Goal: Task Accomplishment & Management: Manage account settings

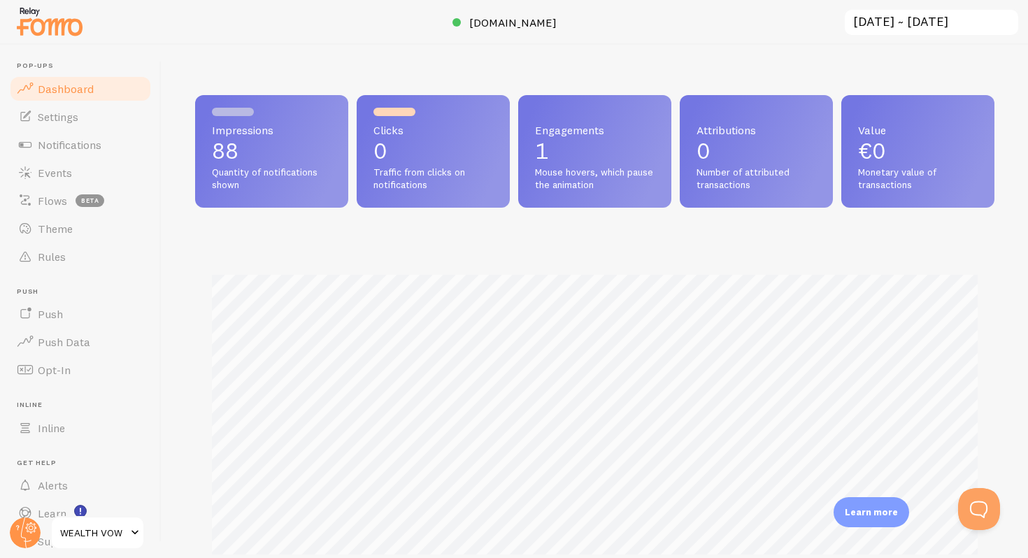
drag, startPoint x: 545, startPoint y: 157, endPoint x: 603, endPoint y: 235, distance: 97.5
click at [603, 235] on div "Impressions 88 Quantity of notifications shown Clicks 0 Traffic from clicks on …" at bounding box center [594, 352] width 799 height 514
click at [73, 131] on link "Notifications" at bounding box center [80, 145] width 144 height 28
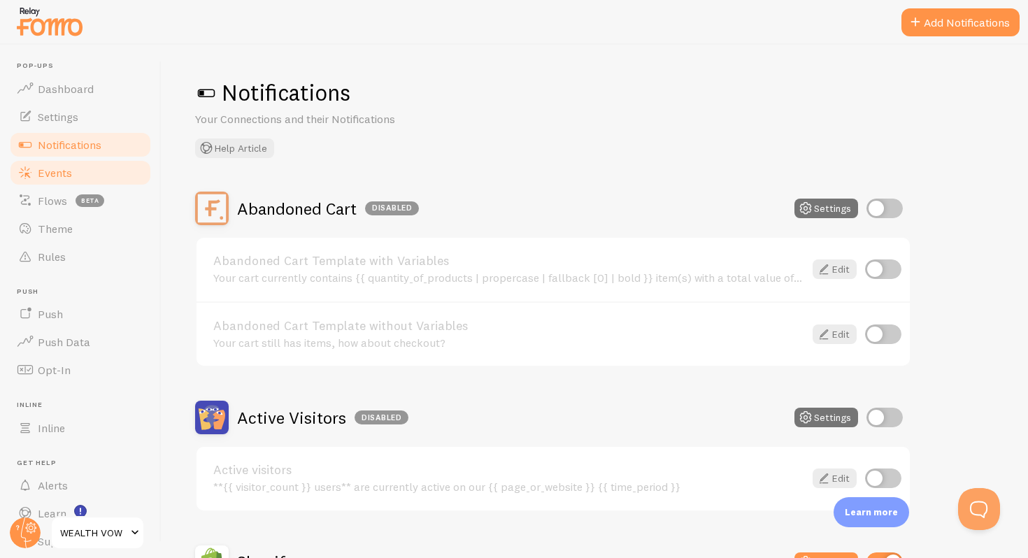
click at [51, 179] on link "Events" at bounding box center [80, 173] width 144 height 28
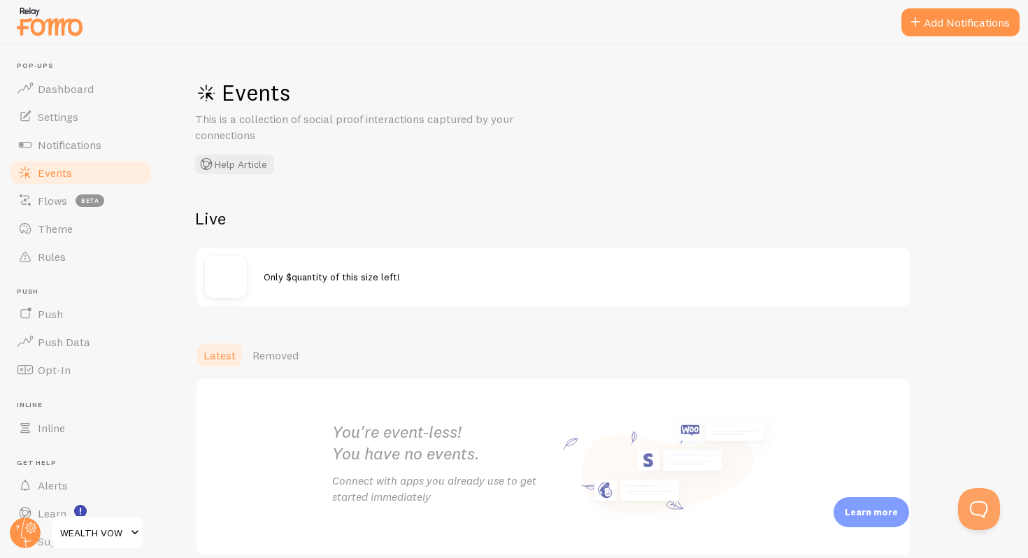
click at [319, 267] on div "Only $quantity of this size left!" at bounding box center [552, 277] width 713 height 59
click at [319, 275] on span "Only $quantity of this size left!" at bounding box center [332, 277] width 136 height 13
click at [215, 266] on img at bounding box center [226, 277] width 42 height 42
click at [93, 120] on link "Settings" at bounding box center [80, 117] width 144 height 28
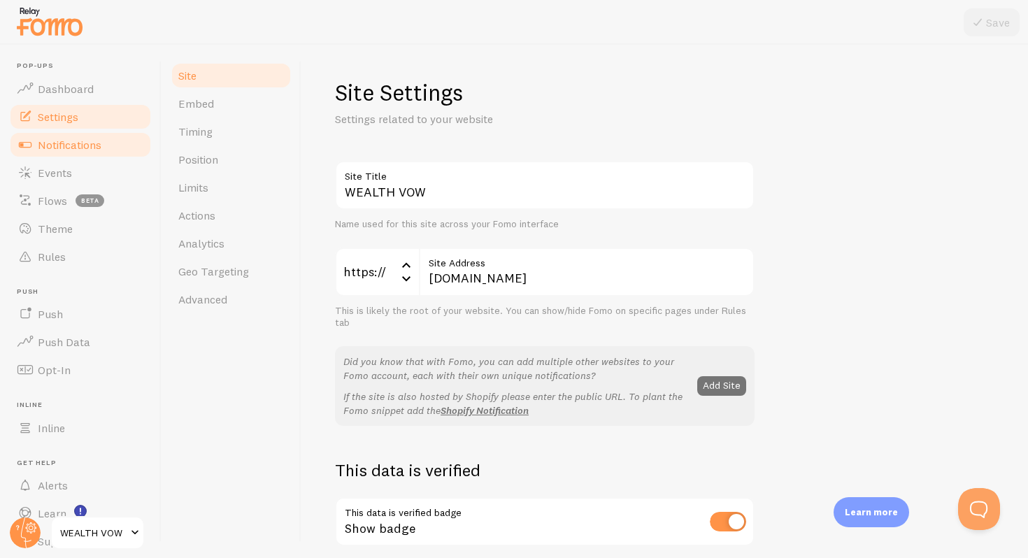
click at [109, 140] on link "Notifications" at bounding box center [80, 145] width 144 height 28
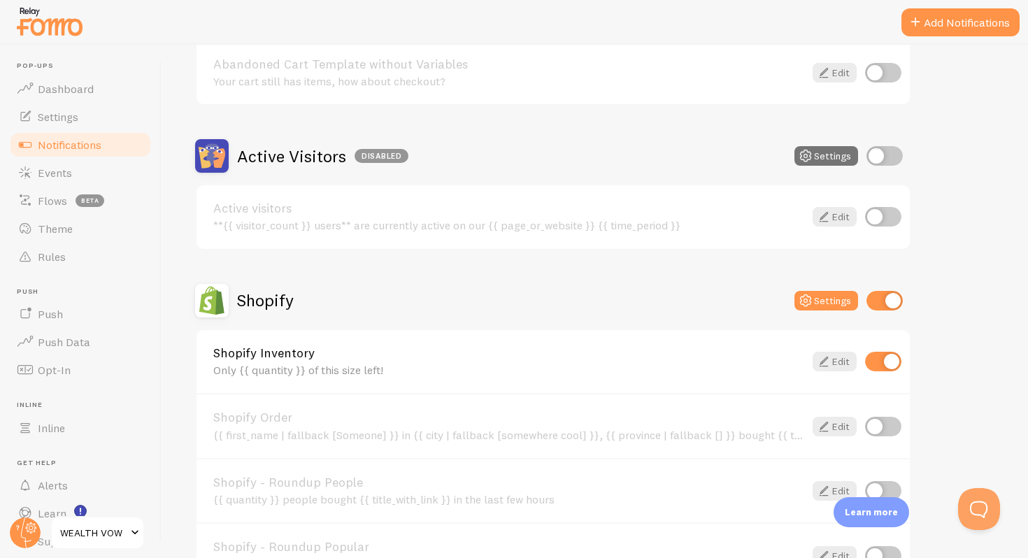
scroll to position [264, 0]
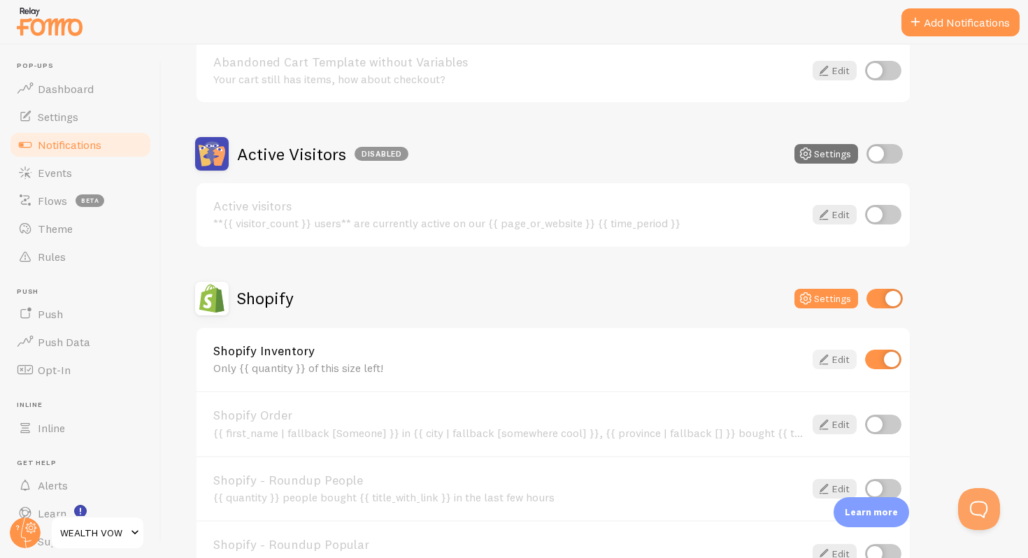
click at [836, 353] on link "Edit" at bounding box center [834, 360] width 44 height 20
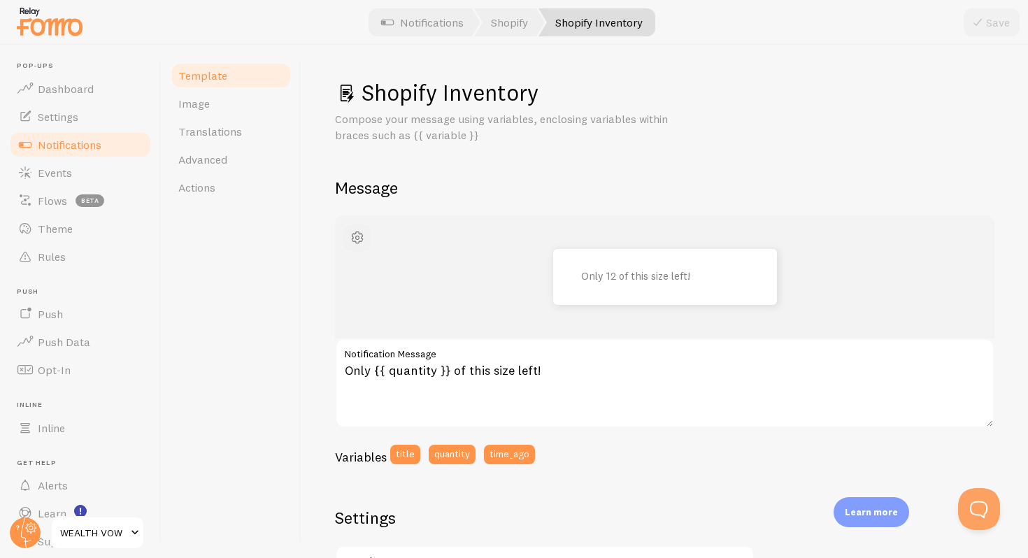
click at [361, 232] on span "button" at bounding box center [357, 237] width 17 height 17
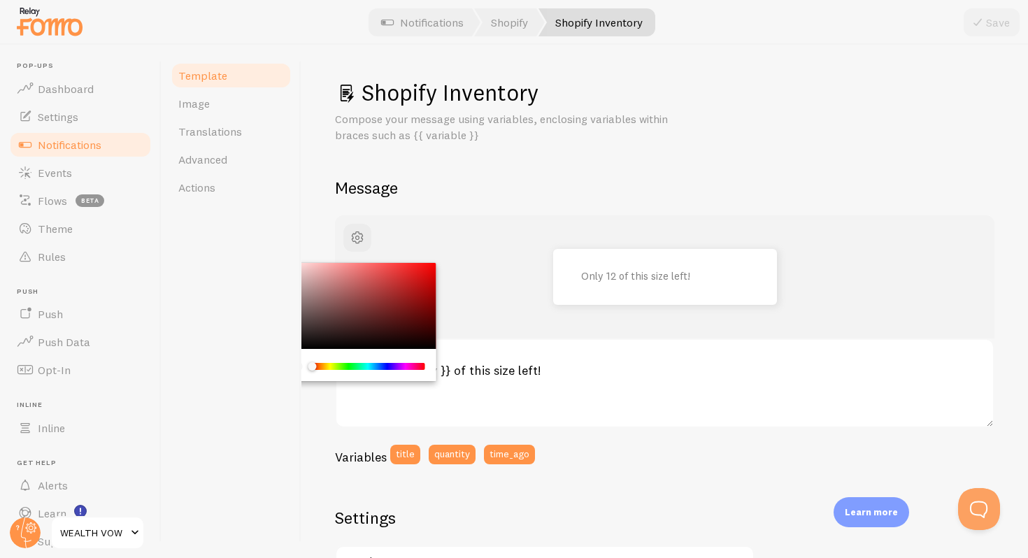
click at [413, 303] on div "Chrome color picker" at bounding box center [357, 306] width 157 height 87
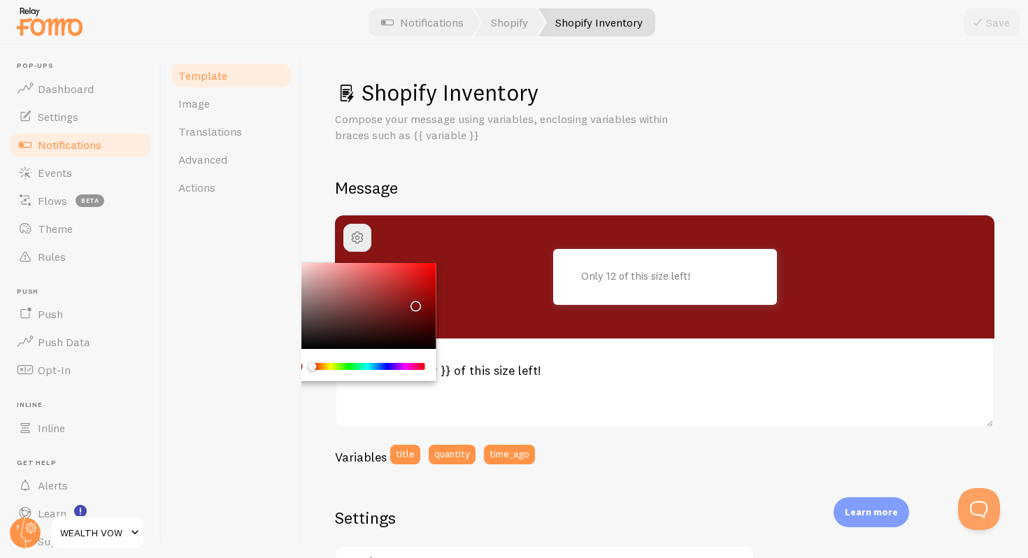
click at [628, 339] on label "Notification Message" at bounding box center [664, 350] width 659 height 24
click at [628, 339] on textarea "Only {{ quantity }} of this size left!" at bounding box center [664, 382] width 659 height 89
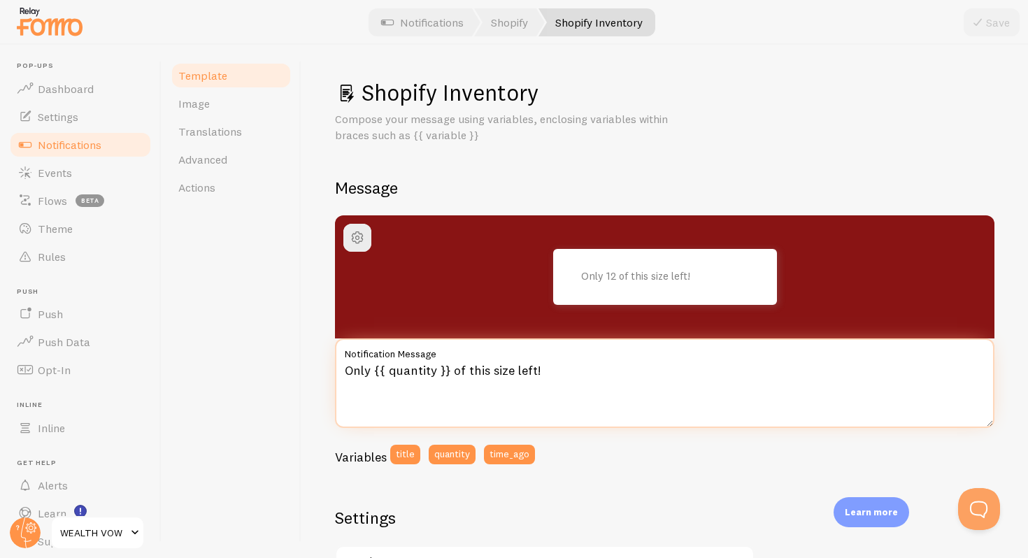
drag, startPoint x: 446, startPoint y: 372, endPoint x: 408, endPoint y: 367, distance: 38.1
click at [408, 367] on textarea "Only {{ quantity }} of this size left!" at bounding box center [664, 382] width 659 height 89
type textarea "Only 5 of this size left!"
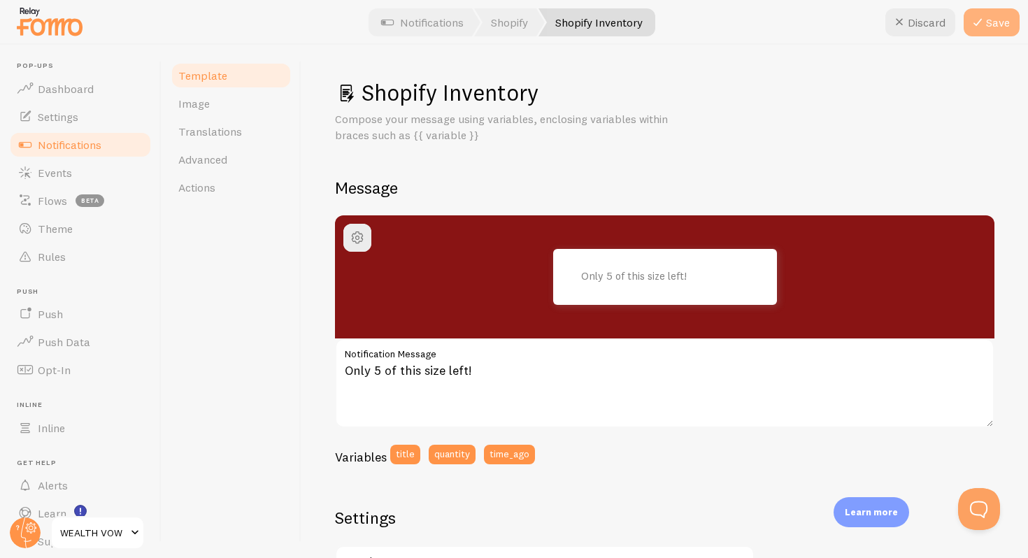
click at [986, 22] on button "Save" at bounding box center [991, 22] width 56 height 28
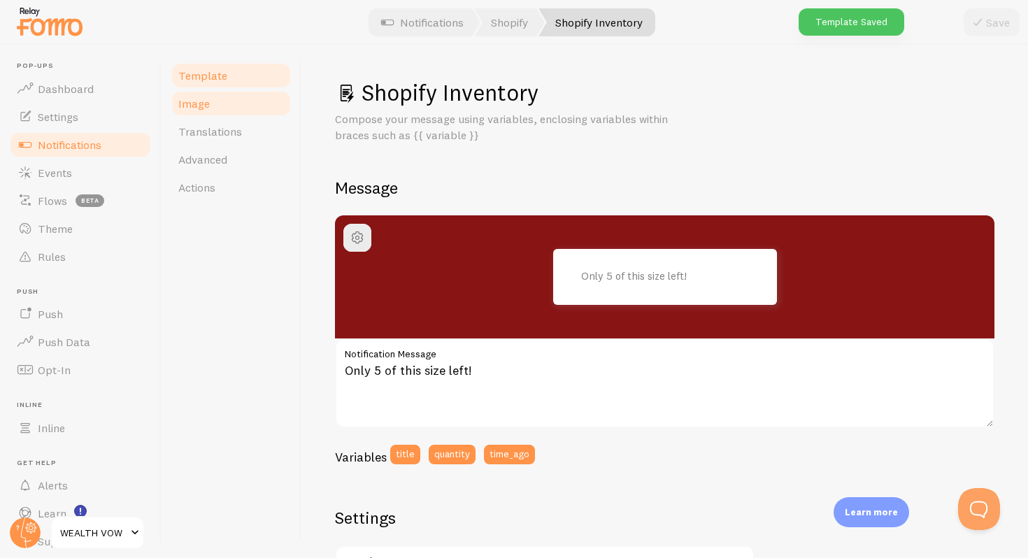
click at [234, 103] on link "Image" at bounding box center [231, 103] width 122 height 28
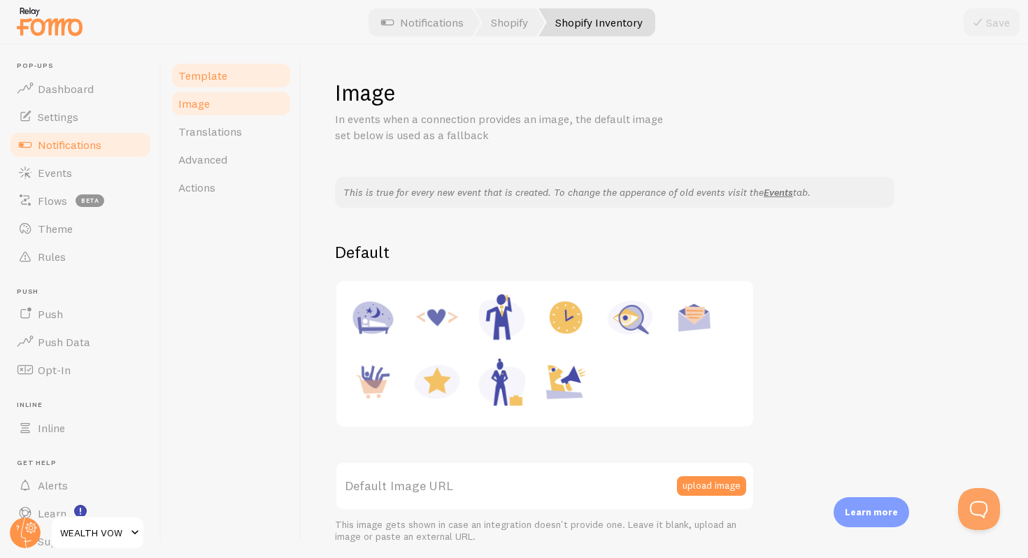
click at [237, 76] on link "Template" at bounding box center [231, 76] width 122 height 28
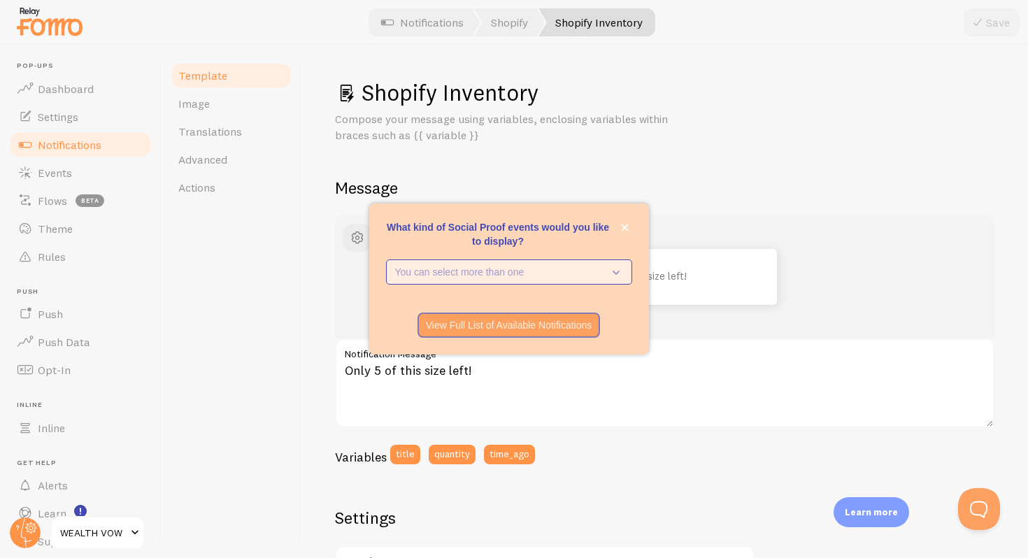
click at [414, 272] on p "You can select more than one" at bounding box center [499, 272] width 208 height 14
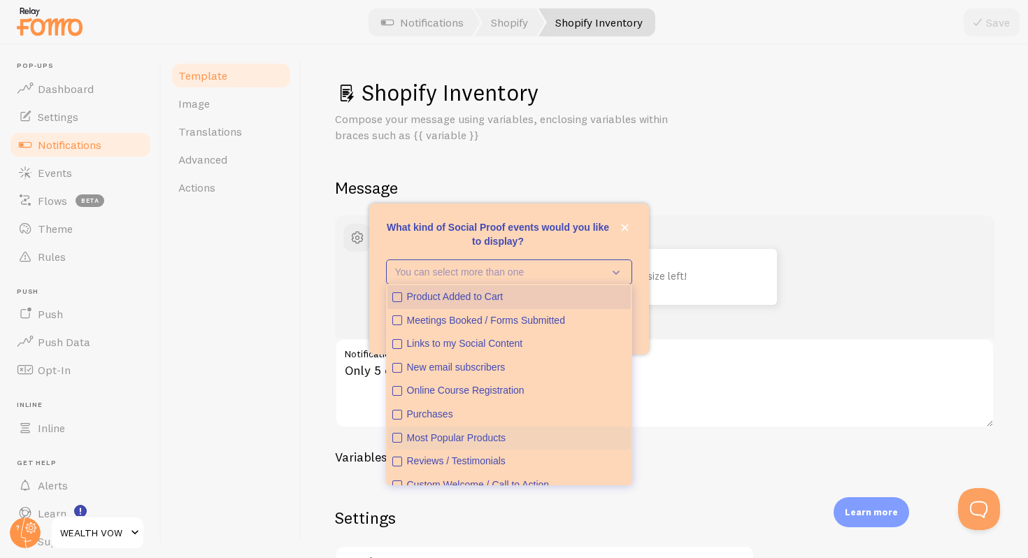
scroll to position [1, 0]
click at [498, 242] on p "What kind of Social Proof events would you like to display?" at bounding box center [509, 234] width 246 height 28
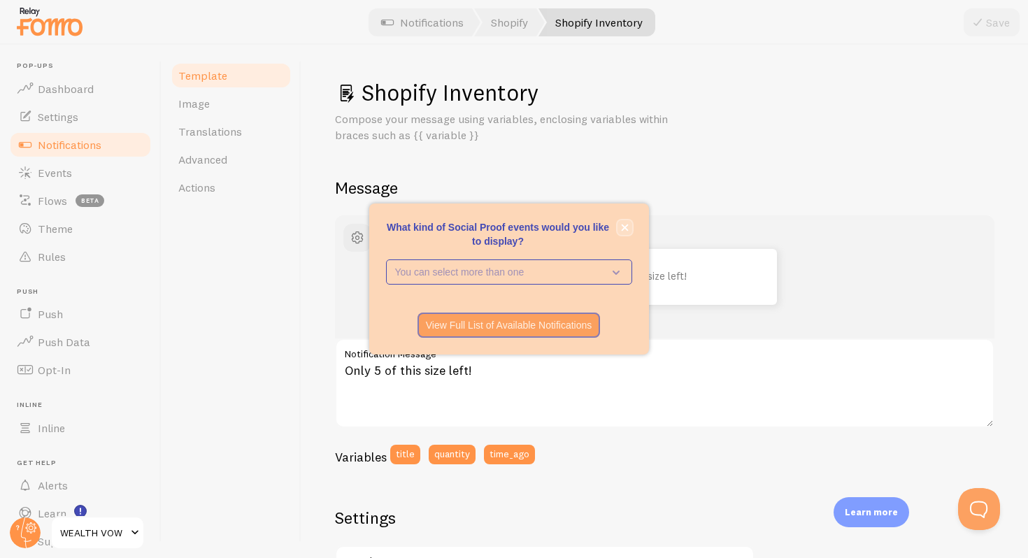
click at [631, 224] on button "close," at bounding box center [624, 227] width 15 height 15
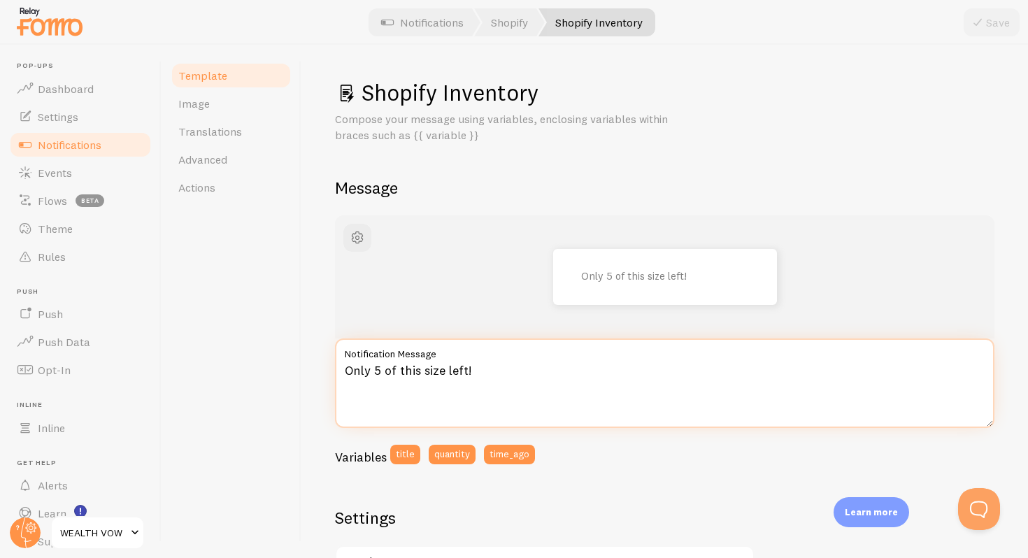
click at [379, 372] on textarea "Only 5 of this size left!" at bounding box center [664, 382] width 659 height 89
drag, startPoint x: 499, startPoint y: 375, endPoint x: 234, endPoint y: 367, distance: 264.4
click at [234, 367] on div "Template Image Translations Advanced Actions Shopify Inventory Compose your mes…" at bounding box center [595, 301] width 866 height 513
paste textarea "Just 6 left in stock — don’t miss out."
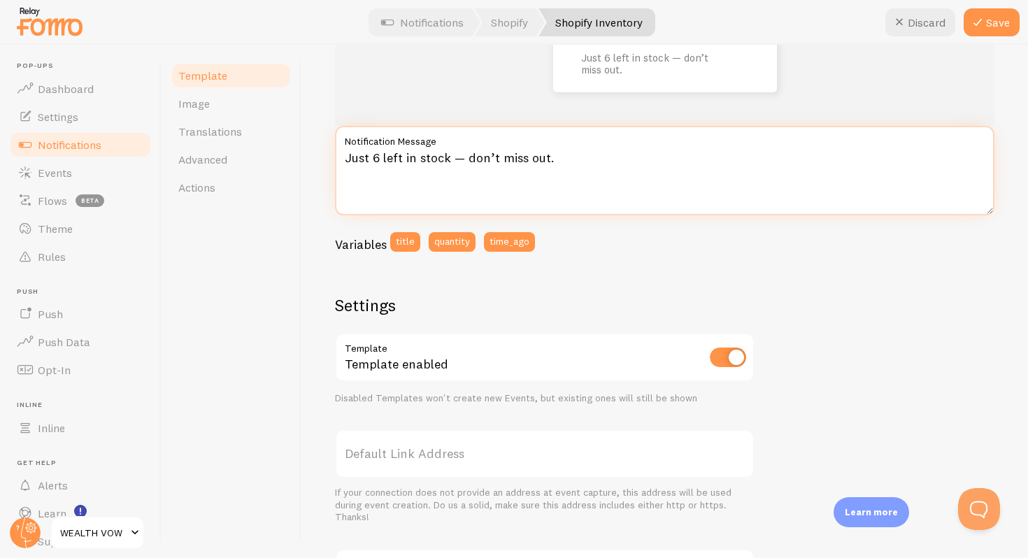
scroll to position [0, 0]
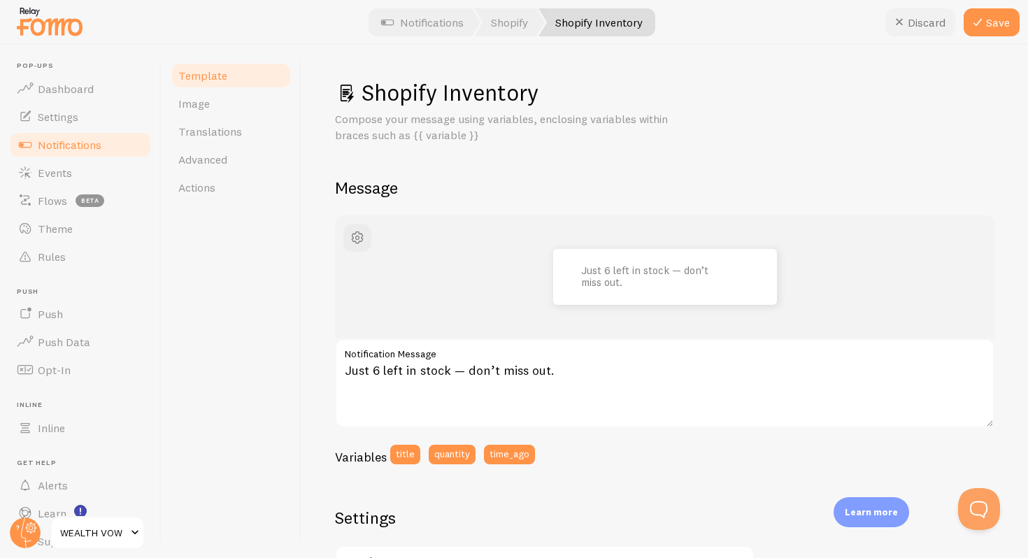
click at [902, 17] on icon at bounding box center [899, 22] width 17 height 17
type textarea "Only 5 of this size left!"
click at [56, 156] on link "Notifications" at bounding box center [80, 145] width 144 height 28
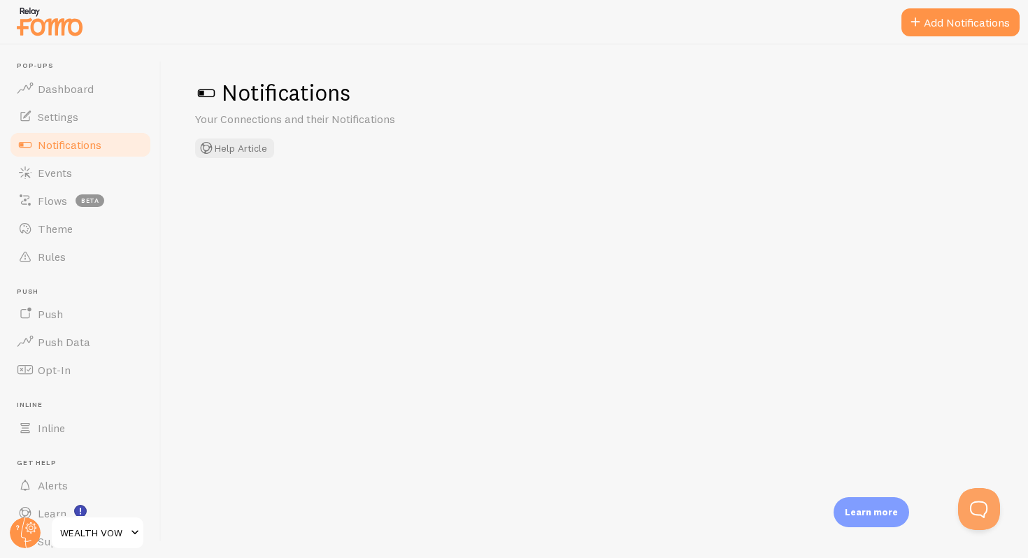
checkbox input "true"
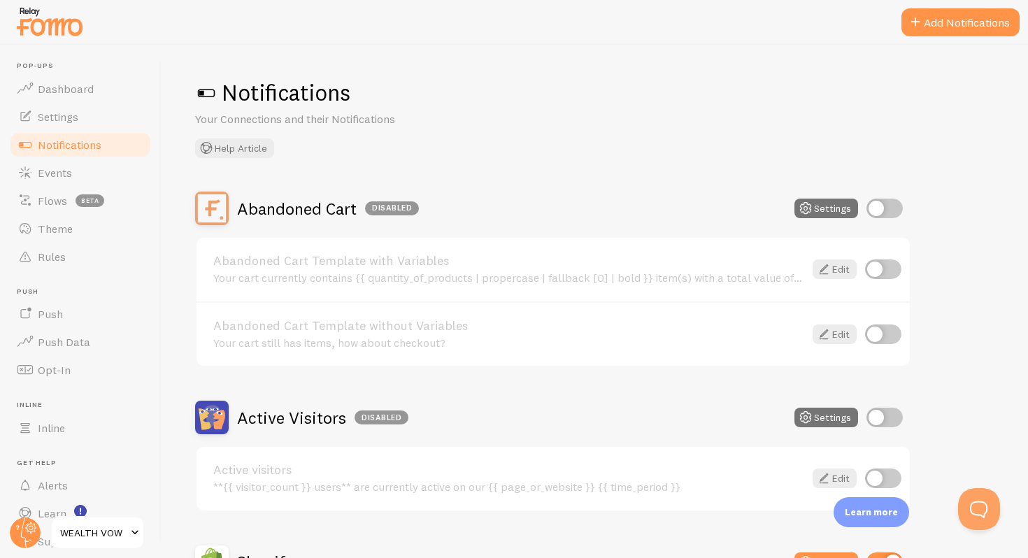
click at [59, 145] on span "Notifications" at bounding box center [70, 145] width 64 height 14
click at [71, 113] on span "Settings" at bounding box center [58, 117] width 41 height 14
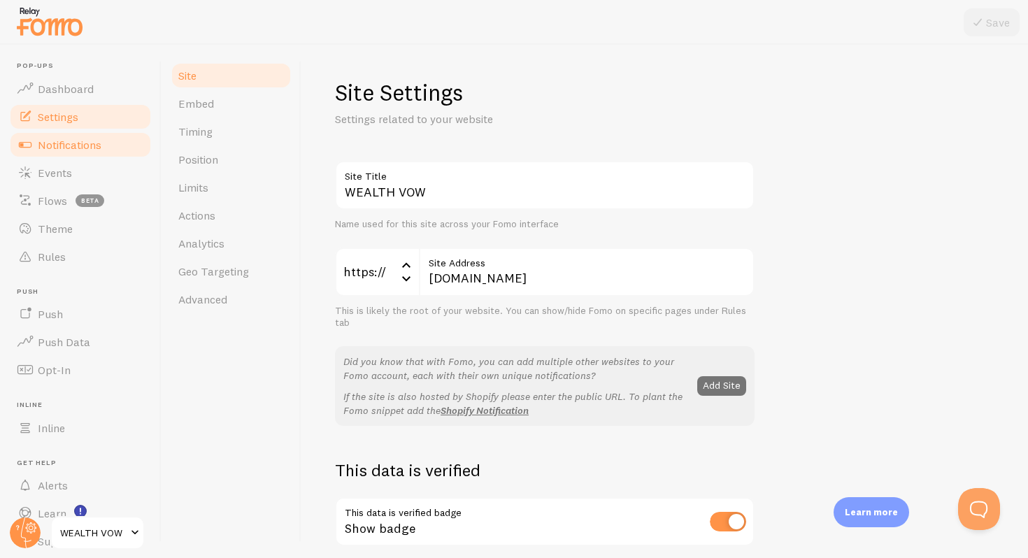
click at [75, 135] on link "Notifications" at bounding box center [80, 145] width 144 height 28
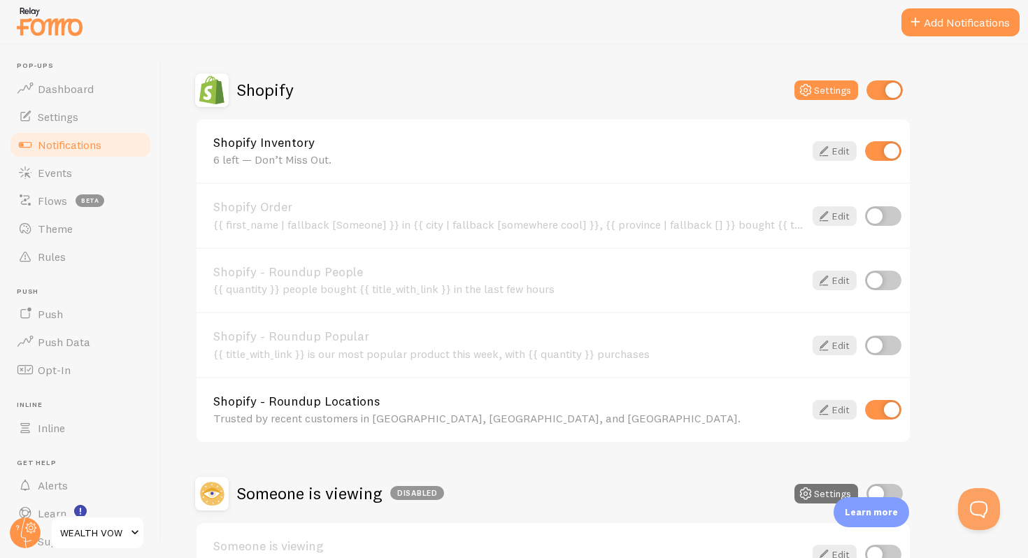
scroll to position [492, 0]
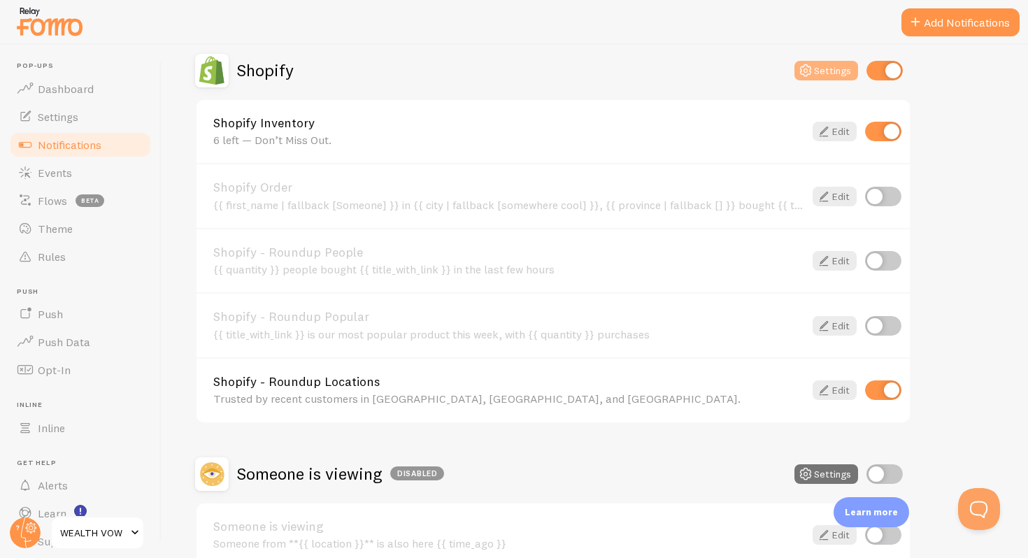
click at [818, 65] on button "Settings" at bounding box center [826, 71] width 64 height 20
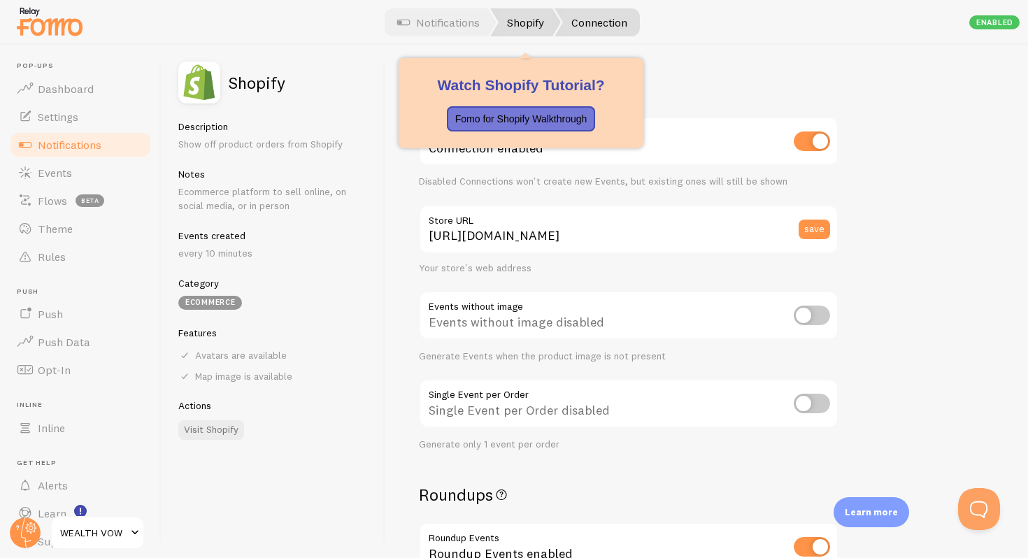
click at [537, 27] on link "Shopify" at bounding box center [525, 22] width 71 height 28
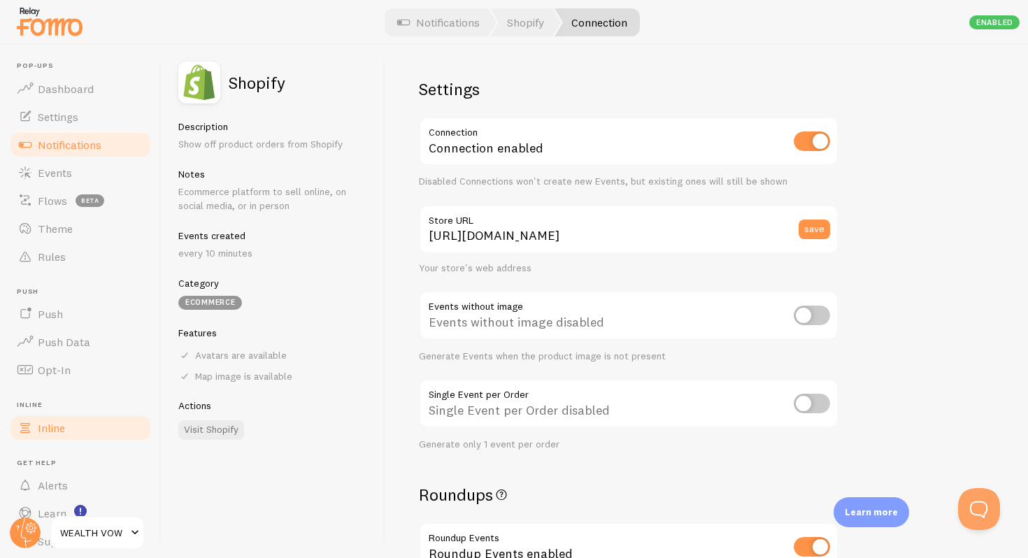
click at [47, 422] on span "Inline" at bounding box center [51, 428] width 27 height 14
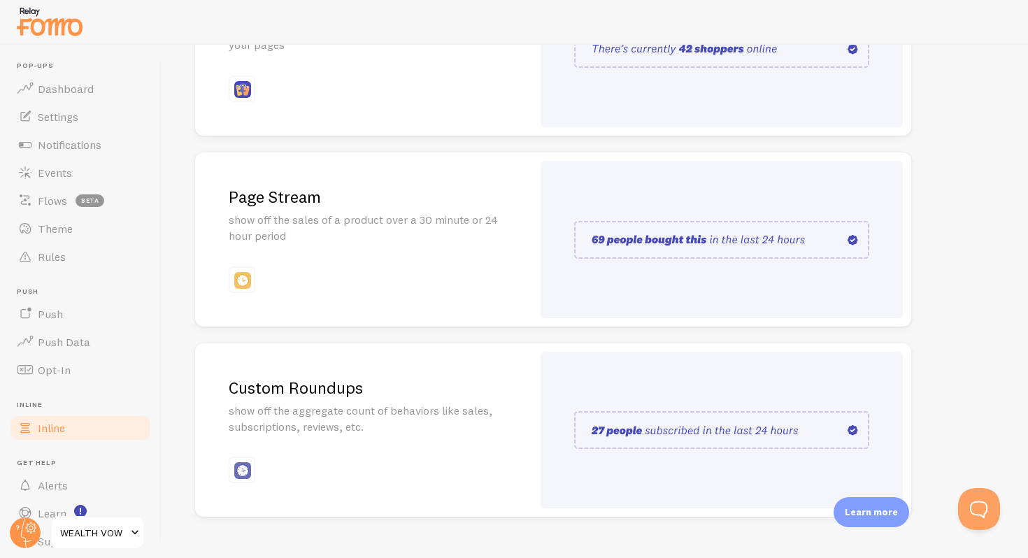
scroll to position [287, 0]
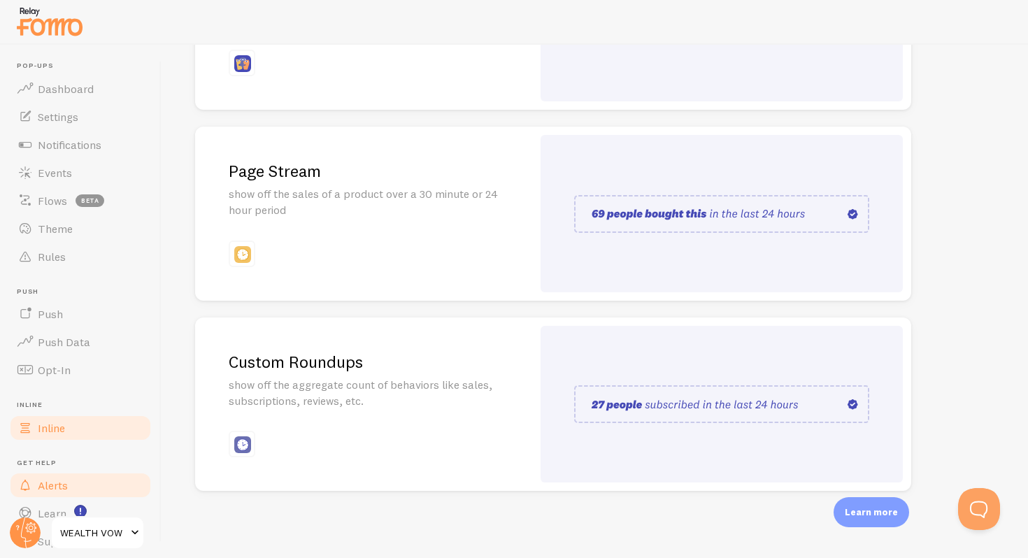
click at [84, 478] on link "Alerts" at bounding box center [80, 485] width 144 height 28
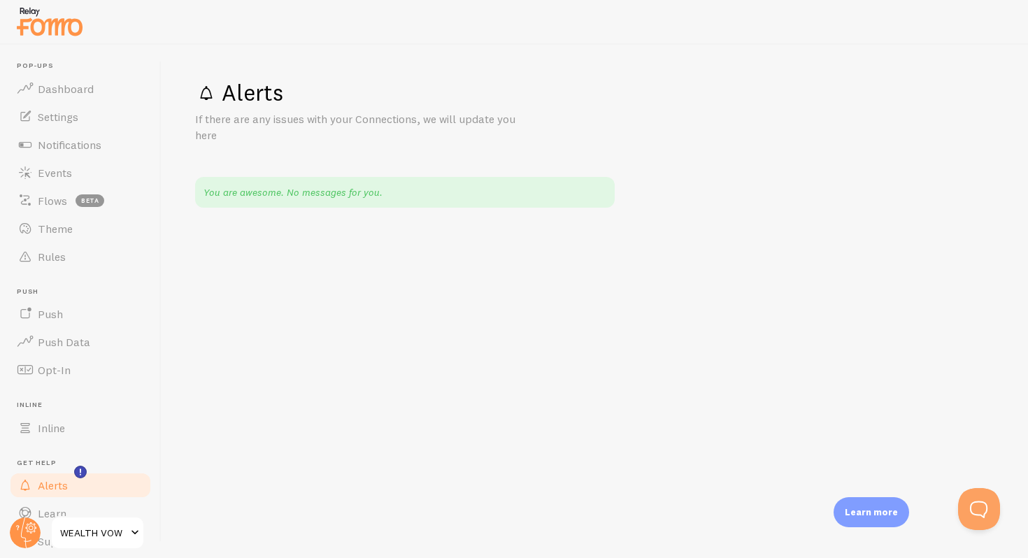
scroll to position [48, 0]
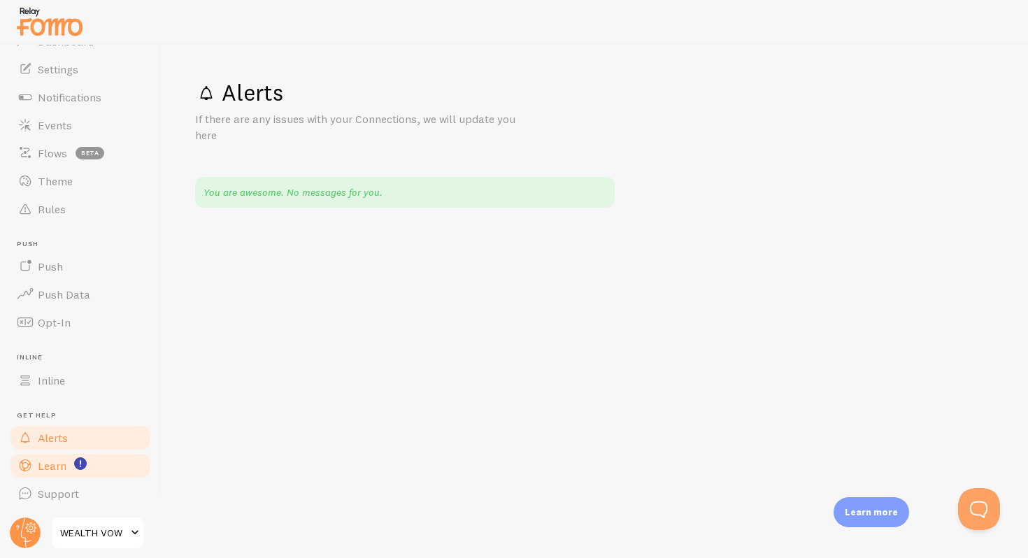
click at [85, 473] on link "Learn" at bounding box center [80, 466] width 144 height 28
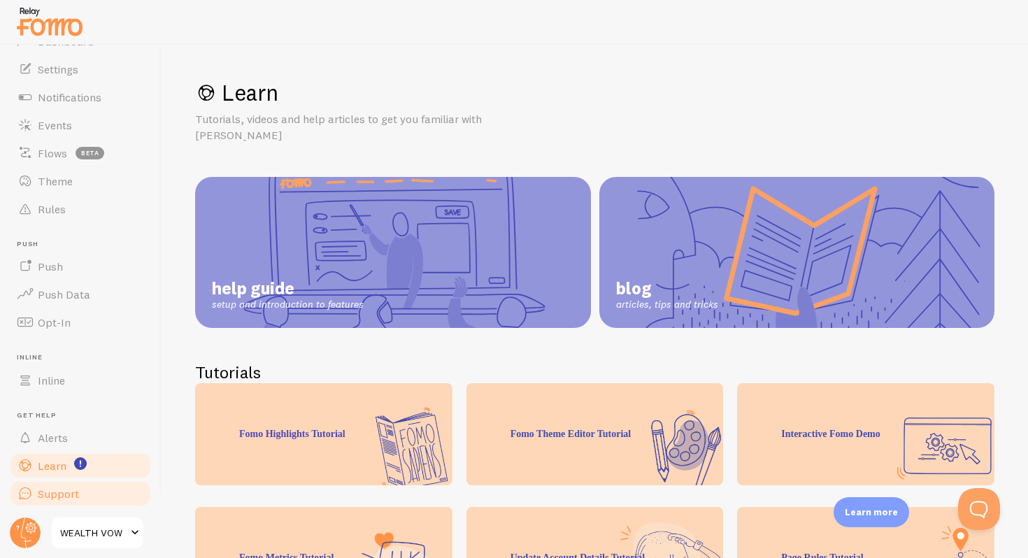
click at [89, 499] on link "Support" at bounding box center [80, 494] width 144 height 28
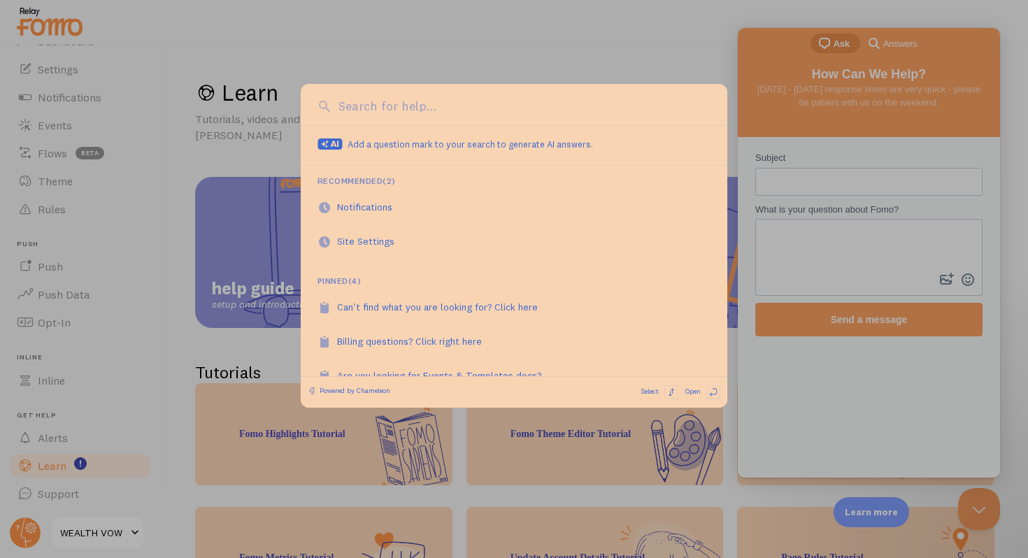
click at [248, 70] on div at bounding box center [514, 279] width 1028 height 558
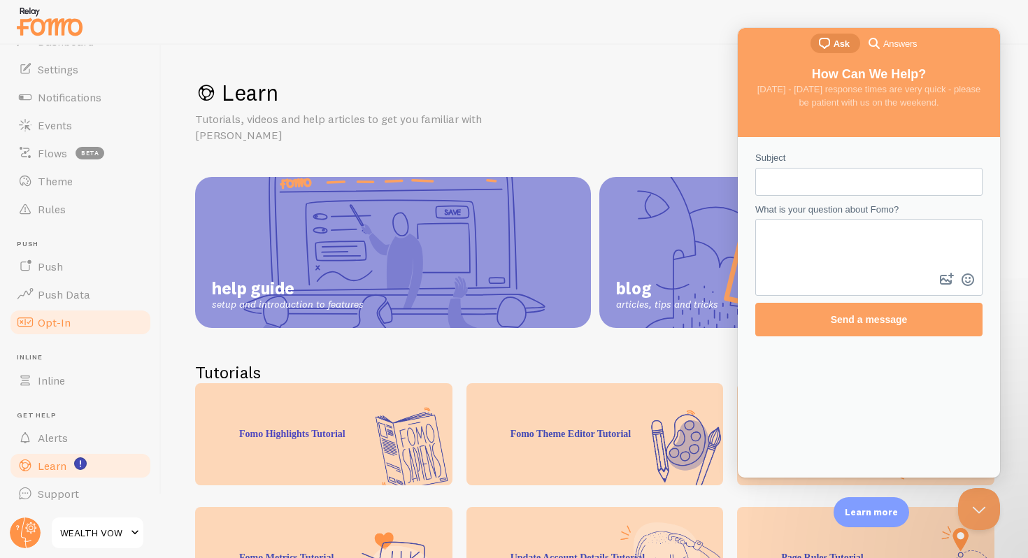
click at [53, 315] on link "Opt-In" at bounding box center [80, 322] width 144 height 28
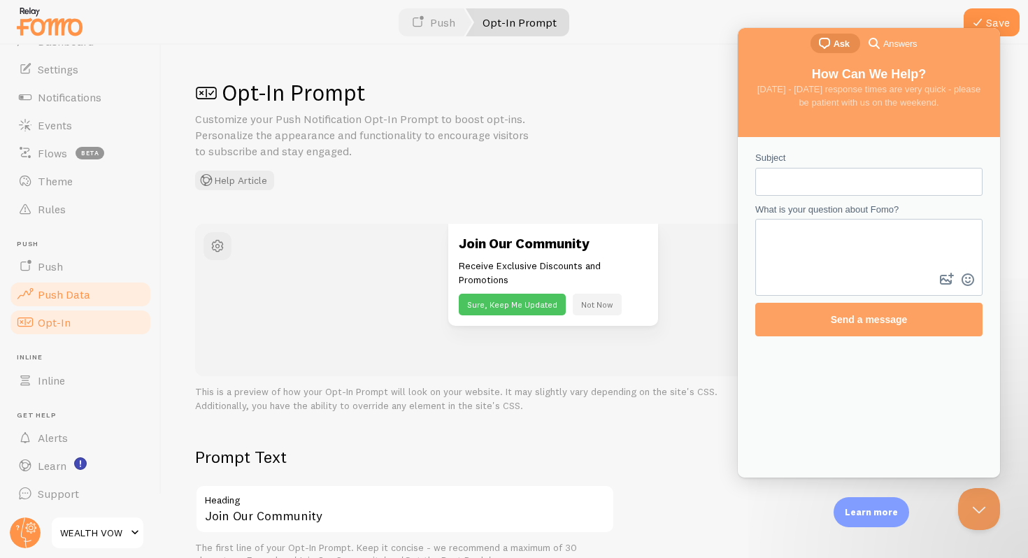
click at [87, 302] on link "Push Data" at bounding box center [80, 294] width 144 height 28
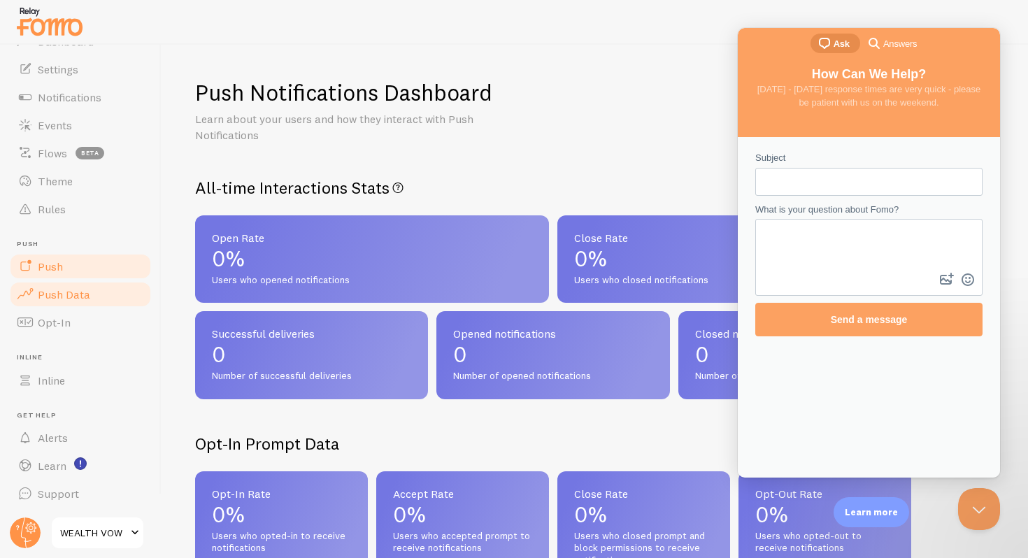
click at [75, 263] on link "Push" at bounding box center [80, 266] width 144 height 28
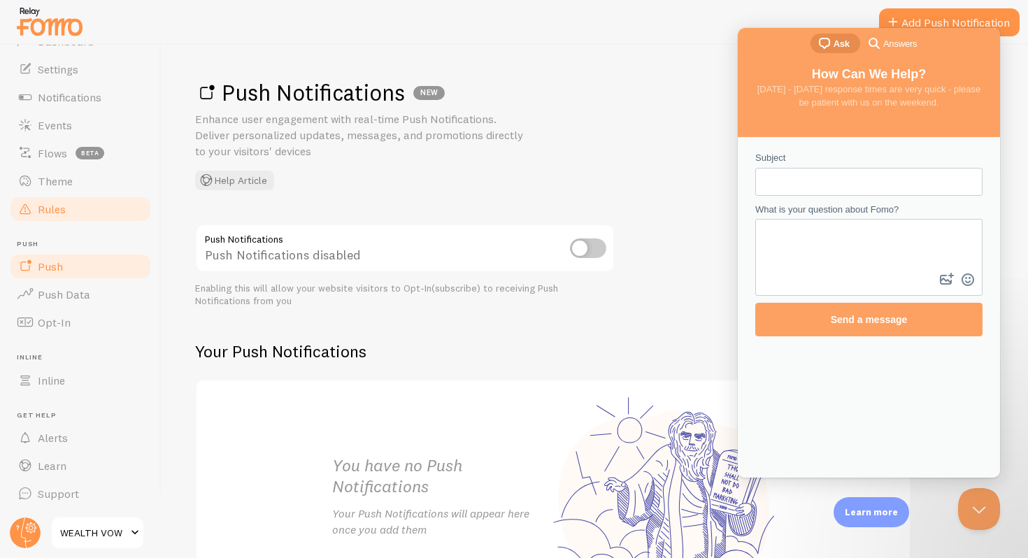
click at [73, 222] on link "Rules" at bounding box center [80, 209] width 144 height 28
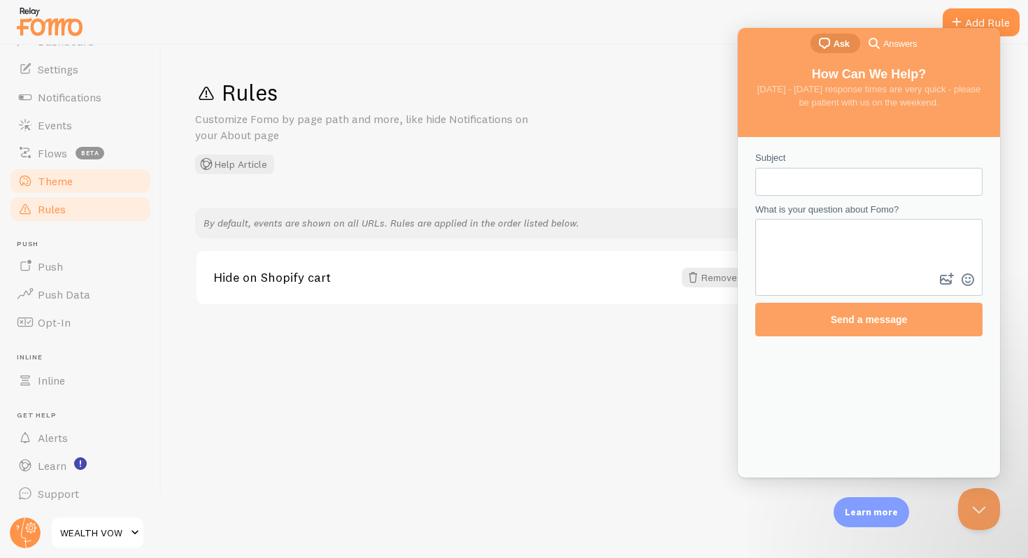
click at [76, 184] on link "Theme" at bounding box center [80, 181] width 144 height 28
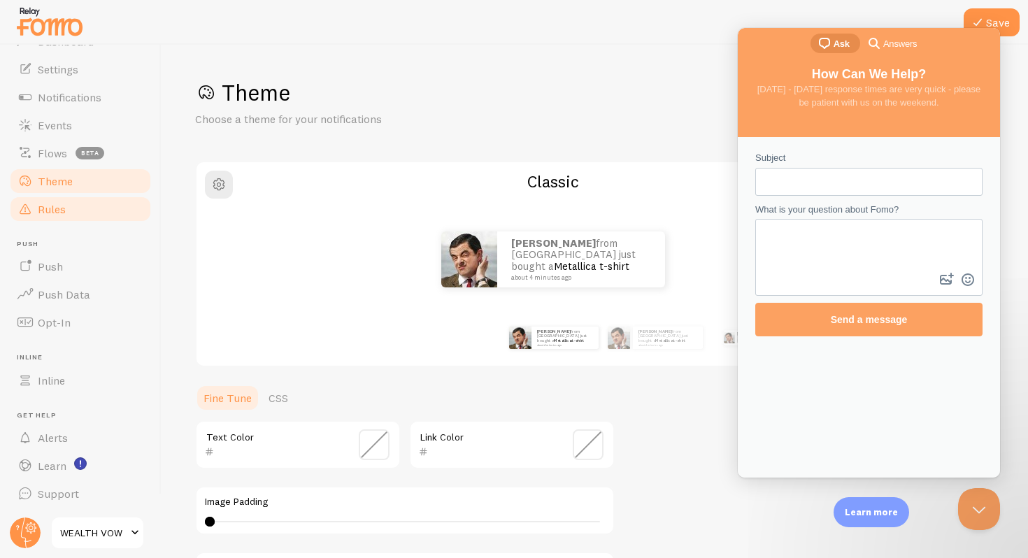
click at [83, 215] on link "Rules" at bounding box center [80, 209] width 144 height 28
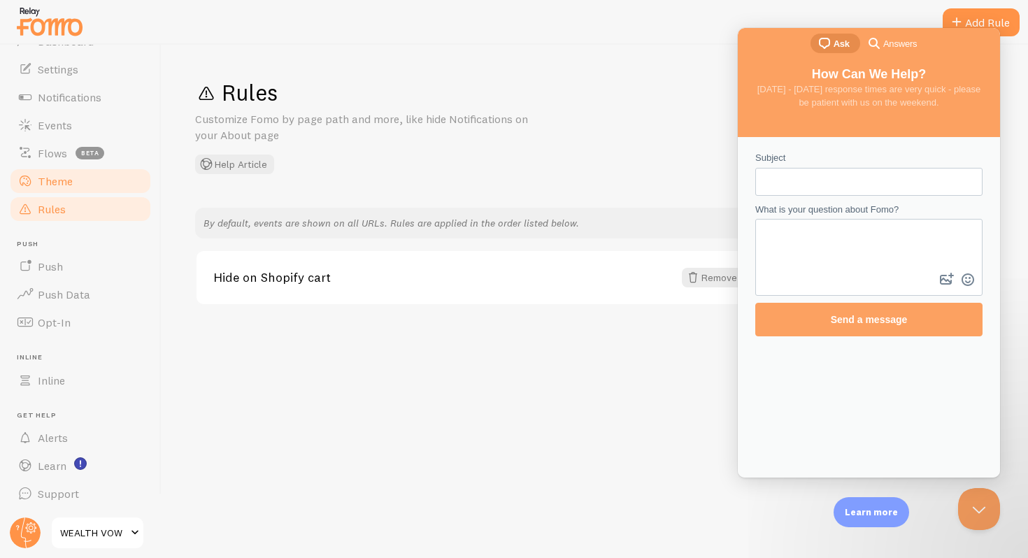
click at [78, 184] on link "Theme" at bounding box center [80, 181] width 144 height 28
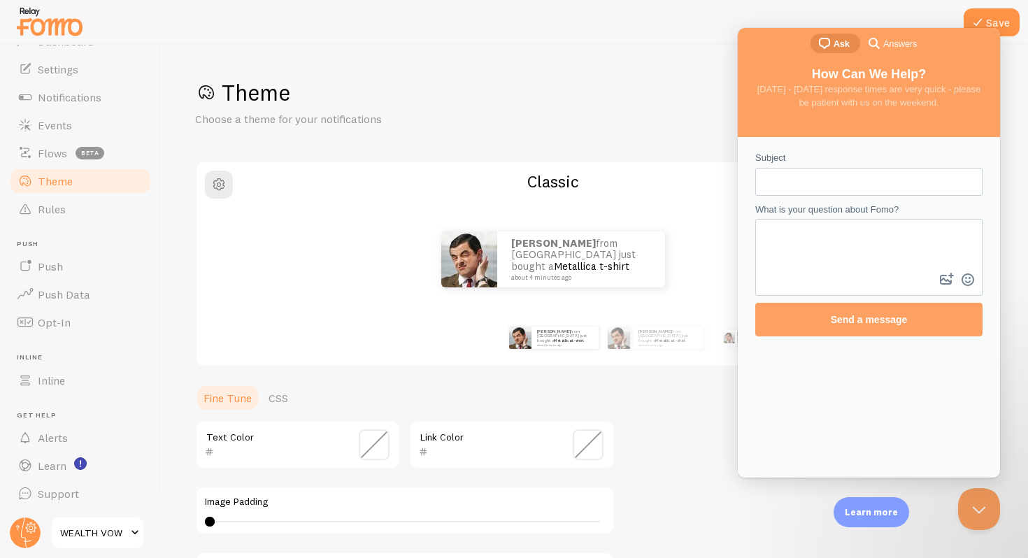
click at [646, 29] on div at bounding box center [514, 22] width 1028 height 45
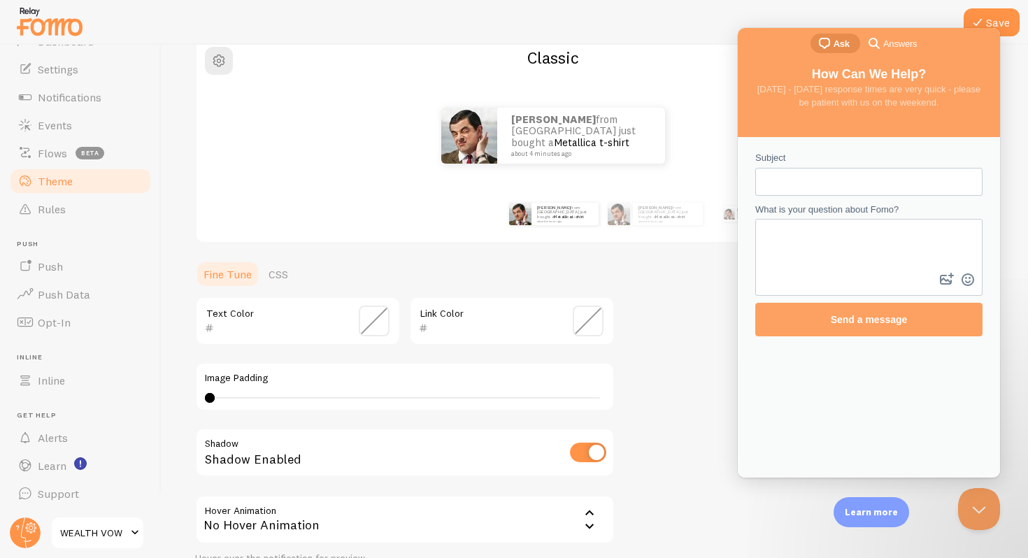
scroll to position [251, 0]
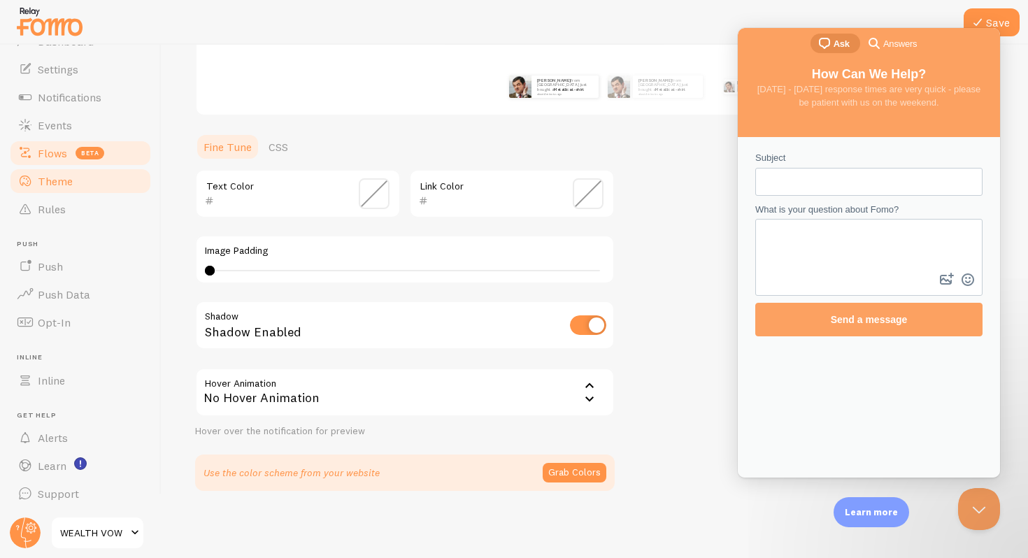
click at [67, 149] on link "Flows beta" at bounding box center [80, 153] width 144 height 28
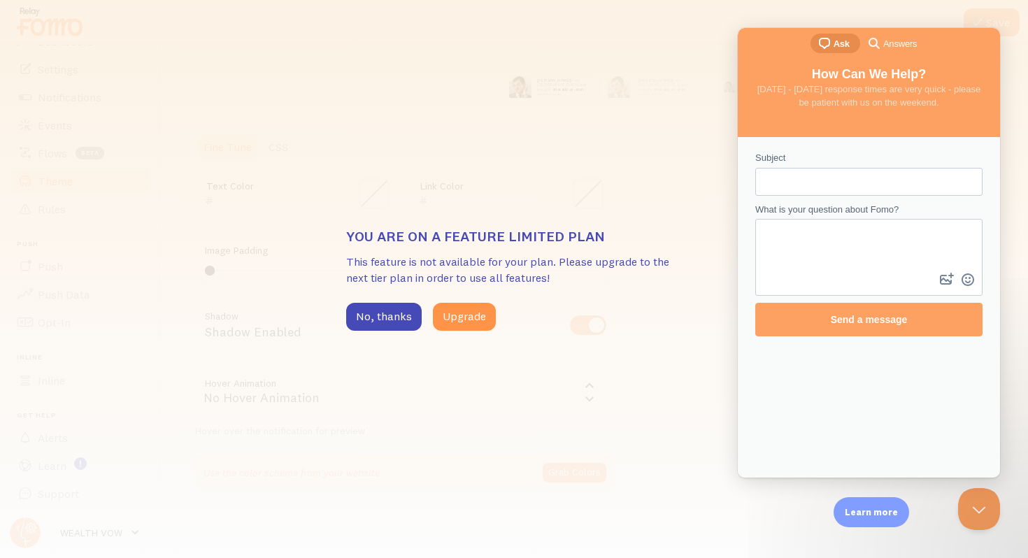
click at [62, 134] on div "You are on a feature limited plan This feature is not available for your plan. …" at bounding box center [514, 279] width 1028 height 558
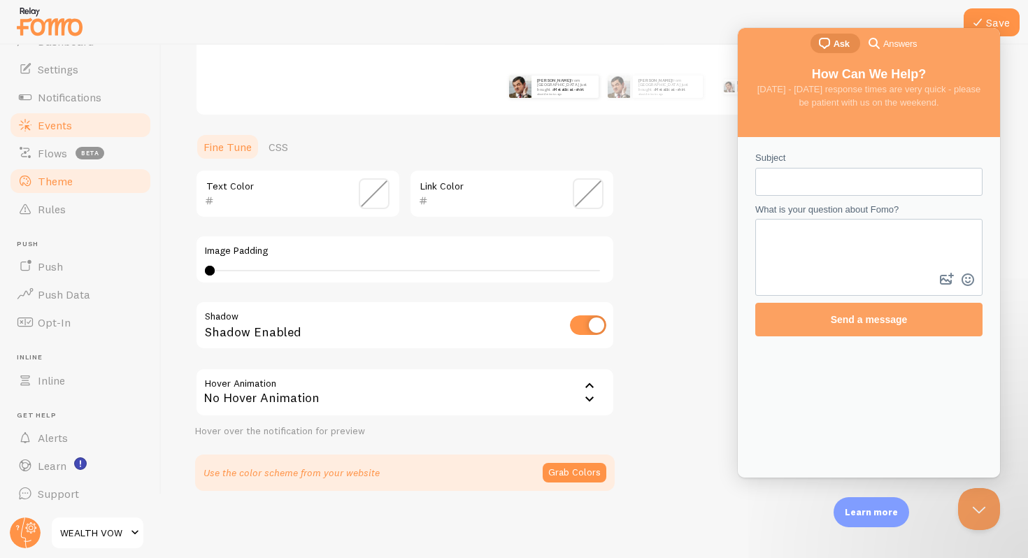
click at [87, 121] on link "Events" at bounding box center [80, 125] width 144 height 28
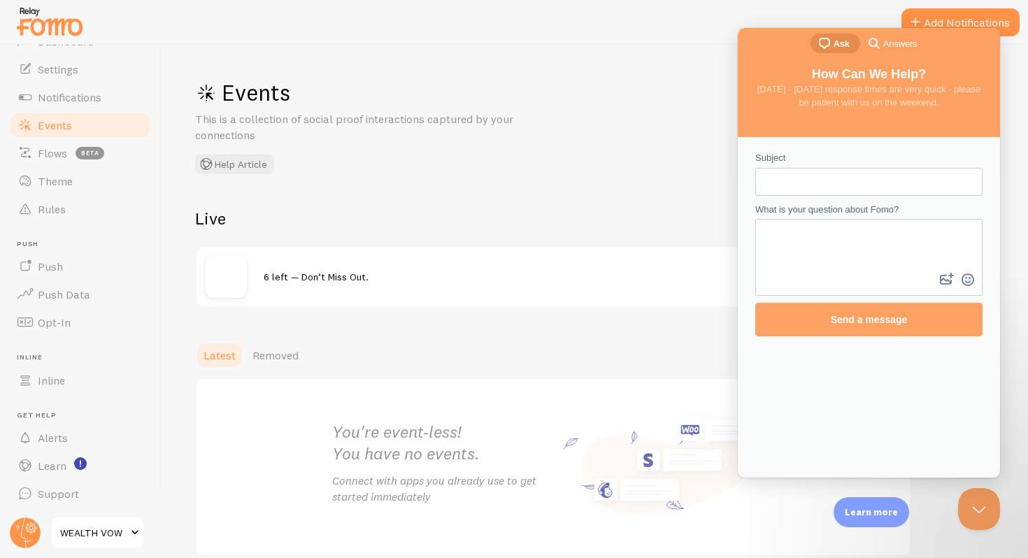
click at [796, 171] on input "Subject" at bounding box center [868, 181] width 205 height 25
click at [660, 62] on div "Events This is a collection of social proof interactions captured by your conne…" at bounding box center [595, 301] width 866 height 513
click at [973, 510] on button "Close Beacon popover" at bounding box center [976, 506] width 42 height 42
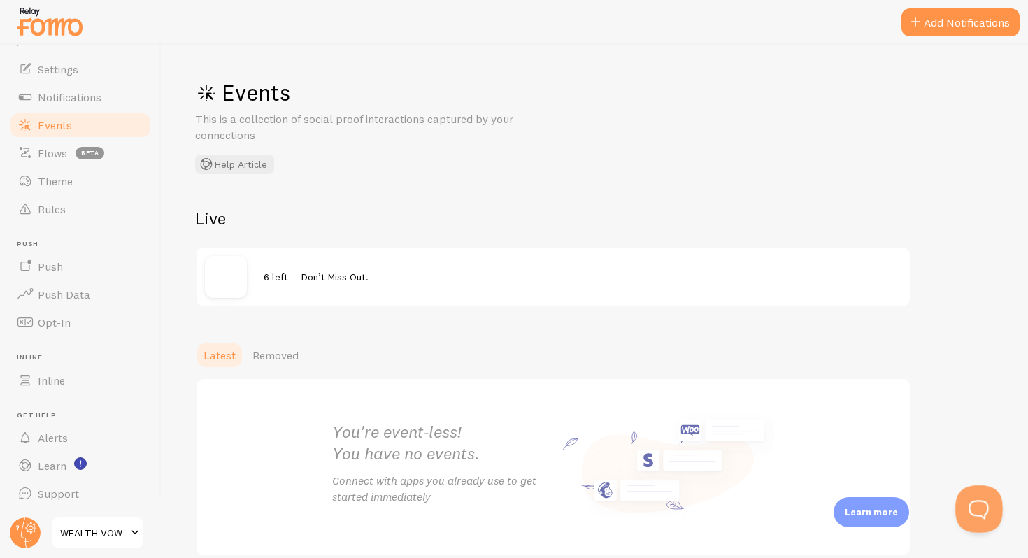
click at [973, 492] on button "Open Beacon popover" at bounding box center [976, 506] width 42 height 42
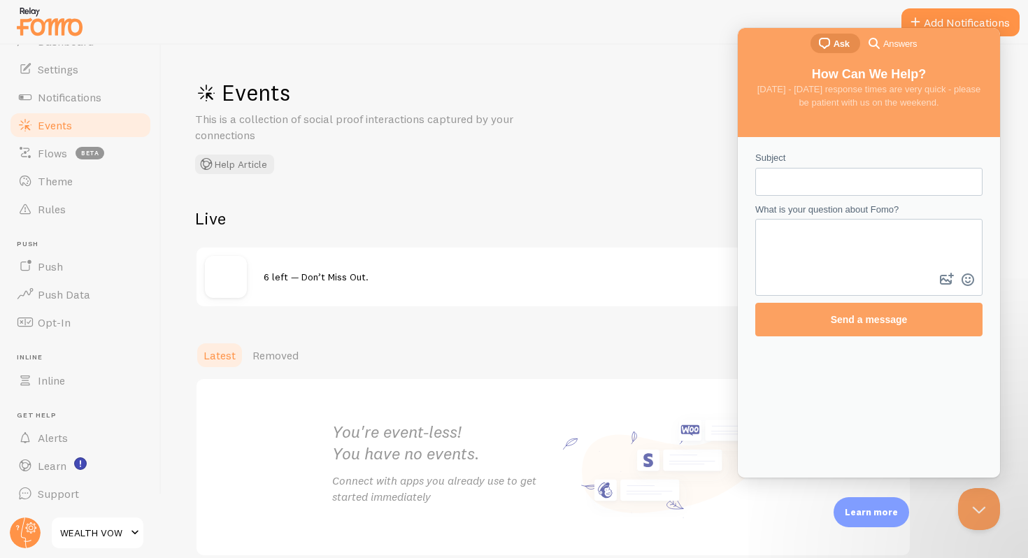
click at [798, 201] on form "Subject What is your question about Fomo? image-plus emoji cross-large Send a m…" at bounding box center [868, 243] width 227 height 185
click at [770, 191] on input "Subject" at bounding box center [868, 181] width 205 height 25
click at [64, 100] on span "Notifications" at bounding box center [70, 97] width 64 height 14
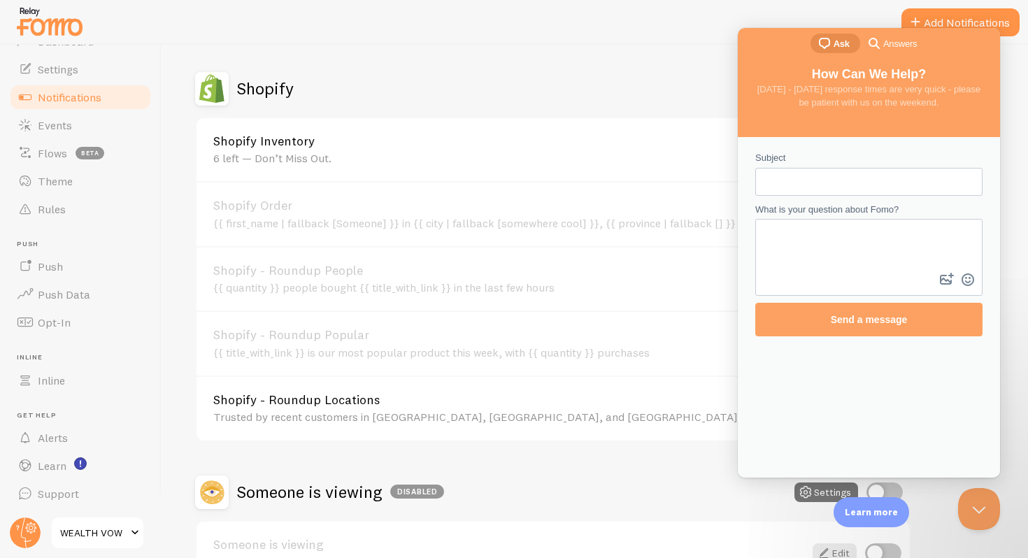
scroll to position [476, 0]
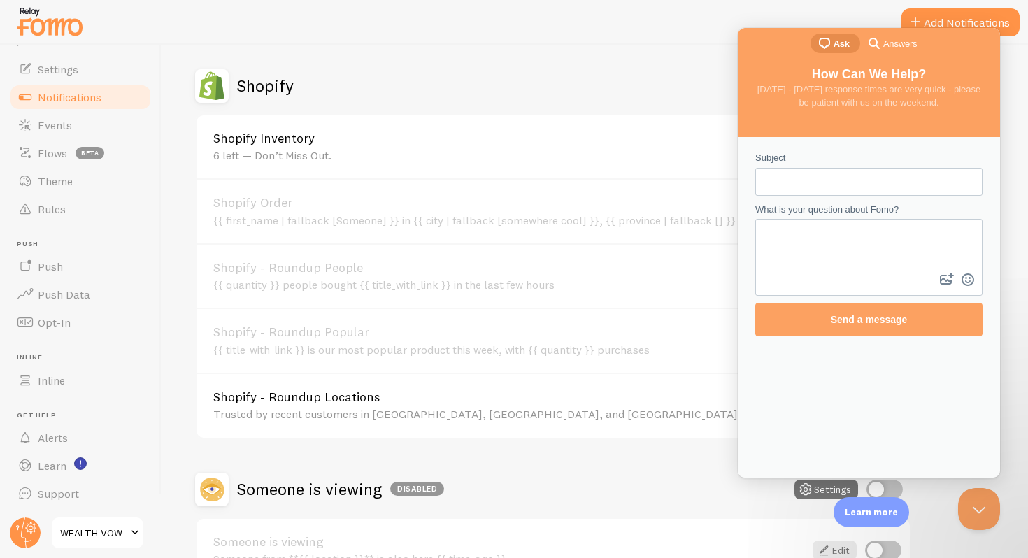
drag, startPoint x: 378, startPoint y: 400, endPoint x: 196, endPoint y: 394, distance: 181.9
click at [196, 394] on div "Shopify - Roundup Locations Trusted by recent customers in Berlin, Paris, and M…" at bounding box center [552, 405] width 713 height 65
copy link "Shopify - Roundup Locations"
click at [803, 191] on input "Subject" at bounding box center [868, 181] width 205 height 25
paste input "Shopify - Roundup Locations"
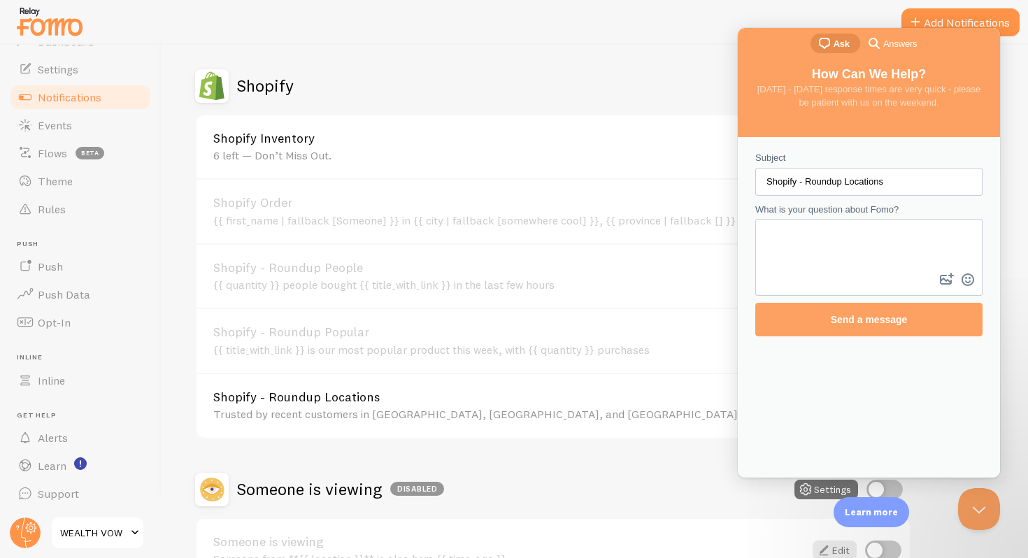
type input "Shopify - Roundup Locations"
click at [817, 228] on textarea "What is your question about Fomo?" at bounding box center [869, 245] width 224 height 50
paste textarea "Shopify - Roundup Locations"
drag, startPoint x: 340, startPoint y: 138, endPoint x: 189, endPoint y: 137, distance: 151.0
click at [189, 137] on div "Notifications Your Connections and their Notifications Help Article Abandoned C…" at bounding box center [595, 301] width 866 height 513
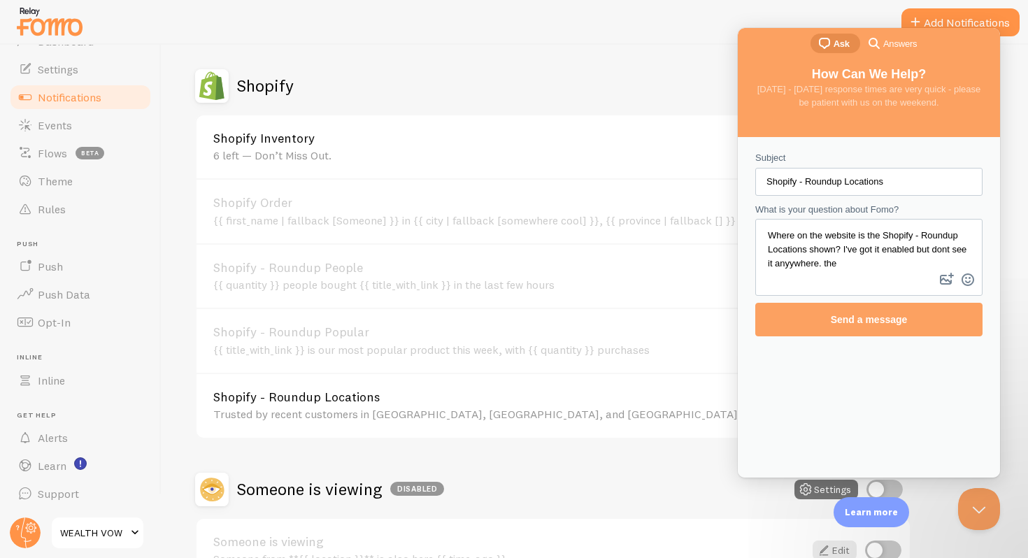
copy link "Shopify Inventory"
click at [882, 260] on textarea "Where on the website is the Shopify - Roundup Locations shown? I've got it enab…" at bounding box center [869, 245] width 224 height 50
paste textarea "Shopify Inventory"
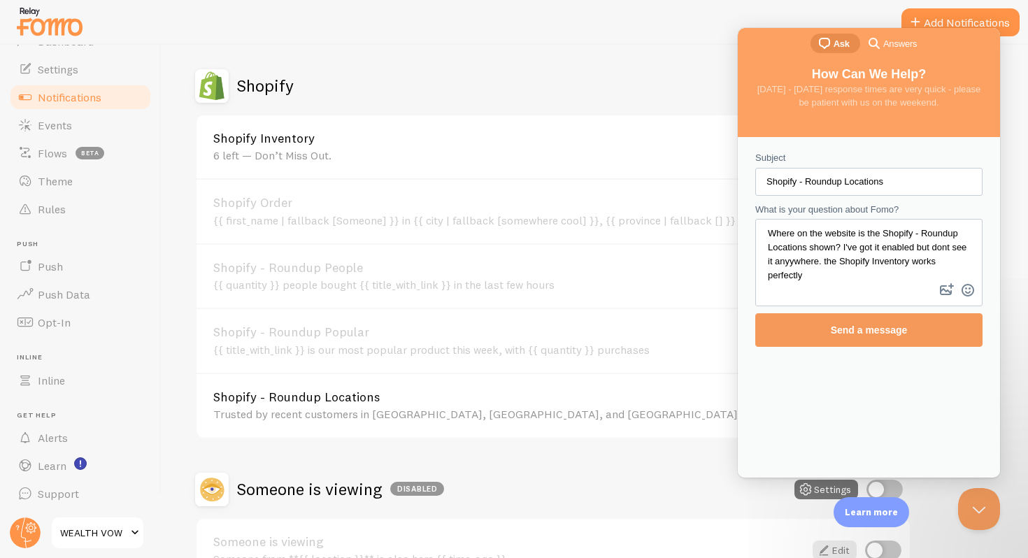
type textarea "Where on the website is the Shopify - Roundup Locations shown? I've got it enab…"
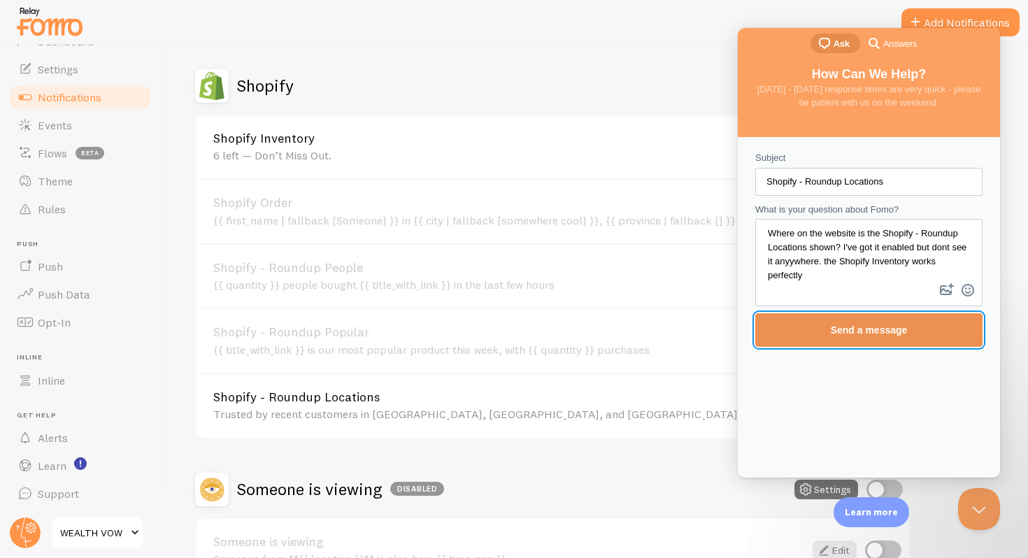
click at [924, 332] on span "Send a message" at bounding box center [868, 330] width 196 height 32
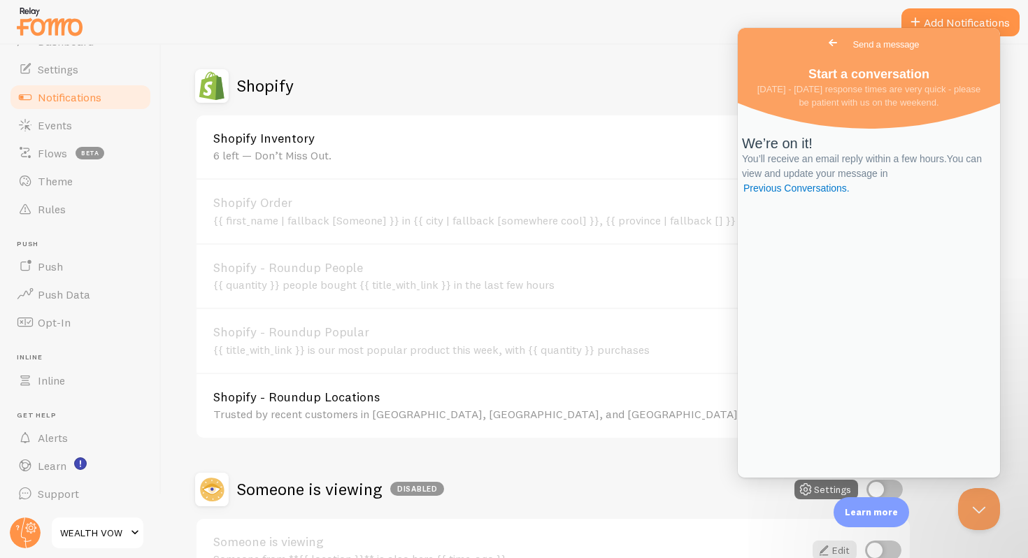
click at [824, 48] on span "Go back" at bounding box center [832, 42] width 17 height 17
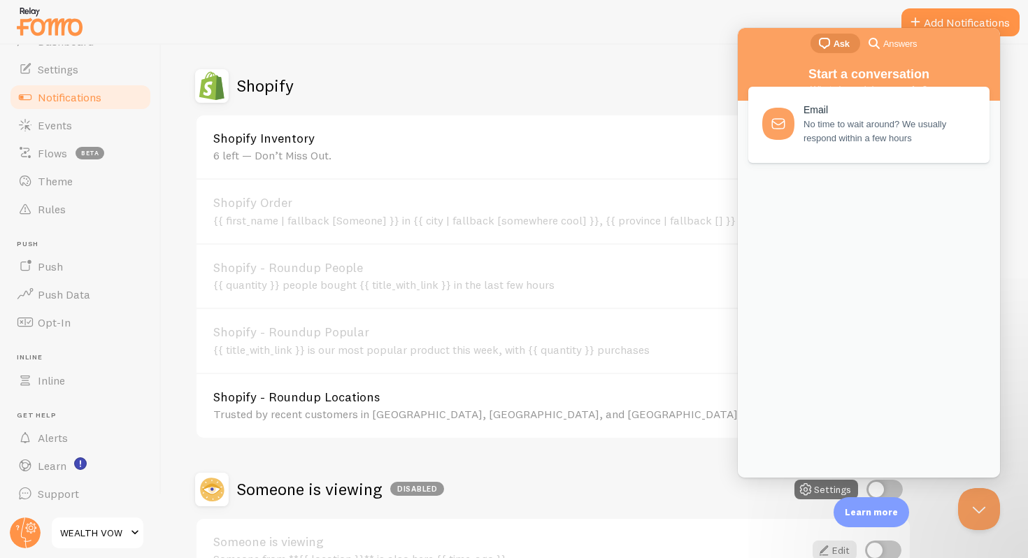
click at [889, 37] on span "Answers" at bounding box center [900, 44] width 34 height 14
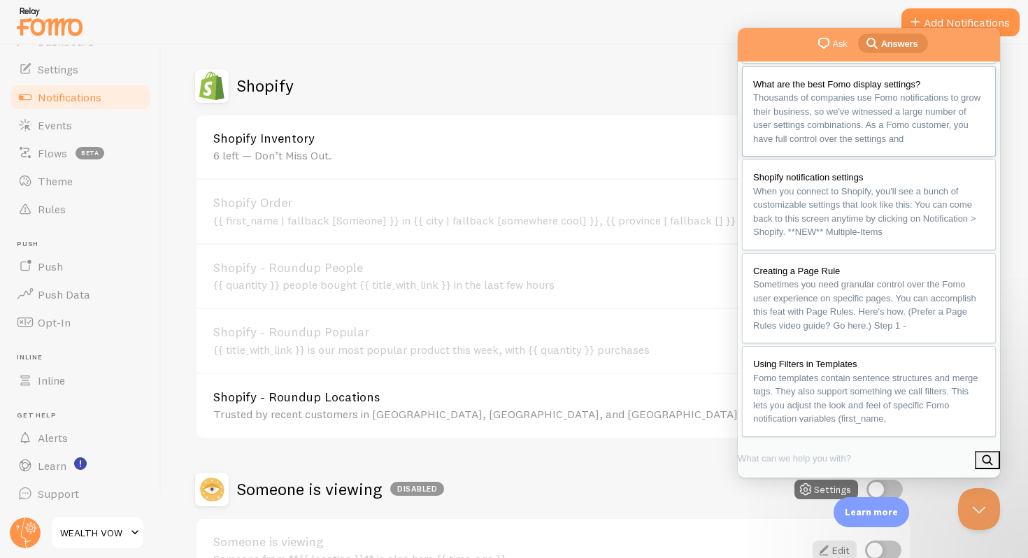
scroll to position [234, 0]
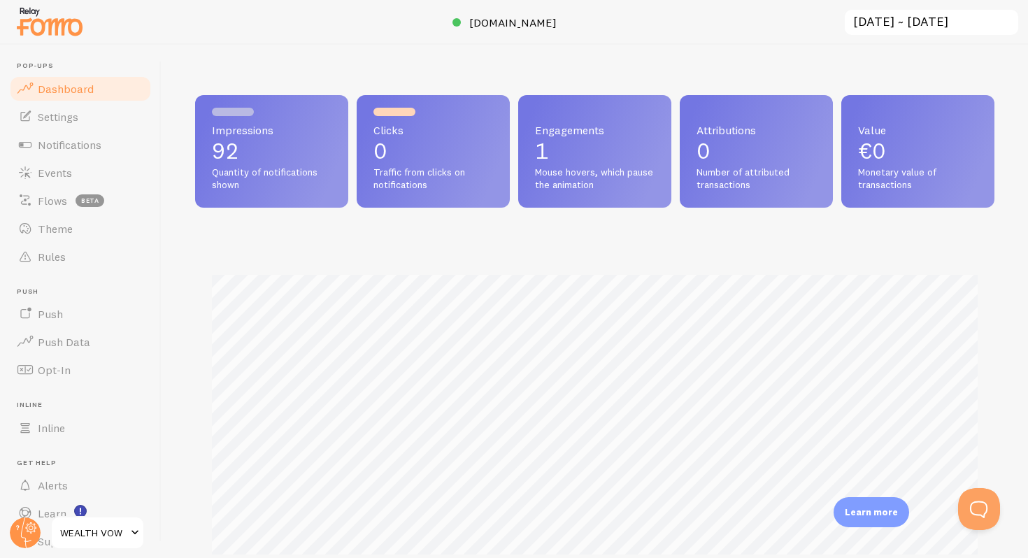
scroll to position [367, 799]
click at [76, 171] on link "Events" at bounding box center [80, 173] width 144 height 28
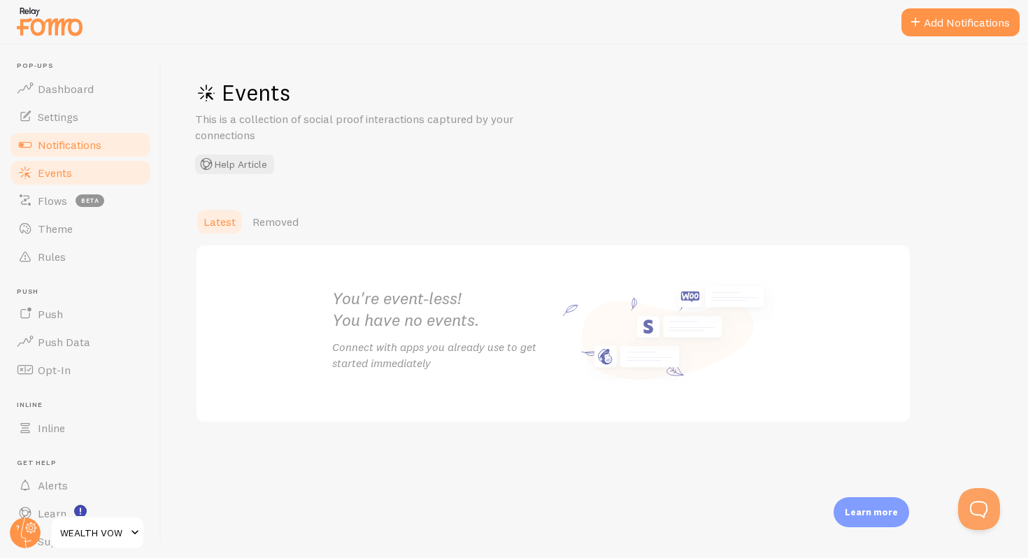
click at [73, 138] on span "Notifications" at bounding box center [70, 145] width 64 height 14
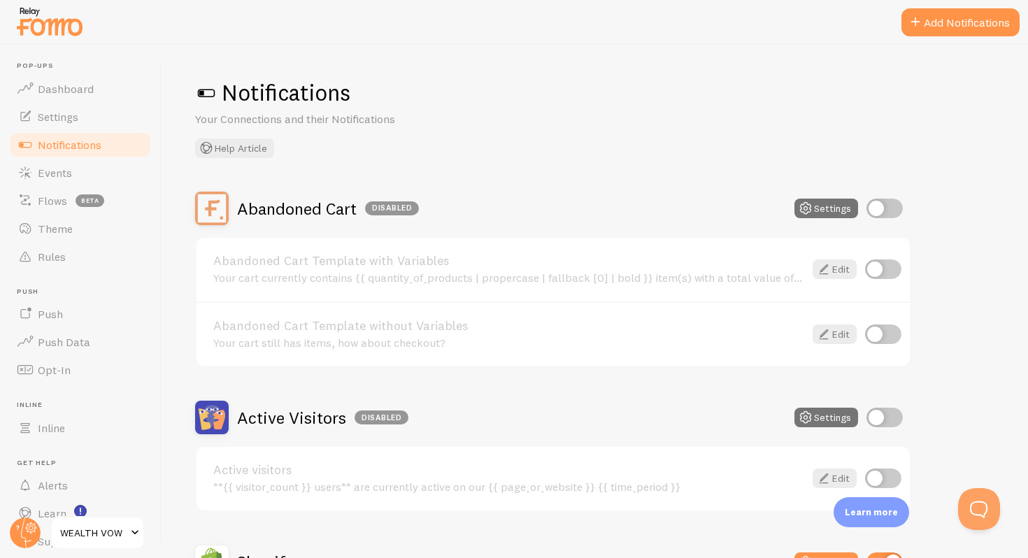
click at [76, 155] on link "Notifications" at bounding box center [80, 145] width 144 height 28
click at [77, 168] on link "Events" at bounding box center [80, 173] width 144 height 28
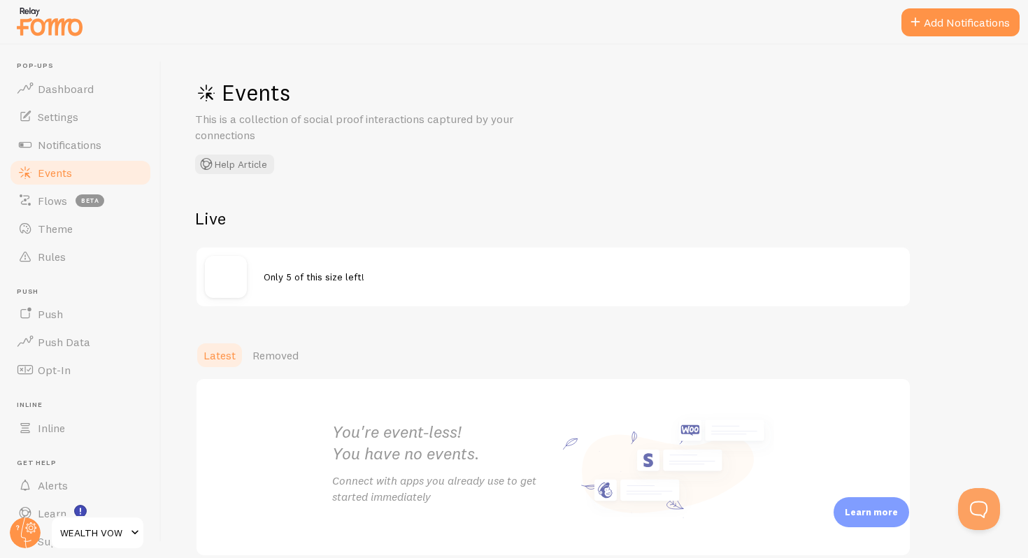
click at [345, 286] on div "Only 5 of this size left!" at bounding box center [552, 277] width 713 height 59
click at [320, 272] on span "Only 5 of this size left!" at bounding box center [314, 277] width 101 height 13
click at [66, 145] on span "Notifications" at bounding box center [70, 145] width 64 height 14
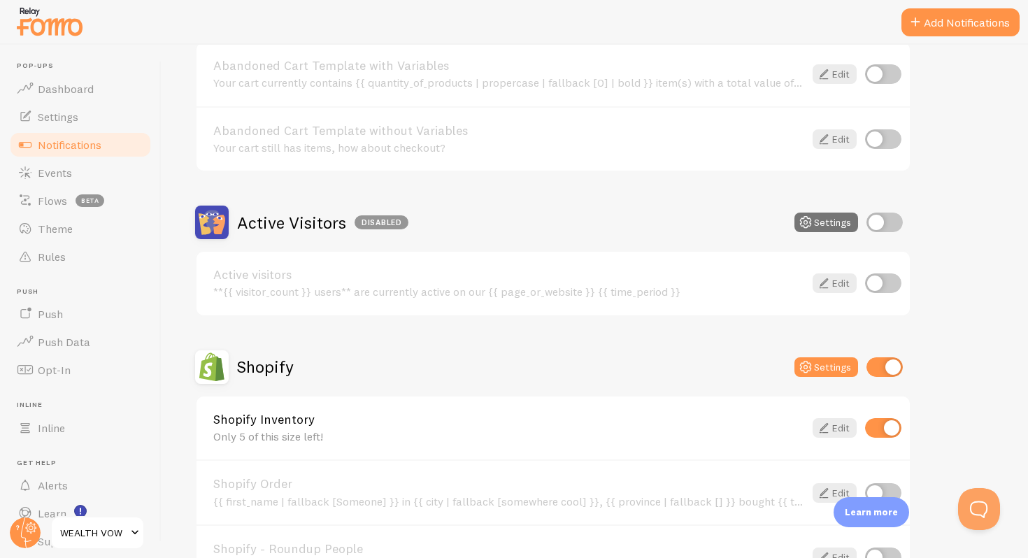
scroll to position [215, 0]
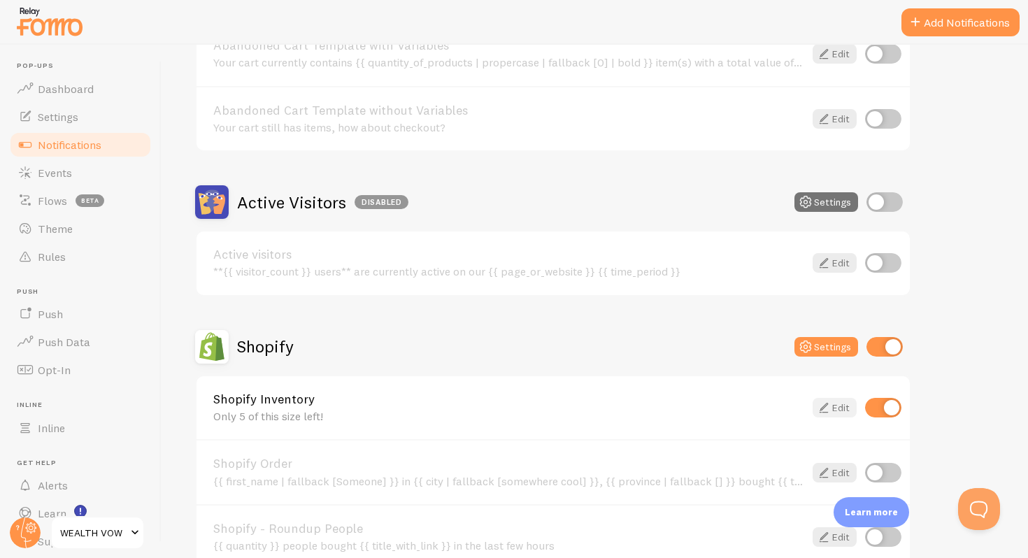
click at [830, 404] on icon at bounding box center [823, 407] width 17 height 17
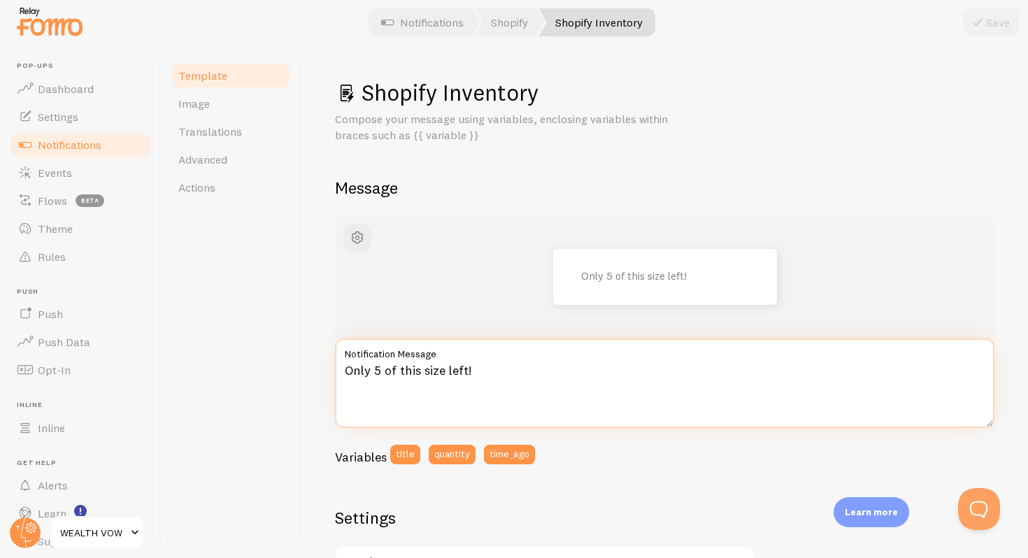
drag, startPoint x: 564, startPoint y: 368, endPoint x: 277, endPoint y: 377, distance: 287.5
click at [277, 377] on div "Template Image Translations Advanced Actions Shopify Inventory Compose your mes…" at bounding box center [595, 301] width 866 height 513
paste textarea "Just 6 left in stock — don’t miss out."
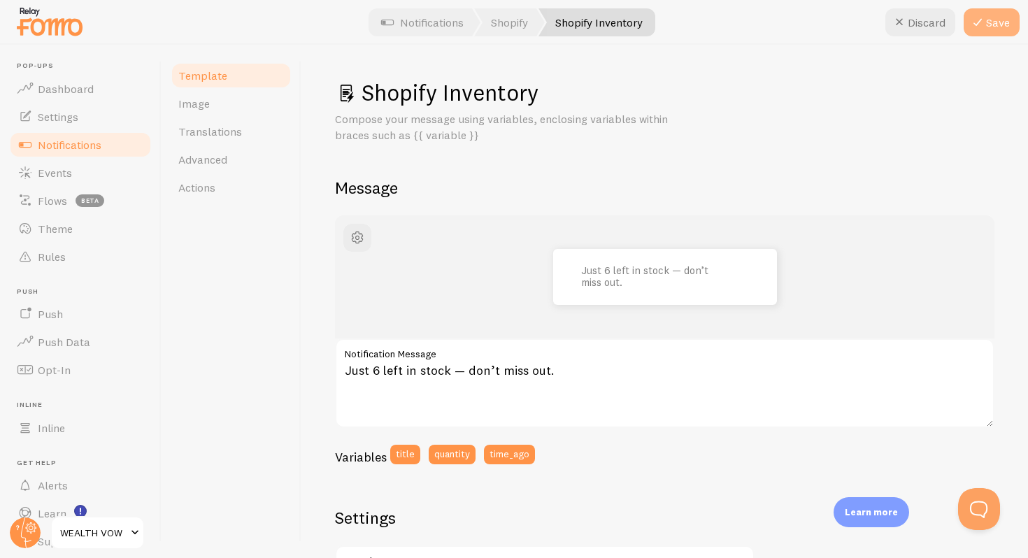
click at [986, 24] on button "Save" at bounding box center [991, 22] width 56 height 28
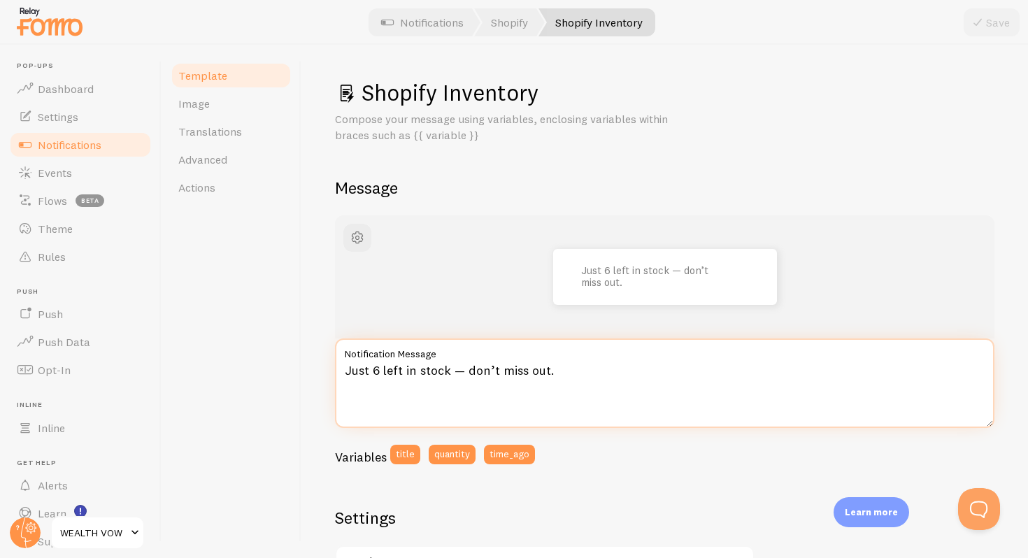
drag, startPoint x: 639, startPoint y: 372, endPoint x: 486, endPoint y: 374, distance: 153.1
click at [486, 374] on textarea "Just 6 left in stock — don’t miss out." at bounding box center [664, 382] width 659 height 89
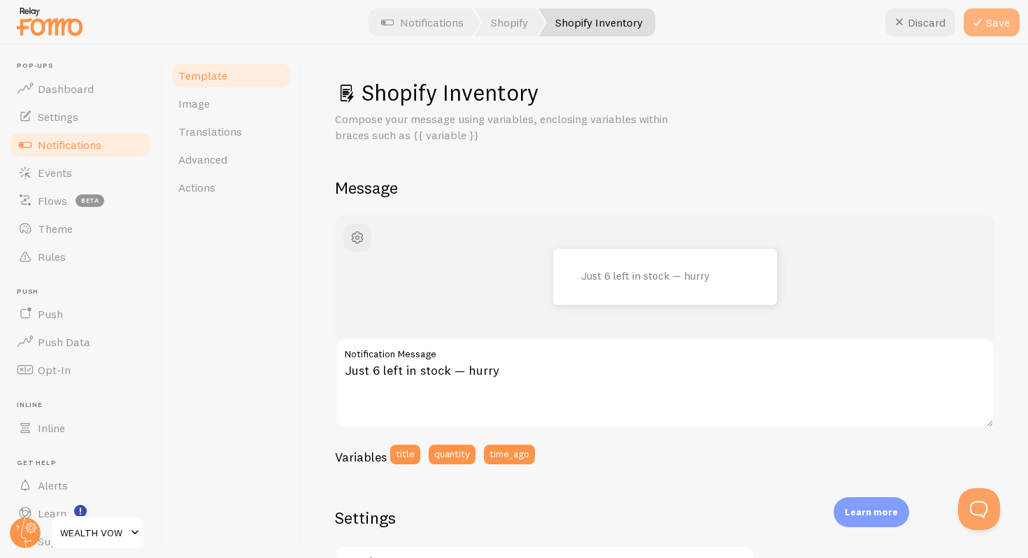
click at [994, 14] on button "Save" at bounding box center [991, 22] width 56 height 28
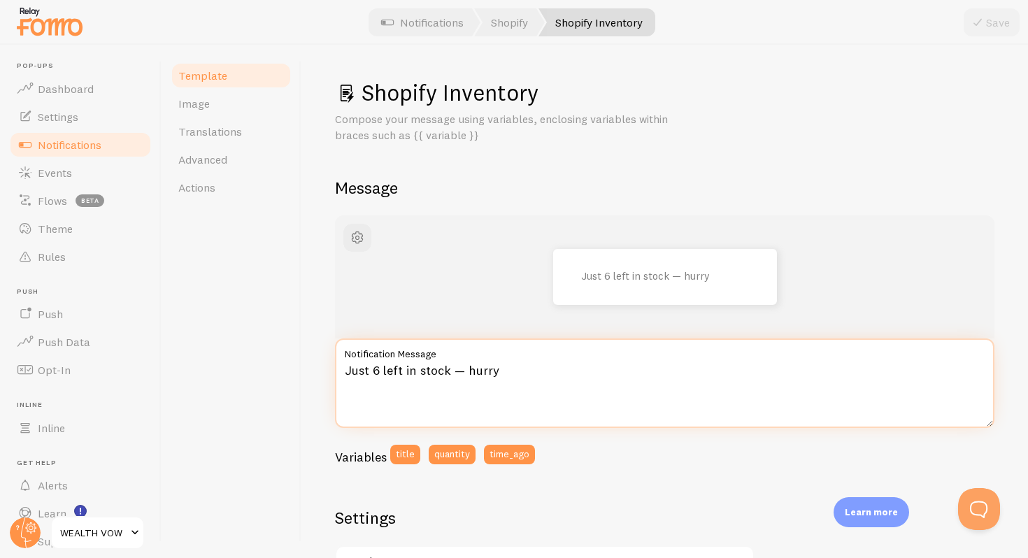
click at [462, 371] on textarea "Just 6 left in stock — hurry" at bounding box center [664, 382] width 659 height 89
click at [565, 385] on textarea "Just 6 left in stock, hurry" at bounding box center [664, 382] width 659 height 89
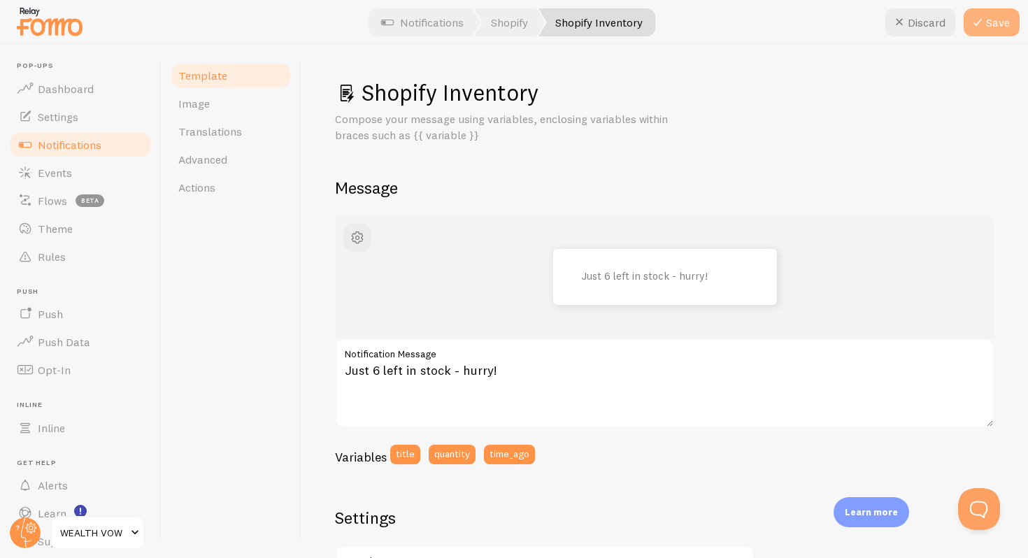
click at [991, 22] on button "Save" at bounding box center [991, 22] width 56 height 28
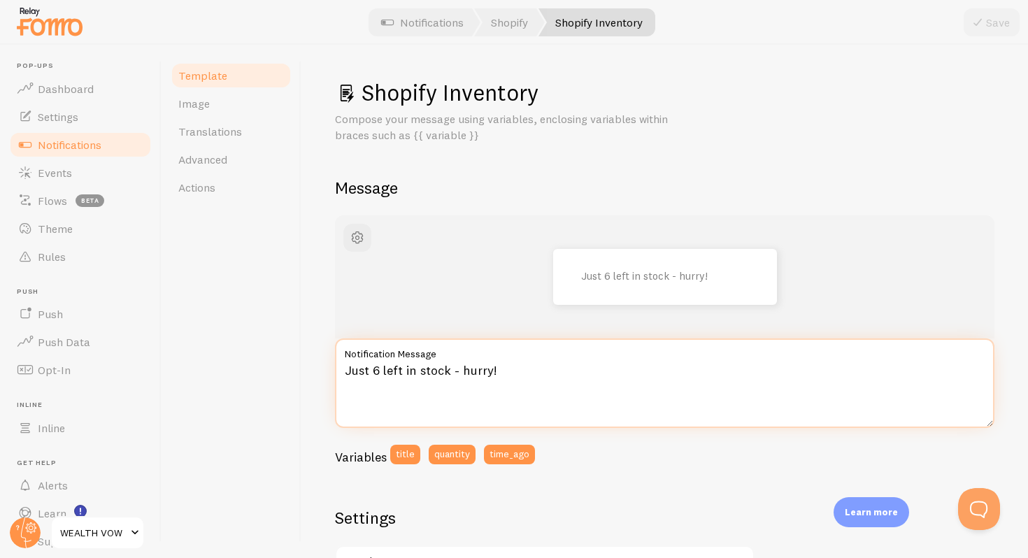
drag, startPoint x: 450, startPoint y: 370, endPoint x: 406, endPoint y: 371, distance: 44.1
click at [406, 371] on textarea "Just 6 left in stock - hurry!" at bounding box center [664, 382] width 659 height 89
click at [405, 373] on textarea "Just 6 left - hurry!" at bounding box center [664, 382] width 659 height 89
click at [415, 370] on textarea "Just 6 left -- hurry!" at bounding box center [664, 382] width 659 height 89
drag, startPoint x: 489, startPoint y: 369, endPoint x: 251, endPoint y: 364, distance: 238.5
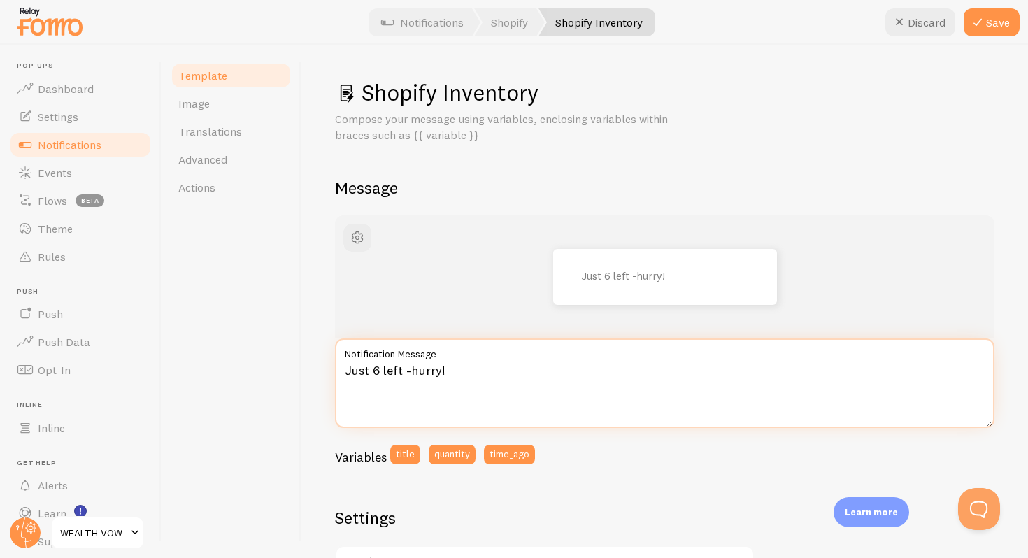
click at [251, 366] on div "Template Image Translations Advanced Actions Shopify Inventory Compose your mes…" at bounding box center [595, 301] width 866 height 513
paste textarea "in stock — don’t miss out."
click at [447, 372] on textarea "Just 6 left in stock — don’t miss out." at bounding box center [664, 382] width 659 height 89
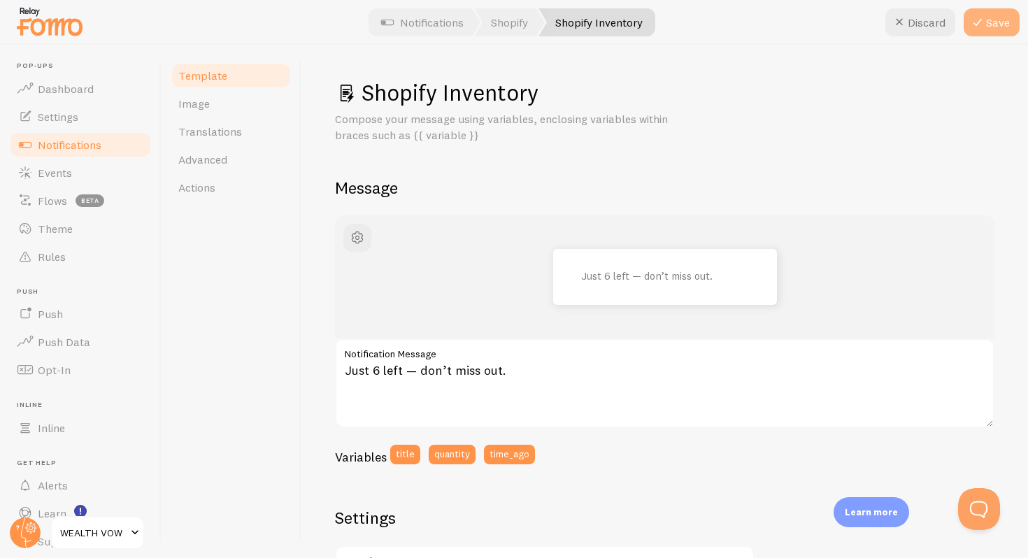
click at [984, 23] on icon at bounding box center [977, 22] width 17 height 17
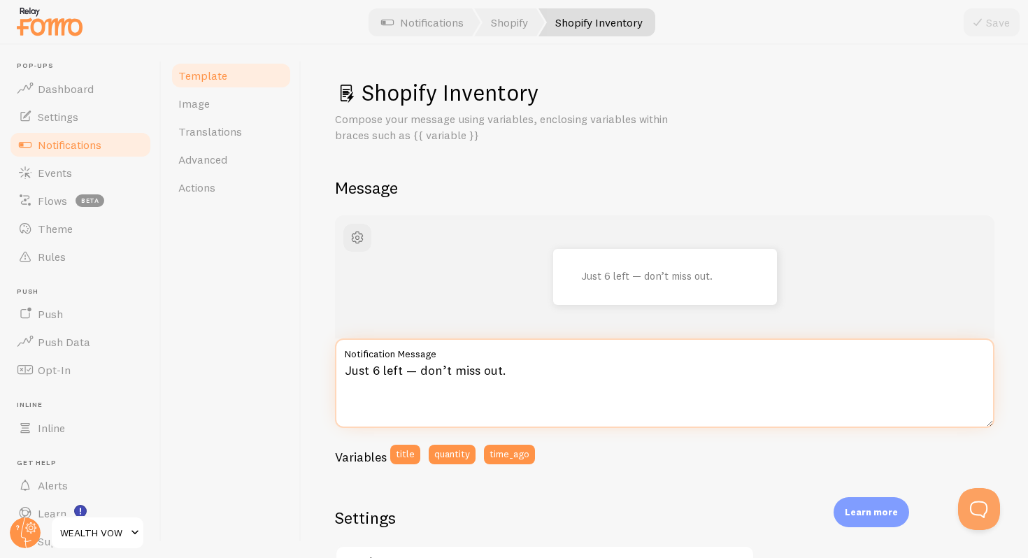
drag, startPoint x: 373, startPoint y: 370, endPoint x: 335, endPoint y: 371, distance: 37.8
click at [335, 371] on textarea "Just 6 left — don’t miss out." at bounding box center [664, 382] width 659 height 89
drag, startPoint x: 570, startPoint y: 371, endPoint x: 236, endPoint y: 371, distance: 333.5
click at [236, 371] on div "Template Image Translations Advanced Actions Shopify Inventory Compose your mes…" at bounding box center [595, 301] width 866 height 513
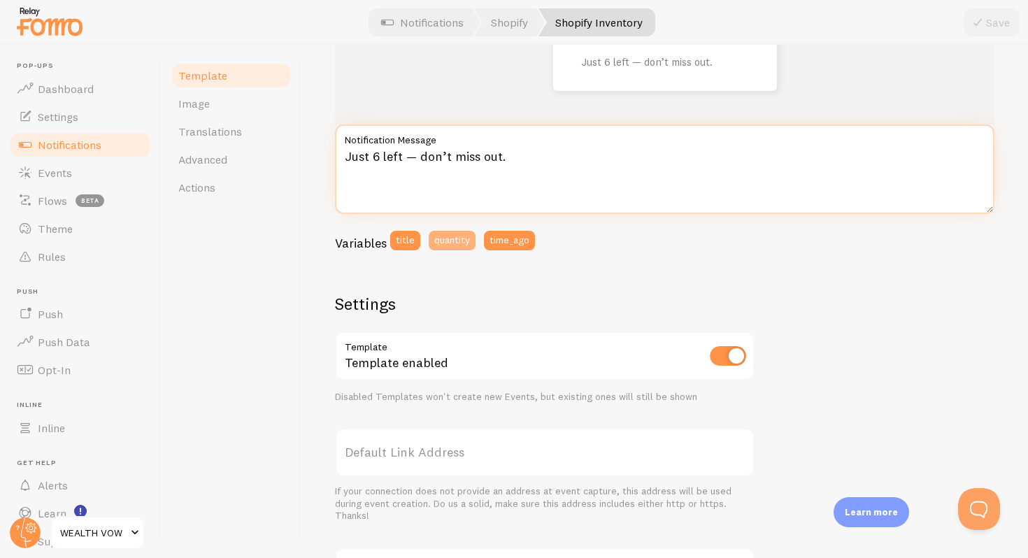
scroll to position [215, 0]
click at [401, 157] on textarea "Just 6 left — don’t miss out." at bounding box center [664, 167] width 659 height 89
drag, startPoint x: 374, startPoint y: 156, endPoint x: 301, endPoint y: 156, distance: 73.4
click at [301, 156] on div "Template Image Translations Advanced Actions Shopify Inventory Compose your mes…" at bounding box center [595, 301] width 866 height 513
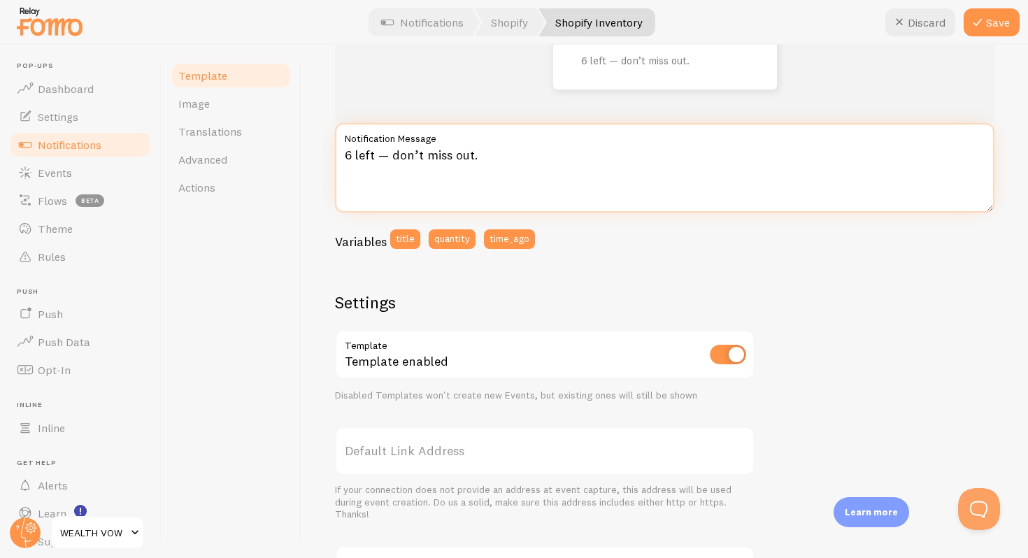
click at [394, 157] on textarea "6 left — don’t miss out." at bounding box center [664, 167] width 659 height 89
click at [430, 158] on textarea "6 left — Don’t miss out." at bounding box center [664, 167] width 659 height 89
click at [458, 154] on textarea "6 left — Don’t Miss out." at bounding box center [664, 167] width 659 height 89
click at [358, 159] on textarea "6 left — Don’t Miss Out." at bounding box center [664, 167] width 659 height 89
type textarea "6 left — Don’t Miss Out."
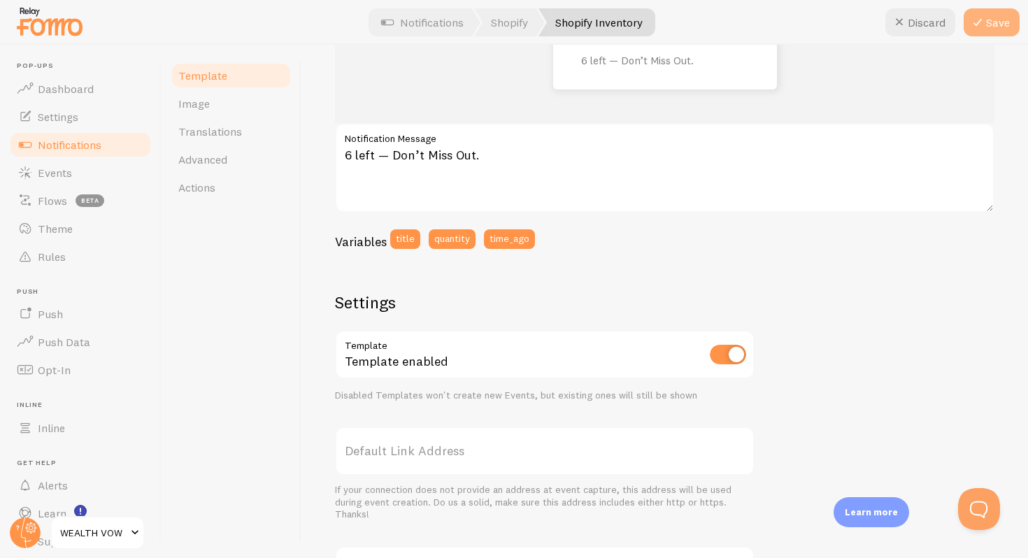
click at [995, 22] on button "Save" at bounding box center [991, 22] width 56 height 28
click at [230, 105] on link "Image" at bounding box center [231, 103] width 122 height 28
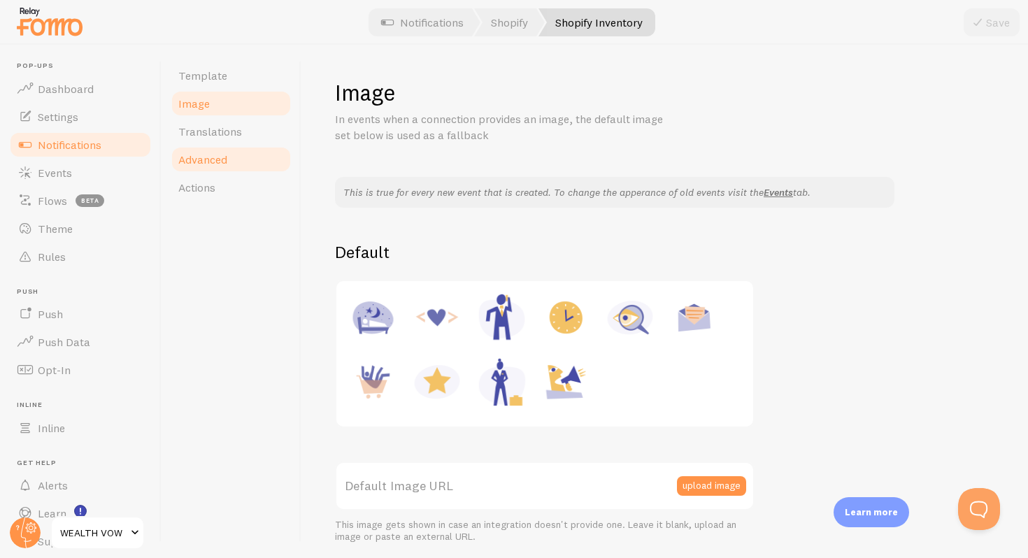
click at [231, 146] on link "Advanced" at bounding box center [231, 159] width 122 height 28
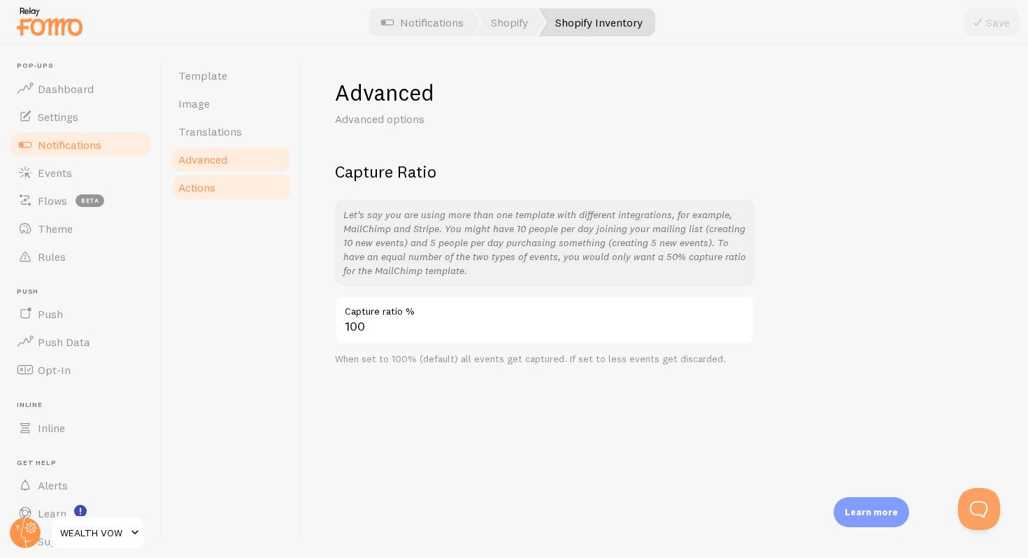
click at [224, 189] on link "Actions" at bounding box center [231, 187] width 122 height 28
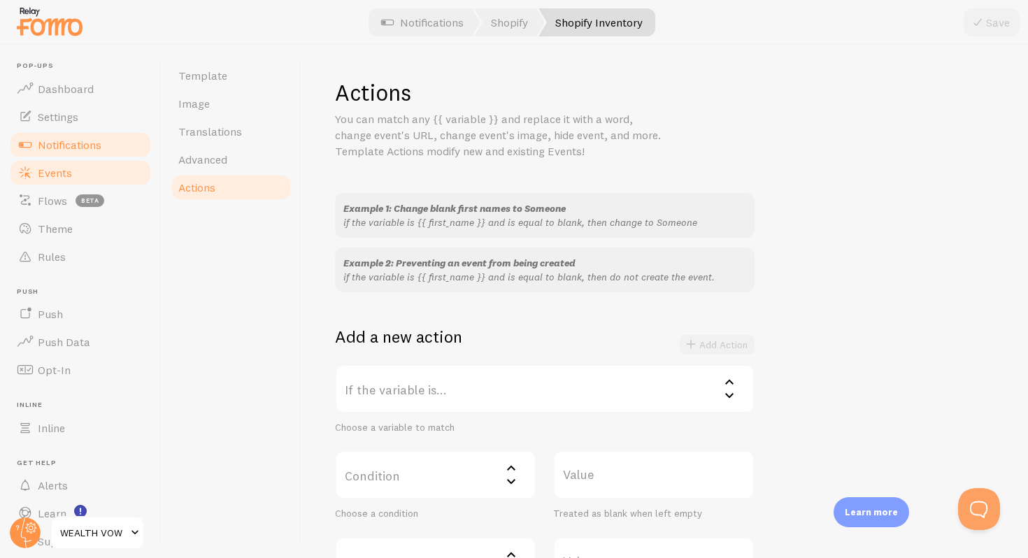
click at [89, 164] on link "Events" at bounding box center [80, 173] width 144 height 28
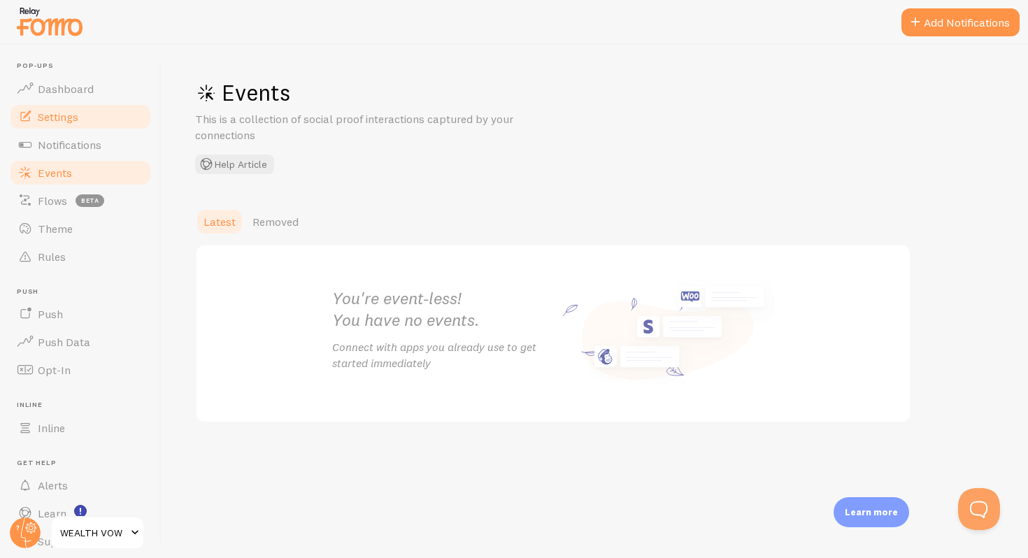
click at [84, 113] on link "Settings" at bounding box center [80, 117] width 144 height 28
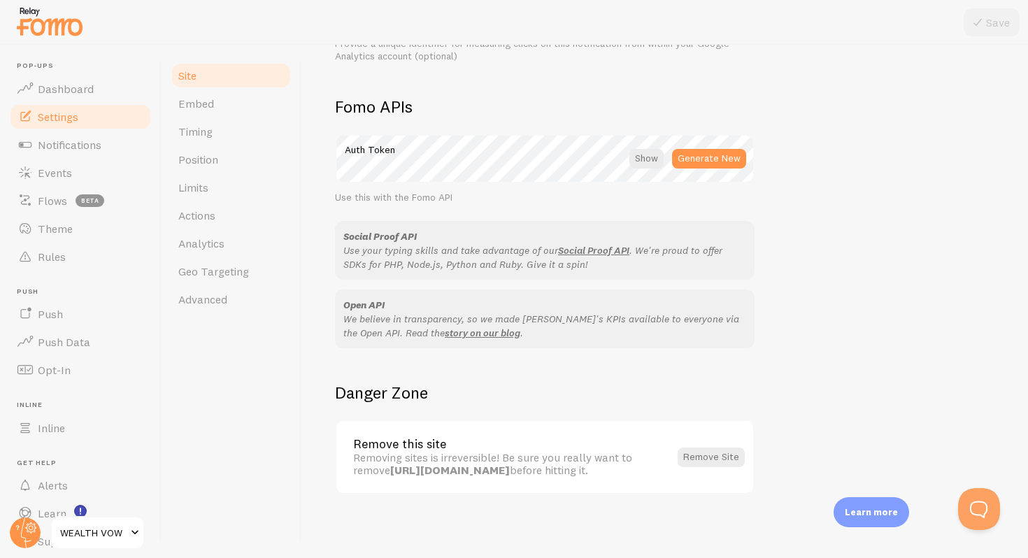
scroll to position [761, 0]
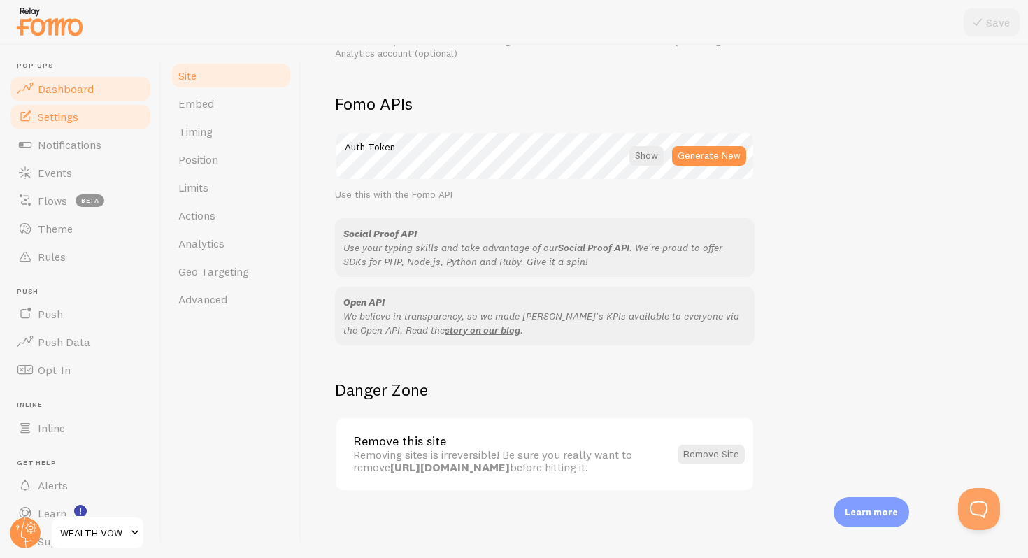
click at [62, 87] on span "Dashboard" at bounding box center [66, 89] width 56 height 14
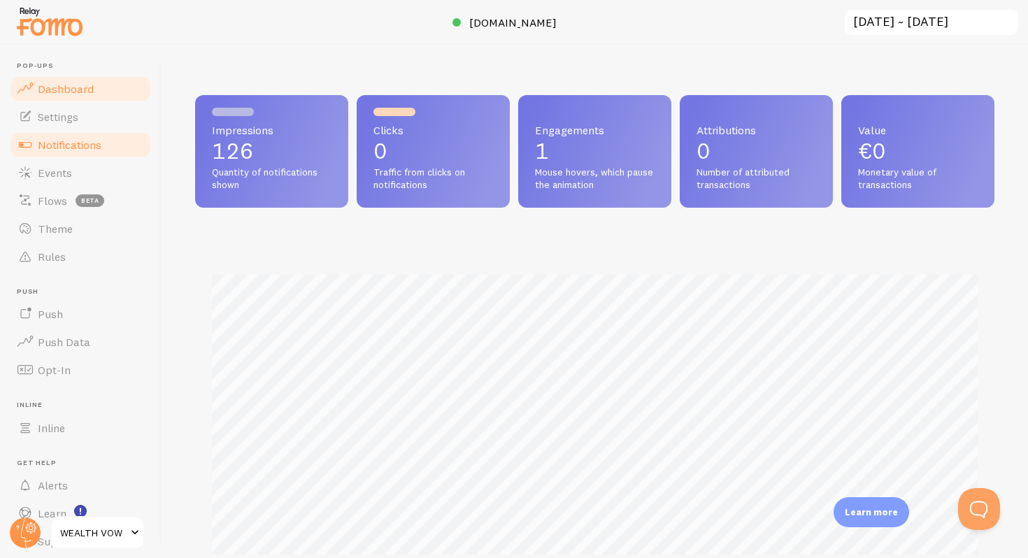
scroll to position [367, 799]
click at [67, 134] on link "Notifications" at bounding box center [80, 145] width 144 height 28
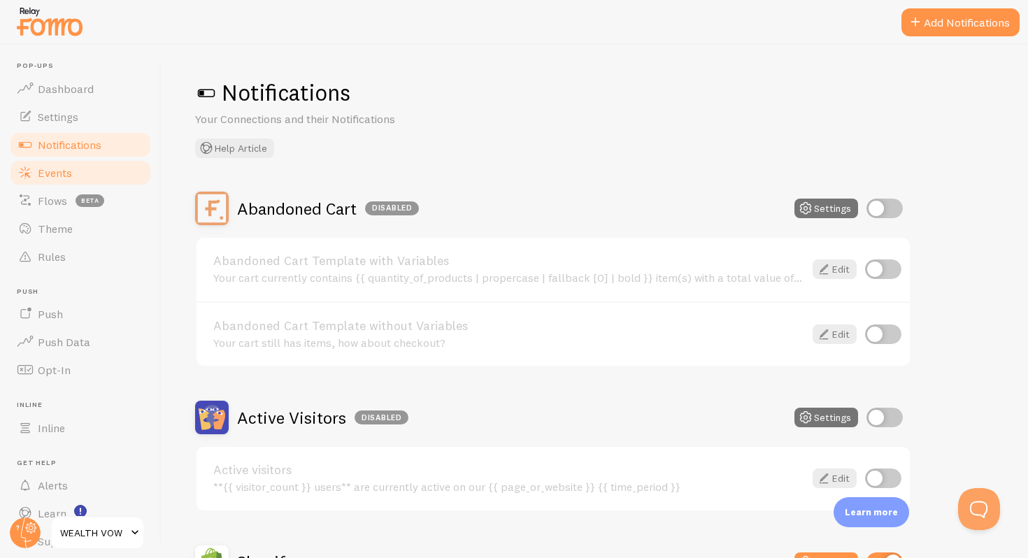
click at [80, 169] on link "Events" at bounding box center [80, 173] width 144 height 28
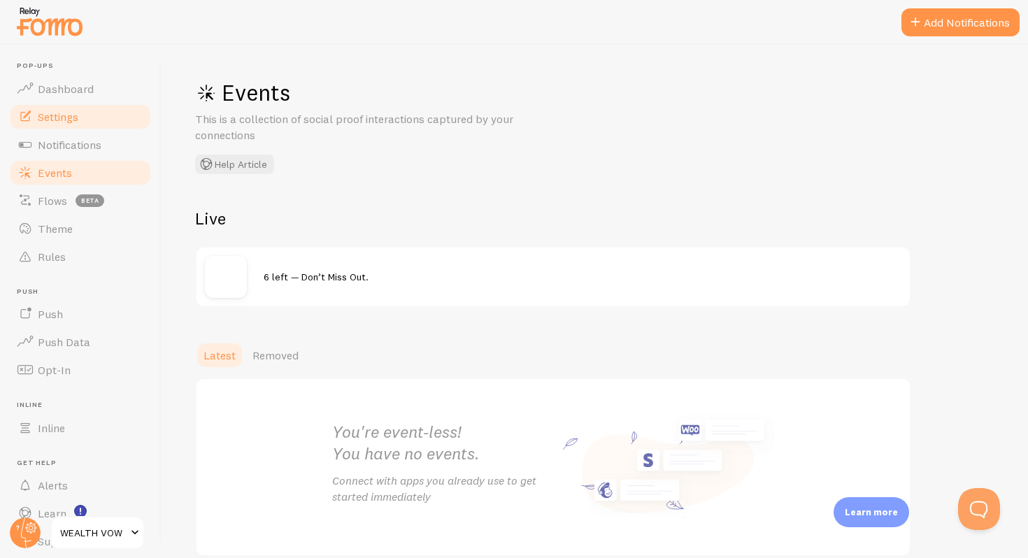
click at [78, 122] on span "Settings" at bounding box center [58, 117] width 41 height 14
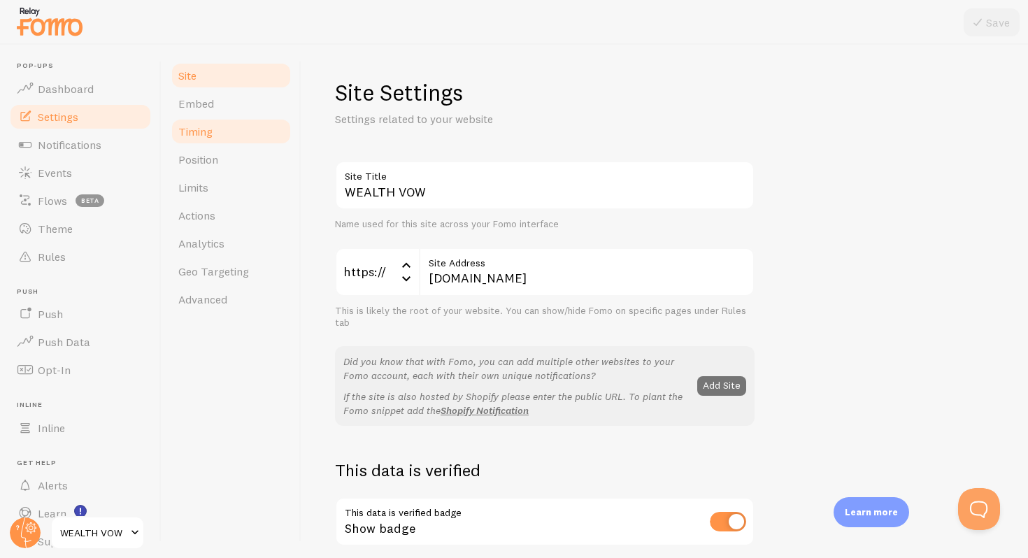
click at [214, 130] on link "Timing" at bounding box center [231, 131] width 122 height 28
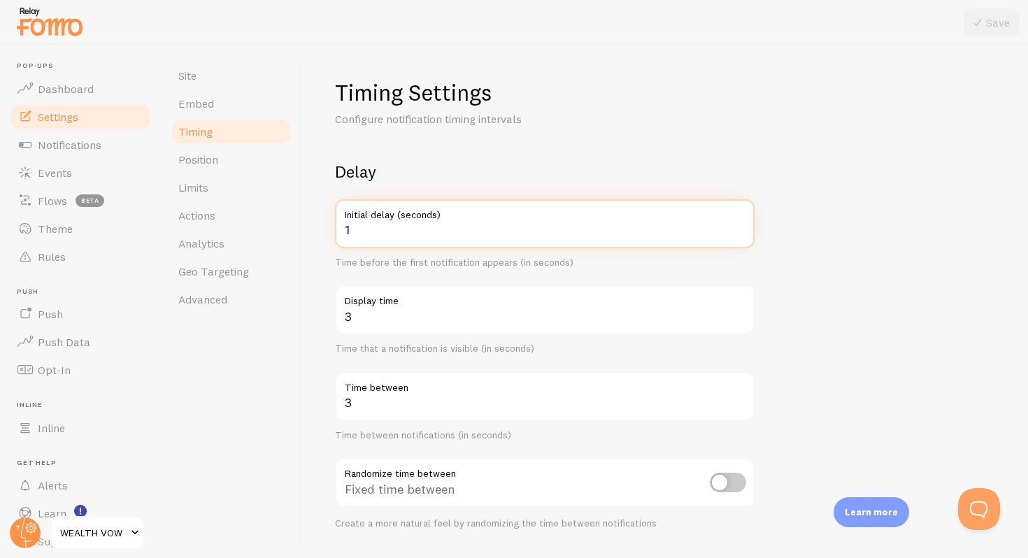
click at [364, 241] on input "1" at bounding box center [545, 223] width 420 height 49
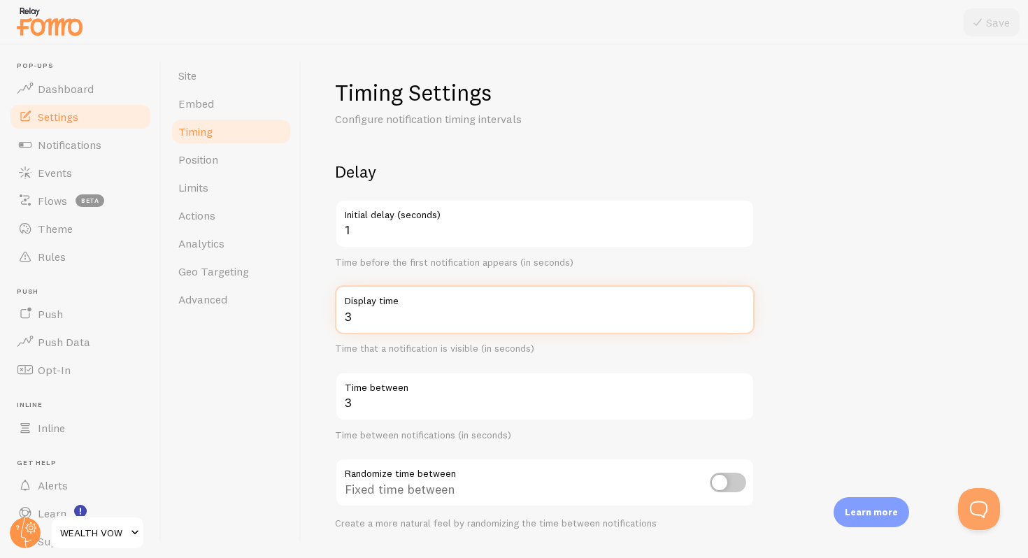
drag, startPoint x: 361, startPoint y: 328, endPoint x: 329, endPoint y: 297, distance: 44.5
click at [329, 297] on div "Timing Settings Configure notification timing intervals Delay 1 Initial delay (…" at bounding box center [664, 301] width 726 height 513
type input "5"
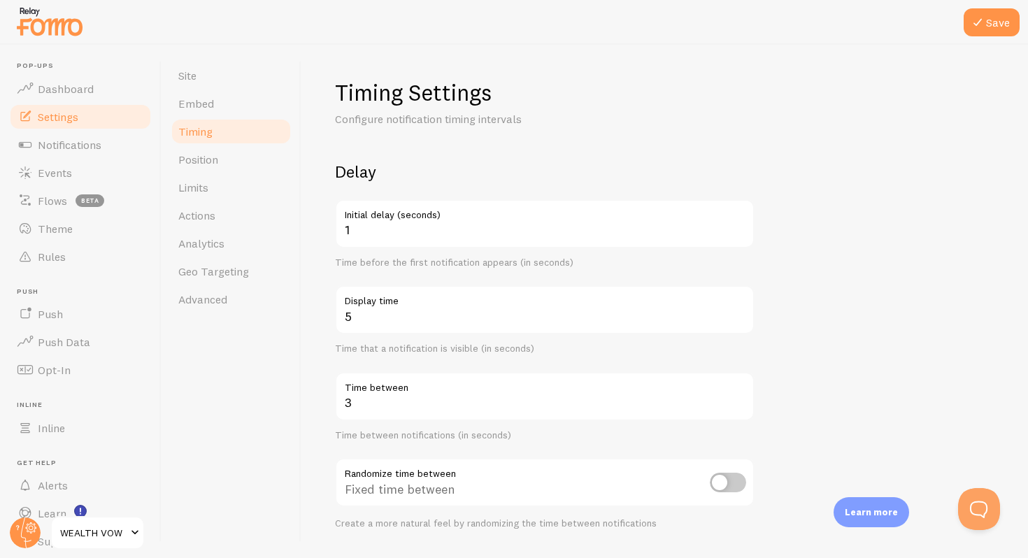
click at [380, 220] on label "Initial delay (seconds)" at bounding box center [545, 211] width 420 height 24
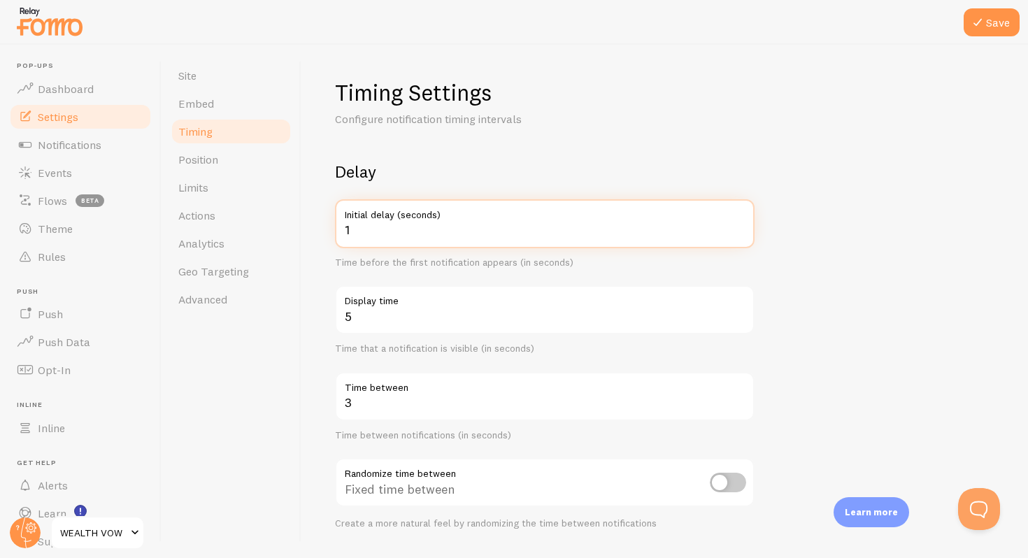
click at [380, 220] on input "1" at bounding box center [545, 223] width 420 height 49
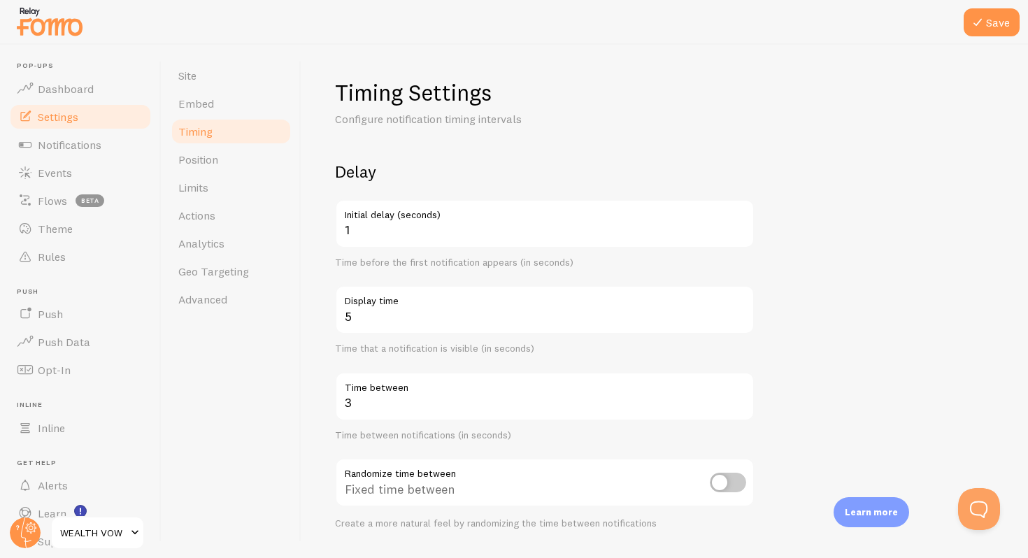
click at [375, 254] on div "1 Initial delay (seconds) Time before the first notification appears (in second…" at bounding box center [545, 234] width 420 height 70
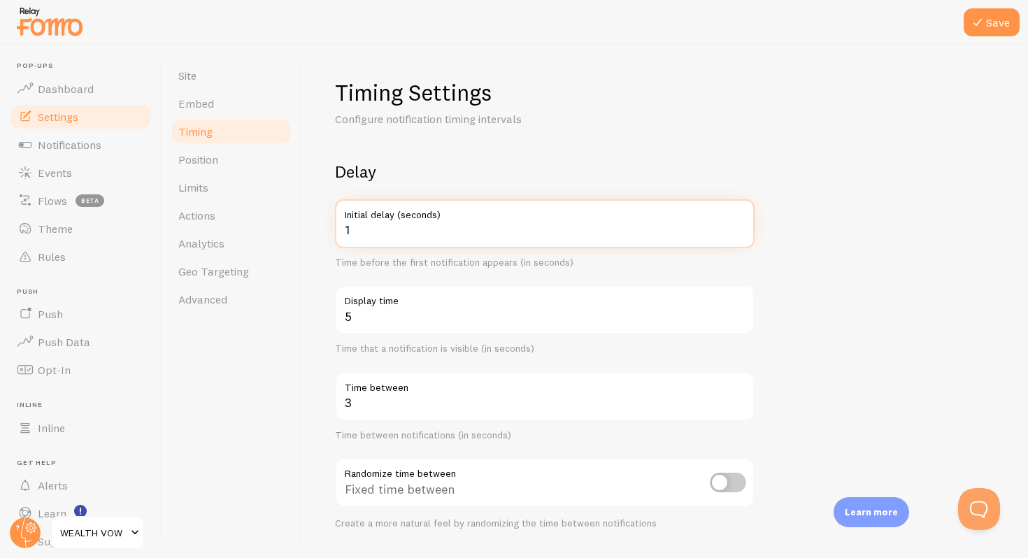
click at [372, 236] on input "1" at bounding box center [545, 223] width 420 height 49
type input "4"
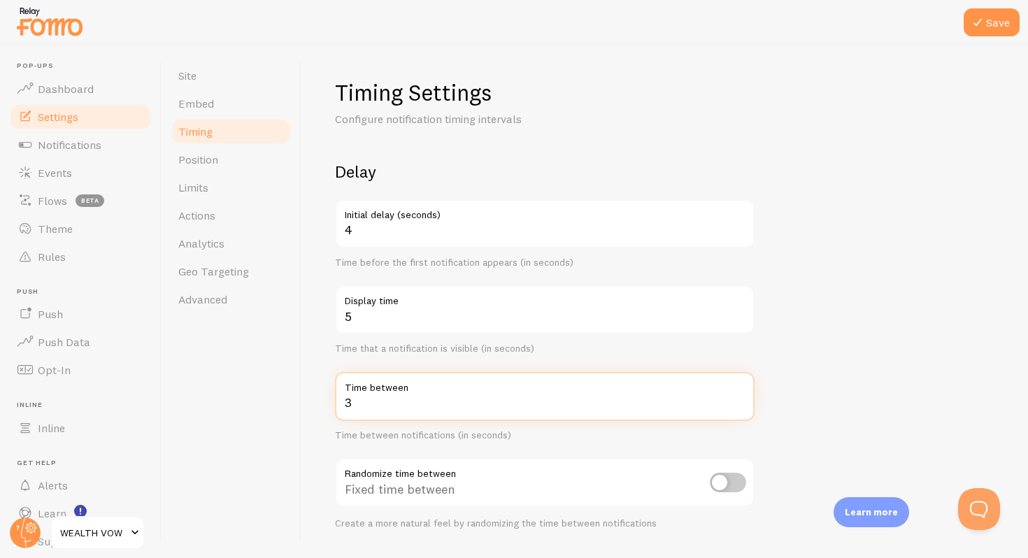
drag, startPoint x: 366, startPoint y: 398, endPoint x: 296, endPoint y: 399, distance: 69.2
click at [297, 399] on div "Site Embed Timing Position Limits Actions Analytics Geo Targeting Advanced Timi…" at bounding box center [595, 301] width 866 height 513
type input "15"
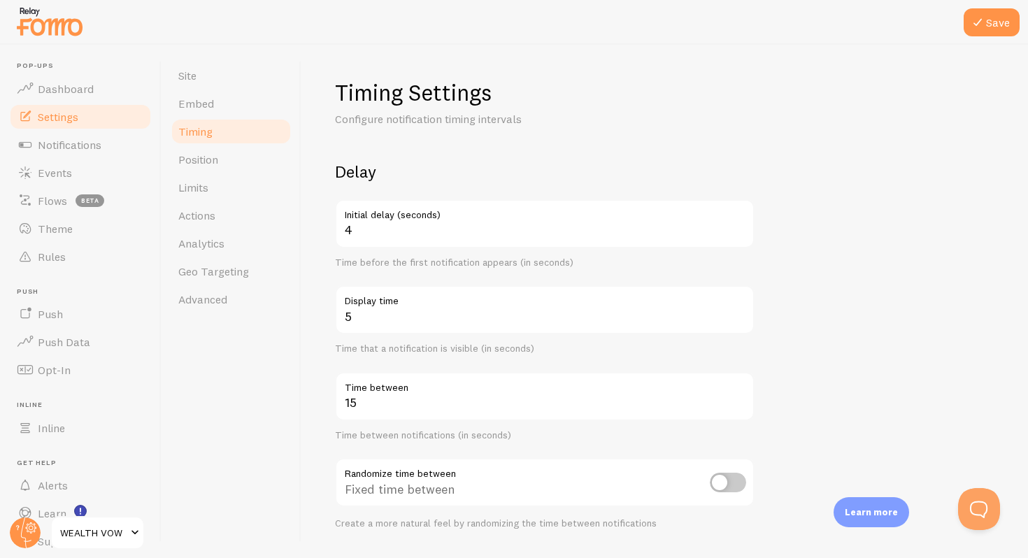
click at [729, 483] on input "checkbox" at bounding box center [728, 483] width 36 height 20
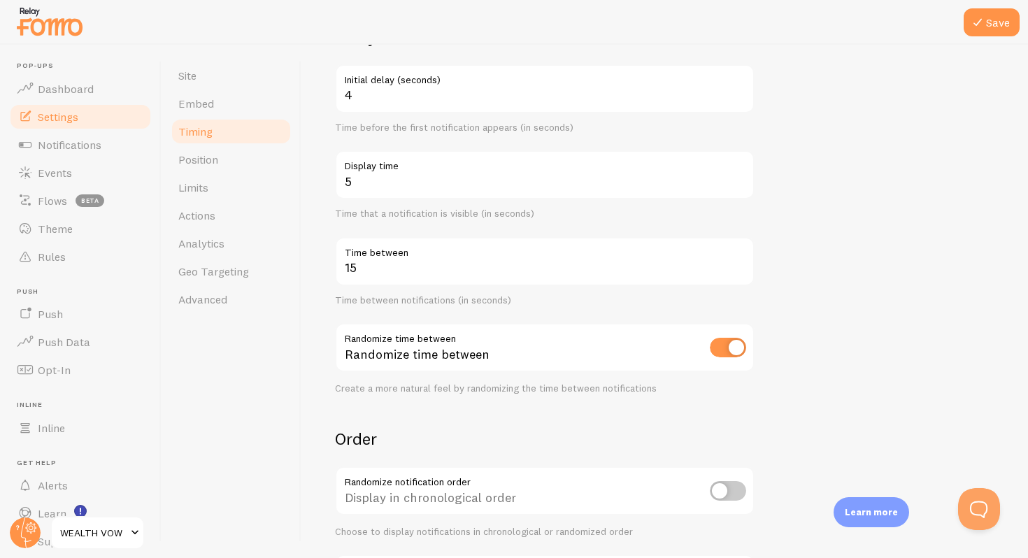
scroll to position [138, 0]
click at [734, 351] on input "checkbox" at bounding box center [728, 345] width 36 height 20
checkbox input "false"
click at [708, 341] on div "Fixed time between" at bounding box center [545, 345] width 420 height 51
click at [709, 331] on div "Fixed time between" at bounding box center [545, 345] width 420 height 51
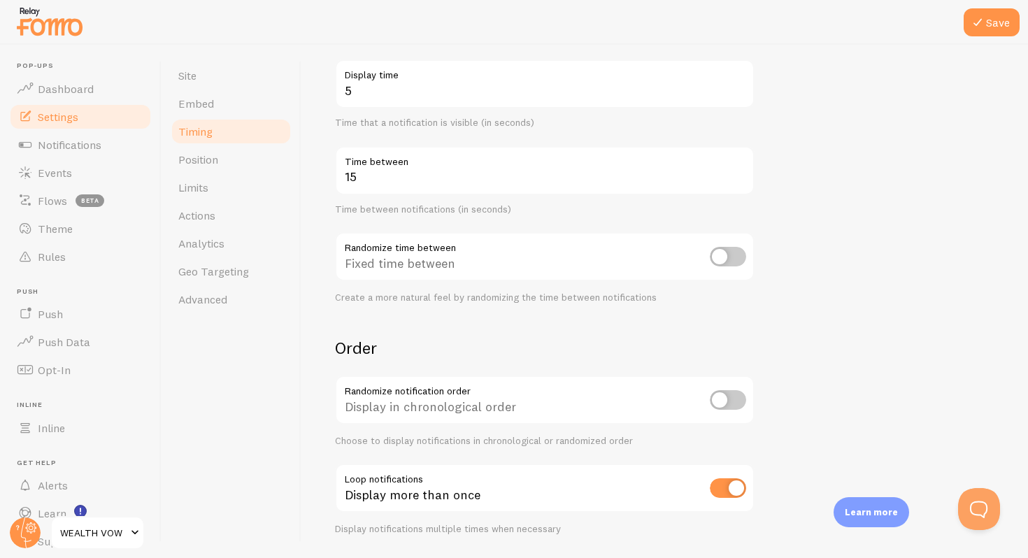
scroll to position [270, 0]
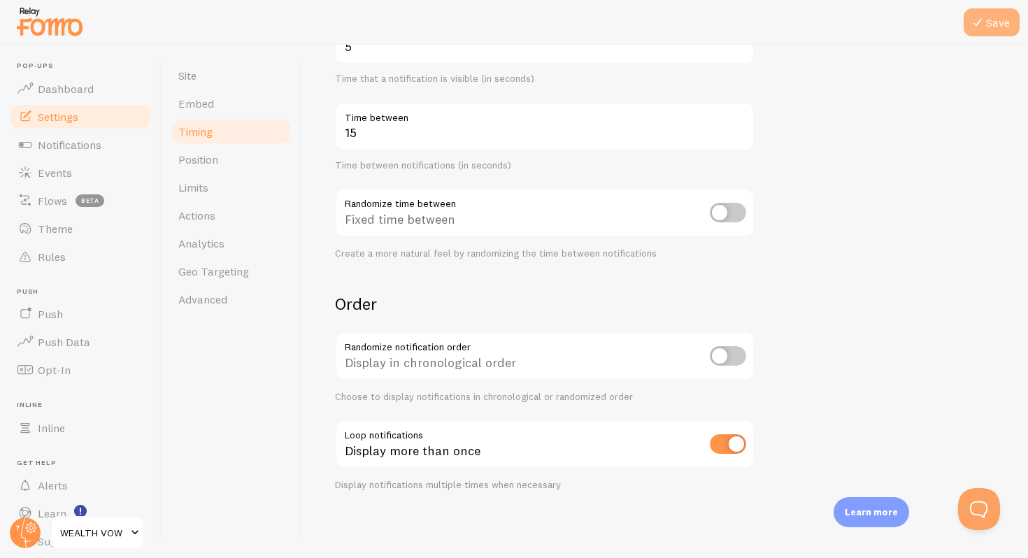
click at [1005, 19] on button "Save" at bounding box center [991, 22] width 56 height 28
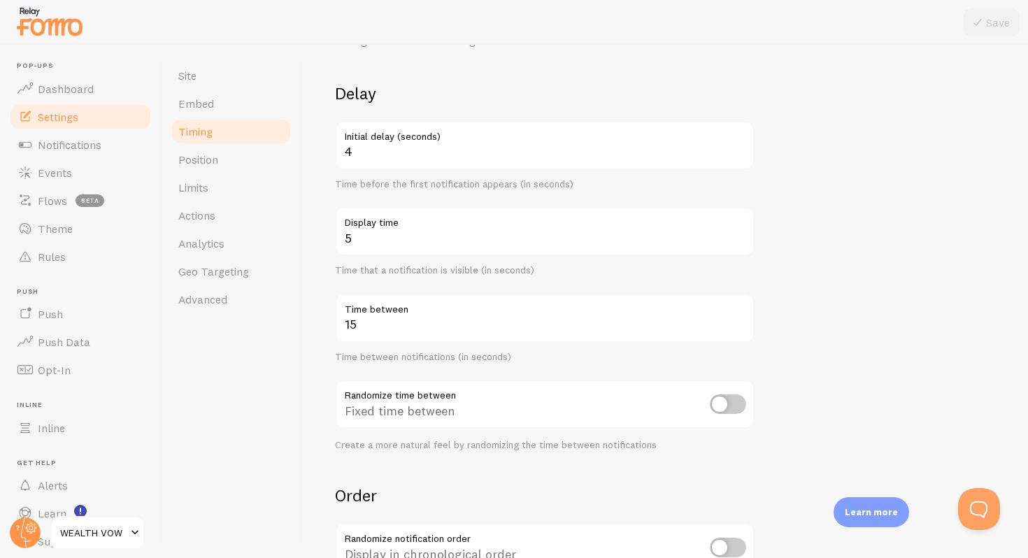
scroll to position [0, 0]
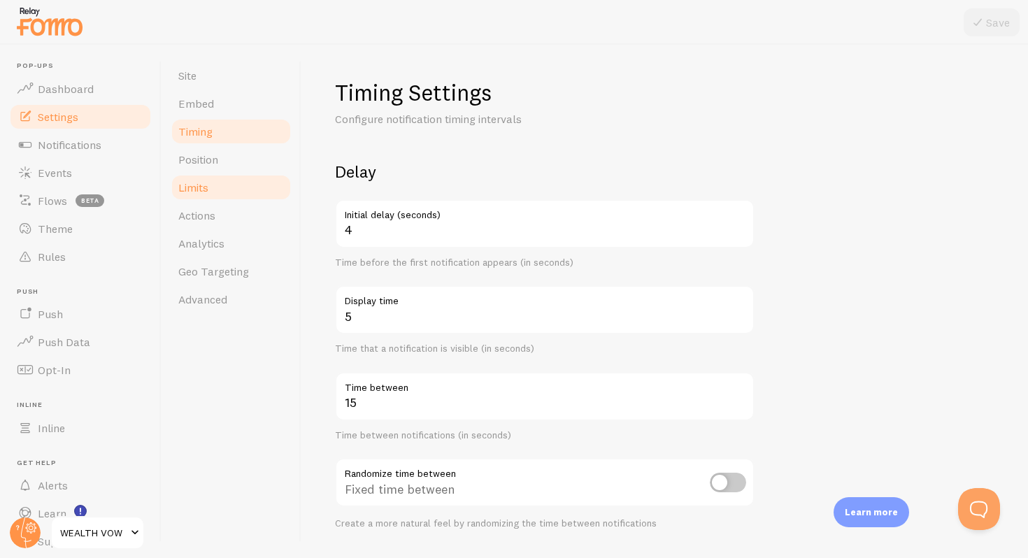
click at [222, 177] on link "Limits" at bounding box center [231, 187] width 122 height 28
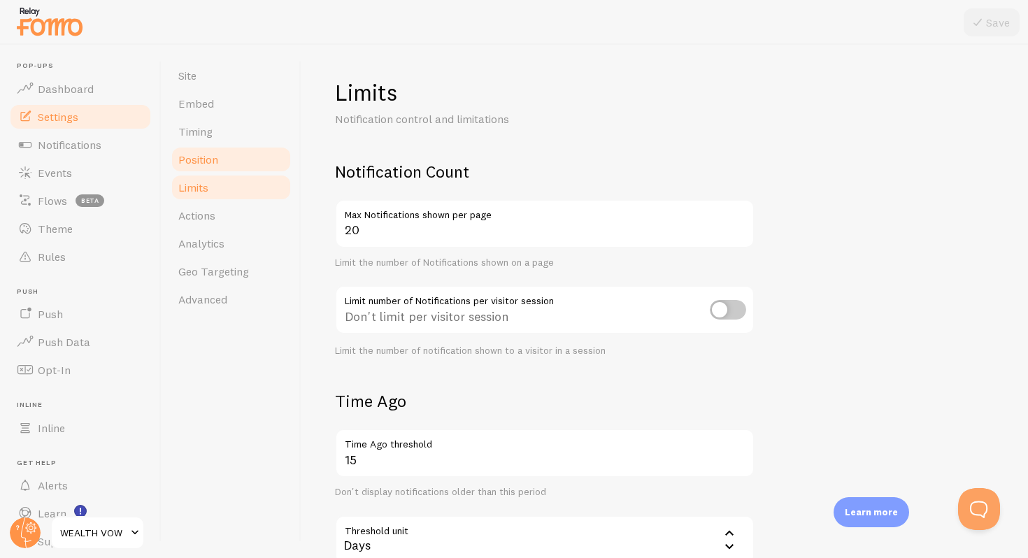
click at [222, 166] on link "Position" at bounding box center [231, 159] width 122 height 28
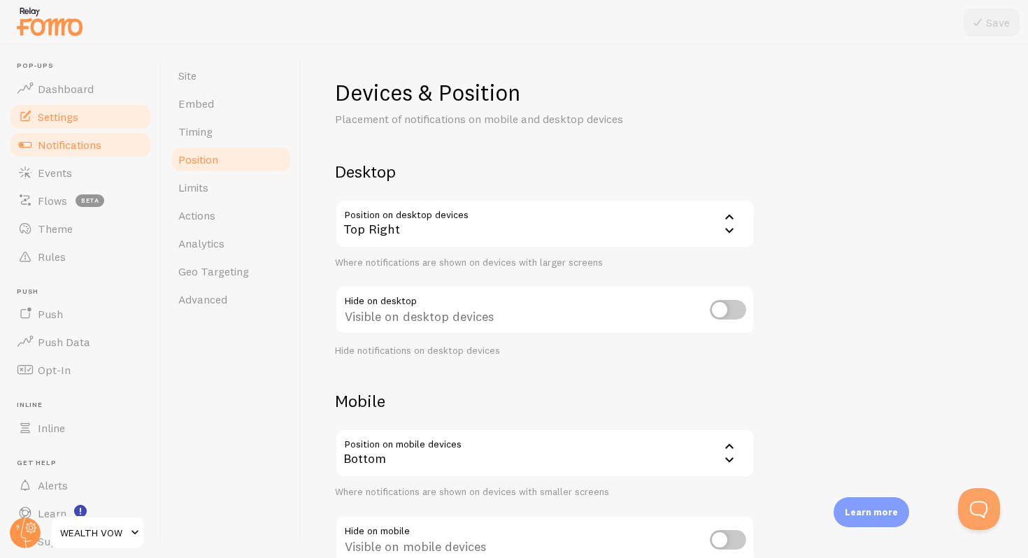
click at [47, 150] on span "Notifications" at bounding box center [70, 145] width 64 height 14
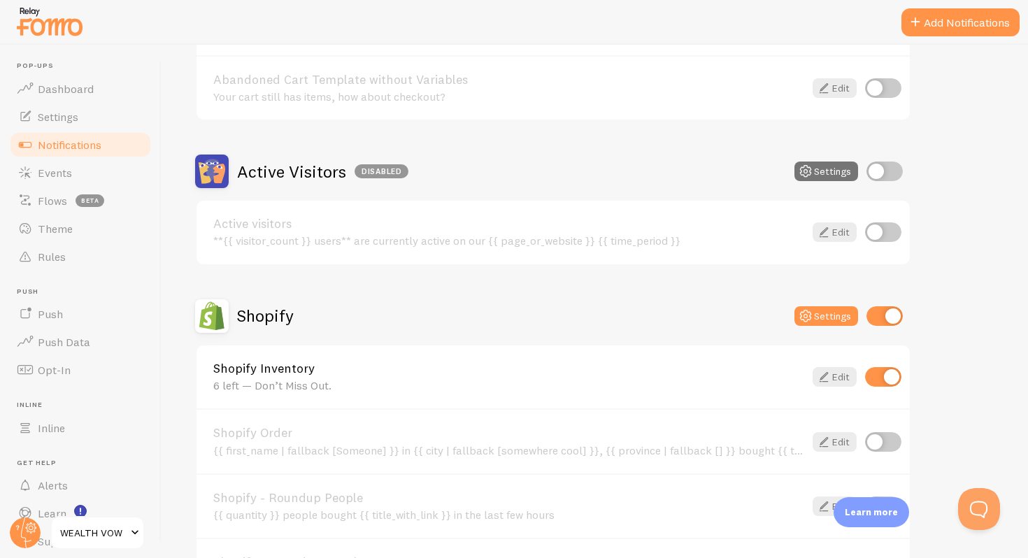
scroll to position [247, 0]
click at [892, 438] on input "checkbox" at bounding box center [883, 441] width 36 height 20
checkbox input "true"
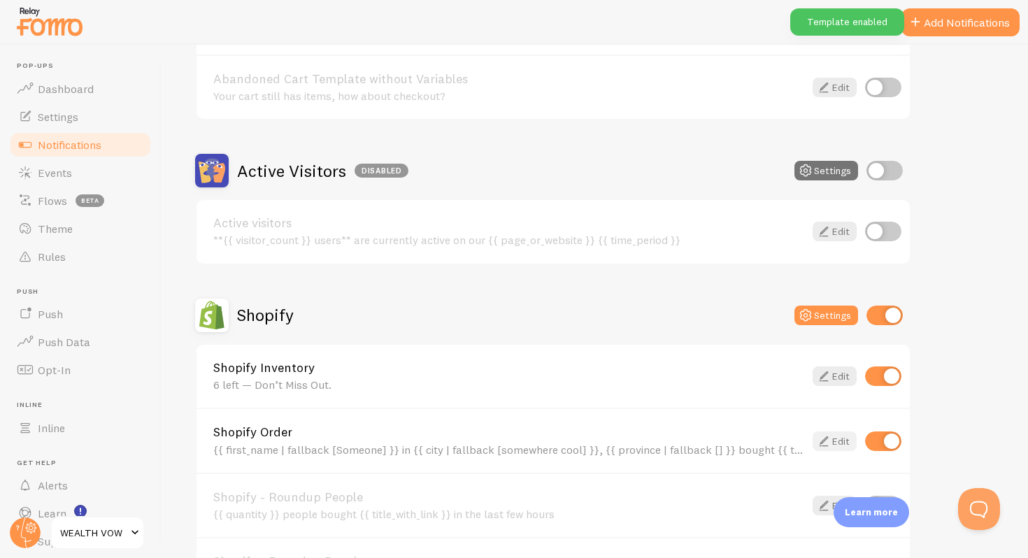
click at [826, 443] on icon at bounding box center [823, 441] width 17 height 17
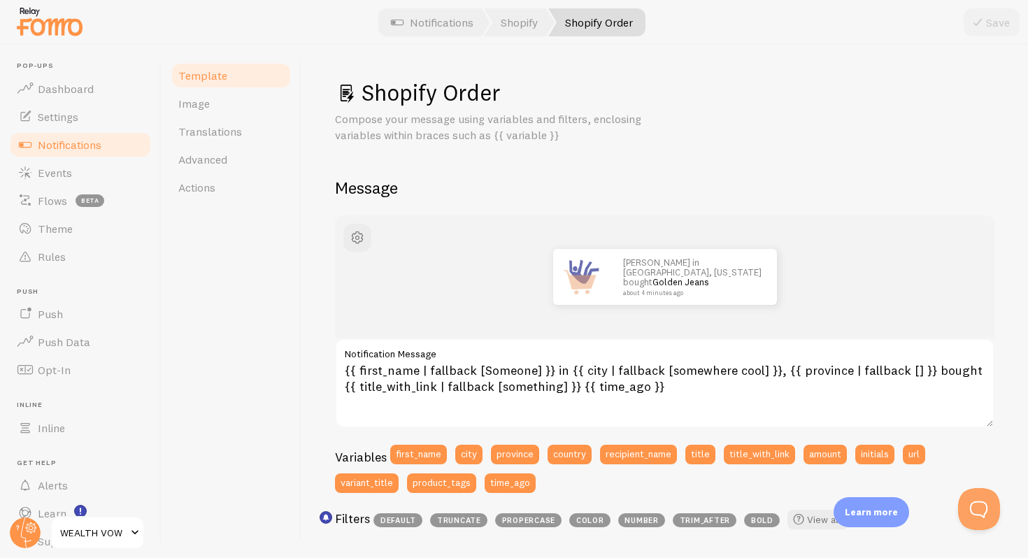
click at [80, 143] on span "Notifications" at bounding box center [70, 145] width 64 height 14
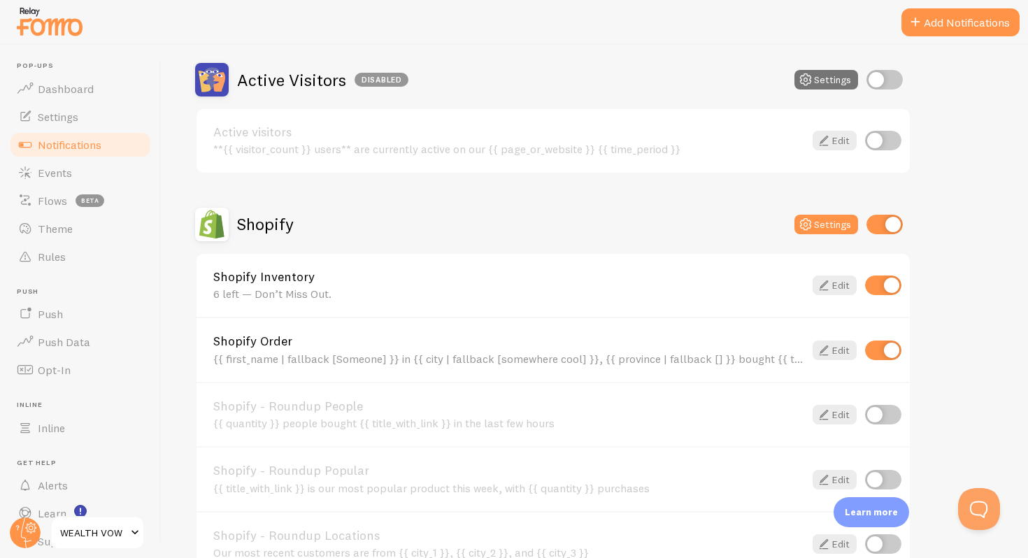
scroll to position [338, 0]
click at [885, 409] on input "checkbox" at bounding box center [883, 414] width 36 height 20
checkbox input "true"
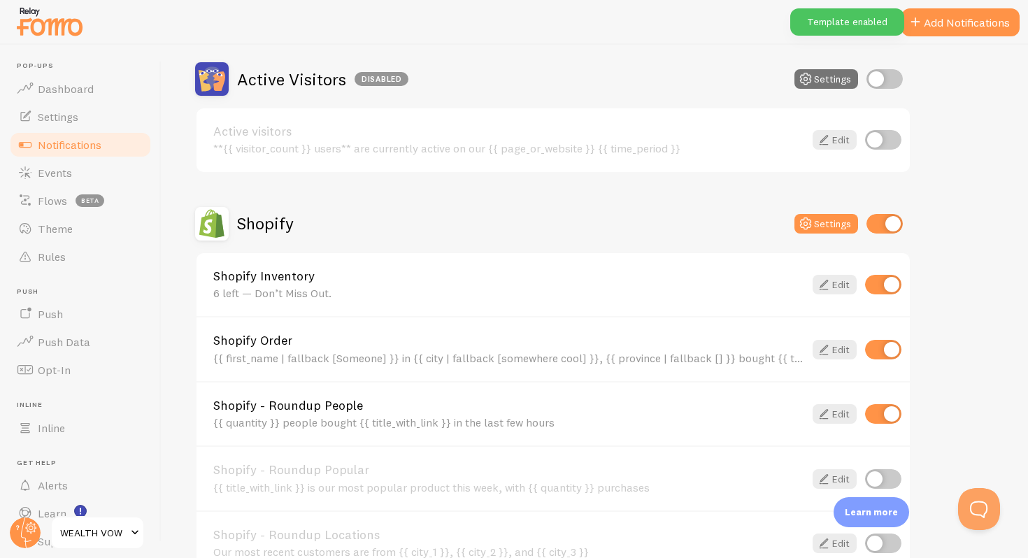
click at [880, 348] on input "checkbox" at bounding box center [883, 350] width 36 height 20
checkbox input "false"
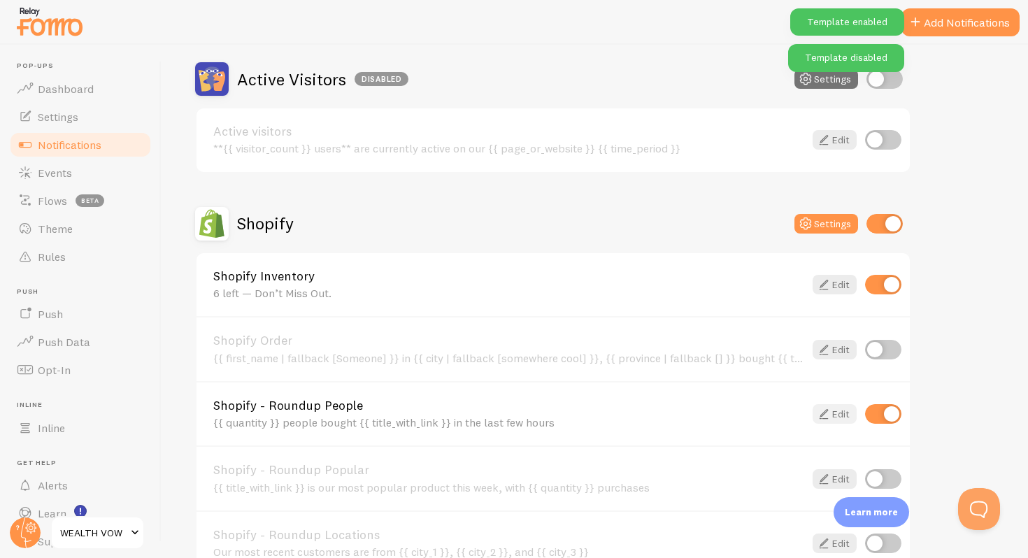
click at [831, 416] on icon at bounding box center [823, 414] width 17 height 17
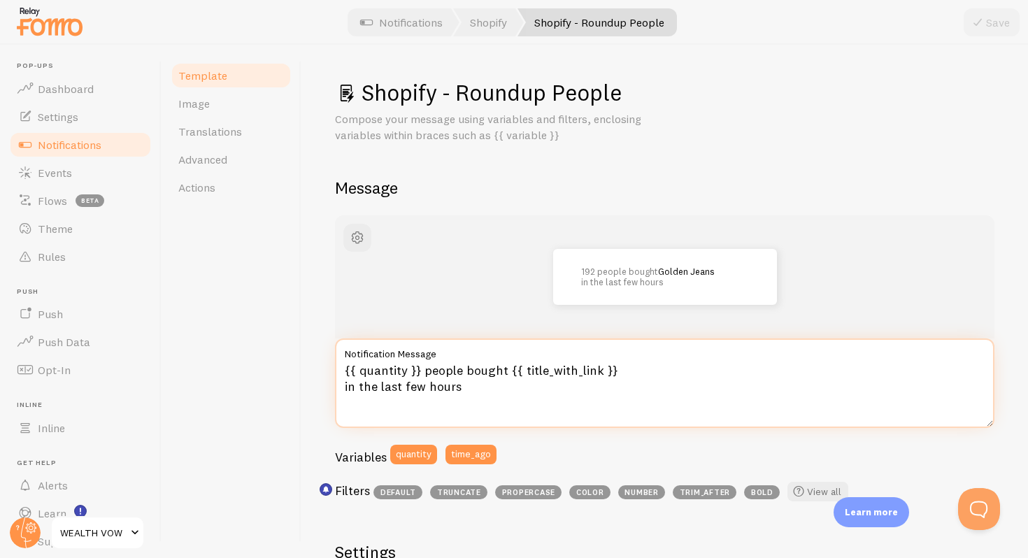
drag, startPoint x: 419, startPoint y: 378, endPoint x: 377, endPoint y: 378, distance: 42.0
click at [376, 378] on textarea "{{ quantity }} people bought {{ title_with_link }} in the last few hours" at bounding box center [664, 382] width 659 height 89
click at [509, 402] on textarea "{{ quantity }} people bought {{ title_with_link }} in the last few hours" at bounding box center [664, 382] width 659 height 89
drag, startPoint x: 418, startPoint y: 372, endPoint x: 309, endPoint y: 370, distance: 109.1
click at [309, 370] on div "Shopify - Roundup People Compose your message using variables and filters, encl…" at bounding box center [664, 301] width 726 height 513
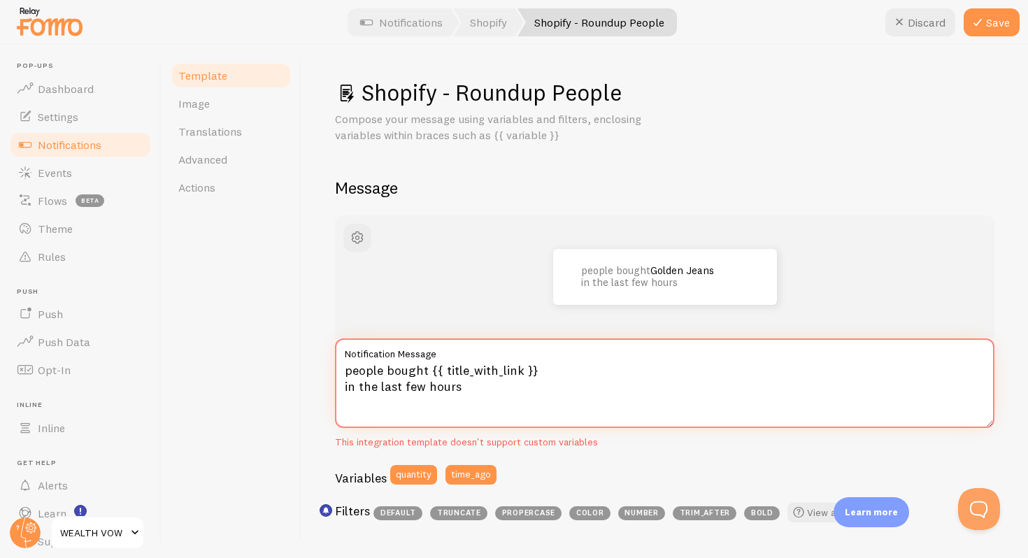
paste textarea "Just 6 left — don’t miss out."
type textarea "Just 6 left — don’t miss out. people bought {{ title_with_link }} in the last f…"
drag, startPoint x: 455, startPoint y: 400, endPoint x: 320, endPoint y: 330, distance: 152.6
click at [320, 330] on div "Shopify - Roundup People Compose your message using variables and filters, encl…" at bounding box center [664, 301] width 726 height 513
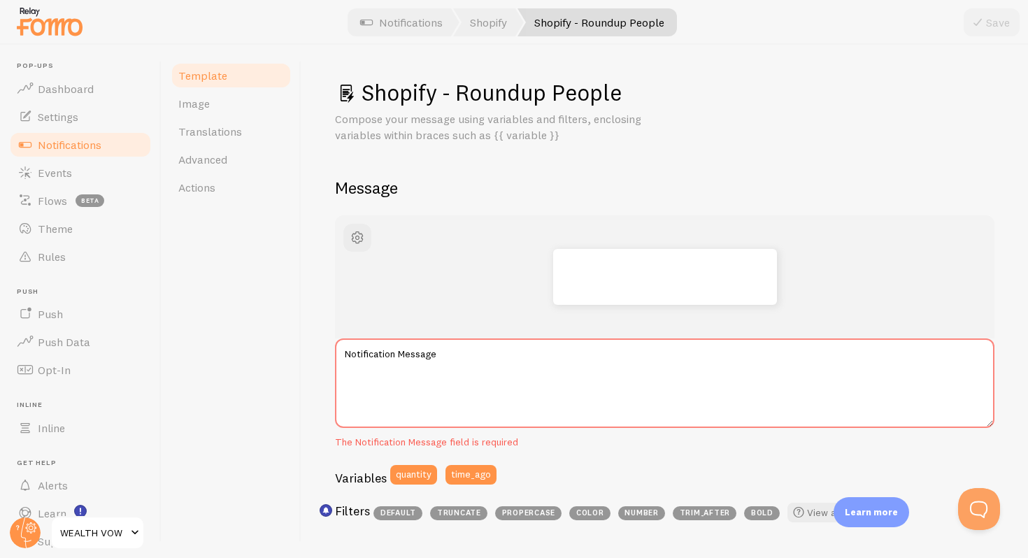
click at [314, 357] on div "Shopify - Roundup People Compose your message using variables and filters, encl…" at bounding box center [664, 301] width 726 height 513
click at [215, 105] on link "Image" at bounding box center [231, 103] width 122 height 28
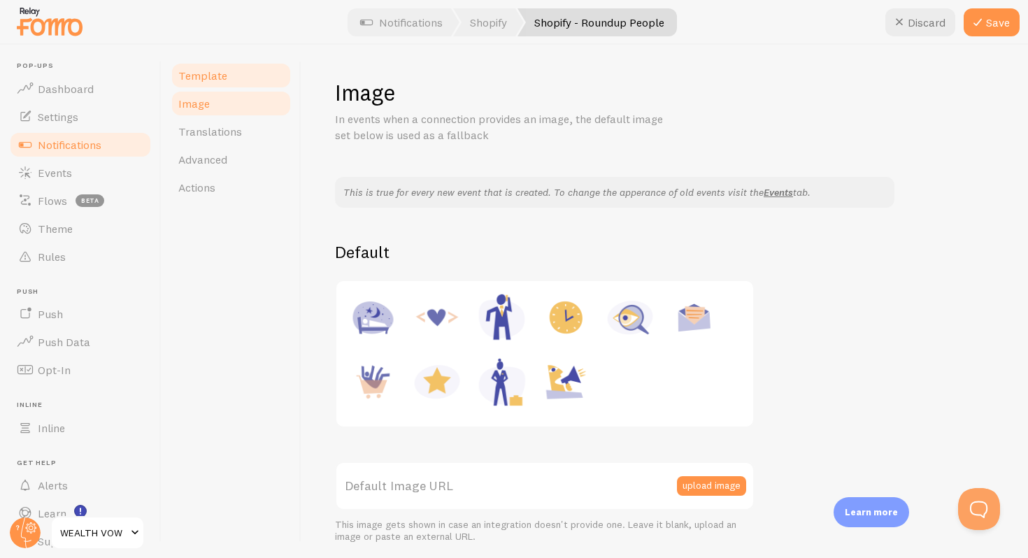
click at [210, 71] on span "Template" at bounding box center [202, 76] width 49 height 14
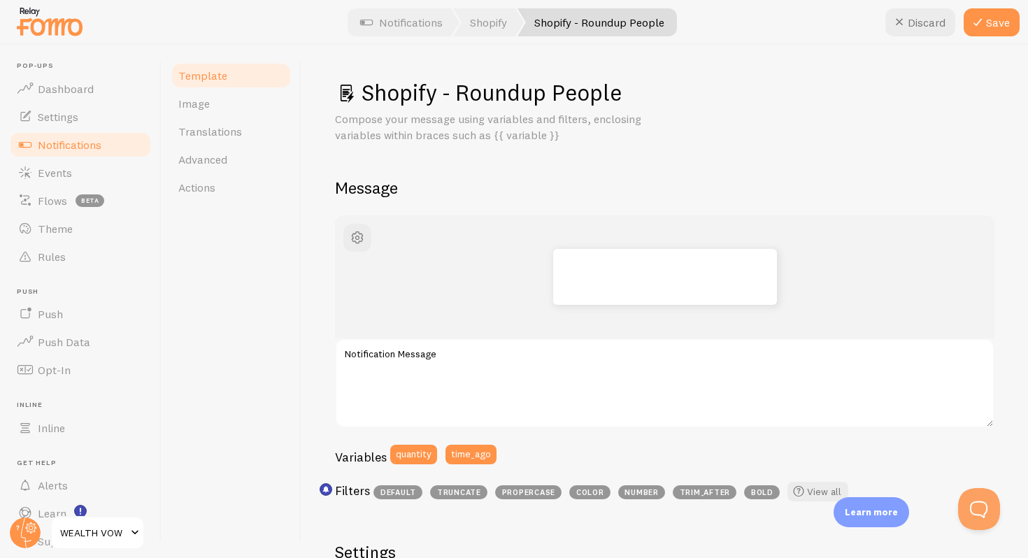
click at [494, 336] on div at bounding box center [664, 276] width 659 height 123
click at [493, 347] on label "Notification Message" at bounding box center [664, 350] width 659 height 24
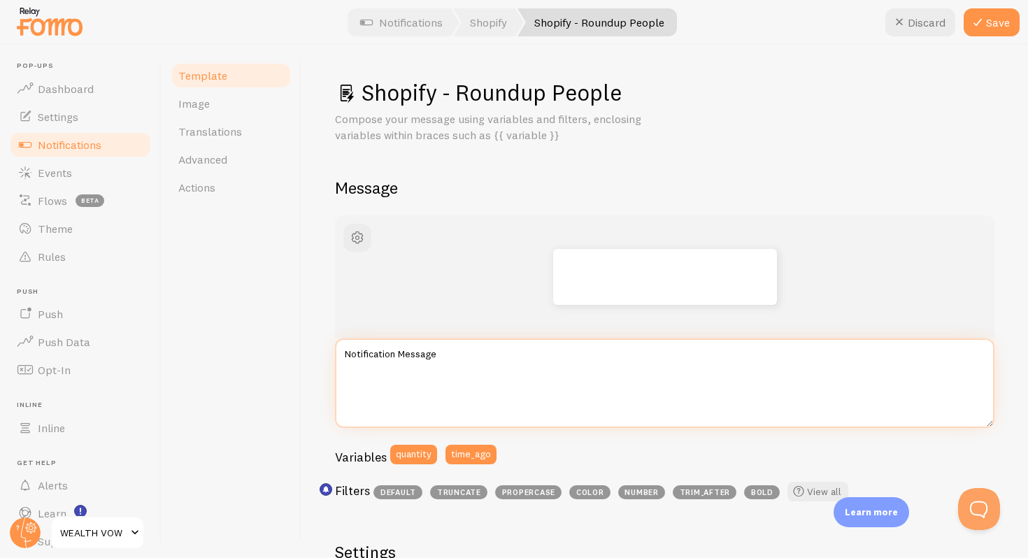
click at [493, 347] on textarea "Notification Message" at bounding box center [664, 382] width 659 height 89
type textarea "f"
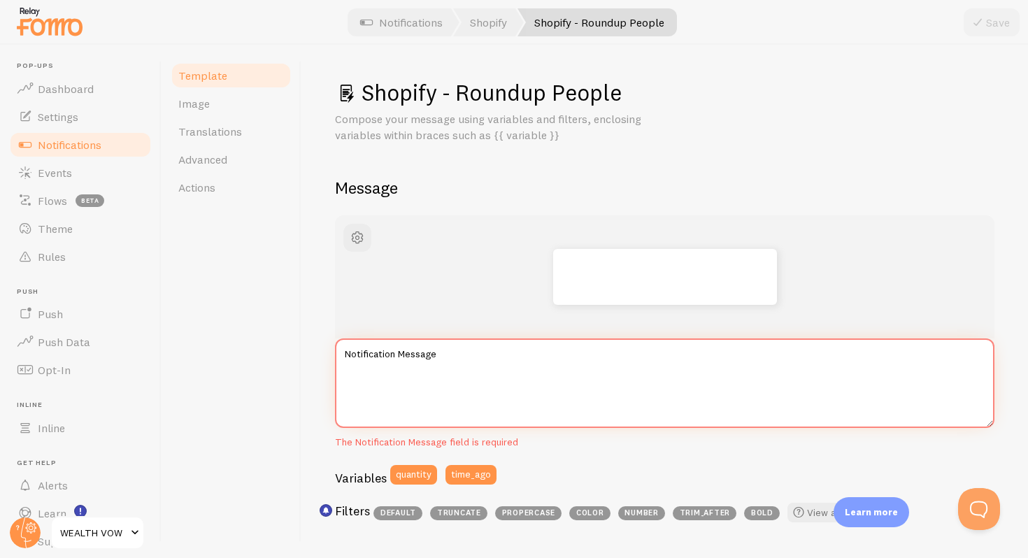
type textarea "t"
type textarea "5"
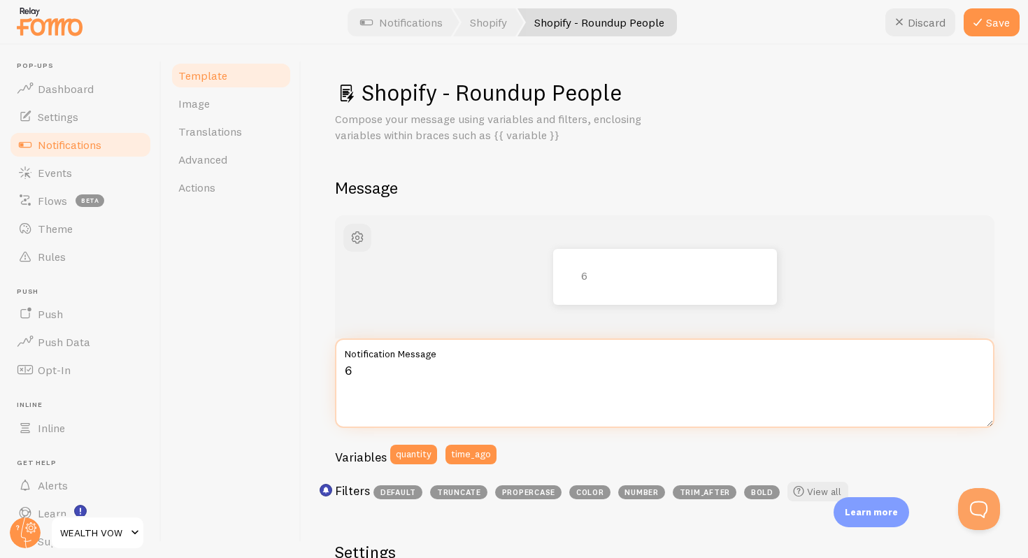
type textarea "6"
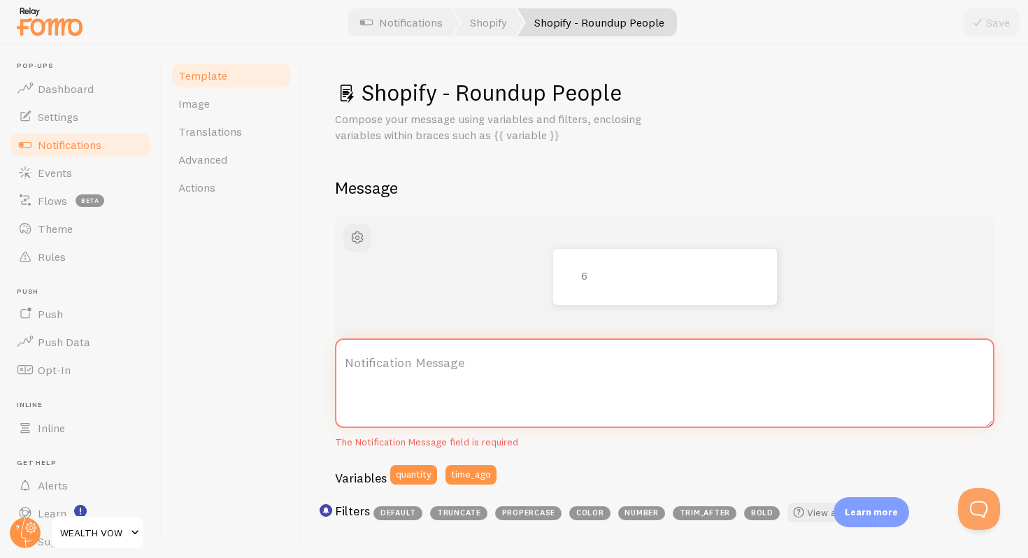
paste textarea "12 people picked up the Luxe Jacket in the last 24h"
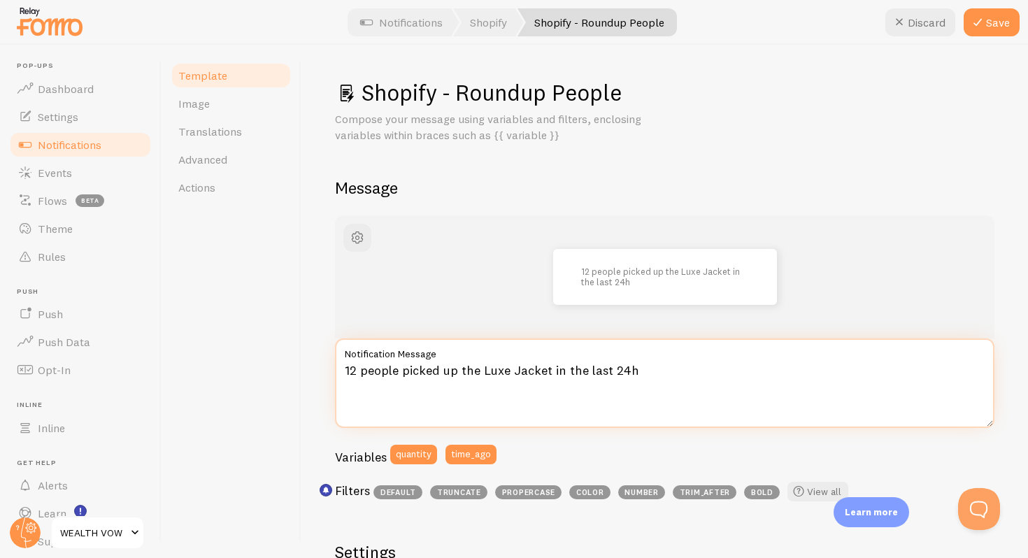
click at [547, 371] on textarea "12 people picked up the Luxe Jacket in the last 24h" at bounding box center [664, 382] width 659 height 89
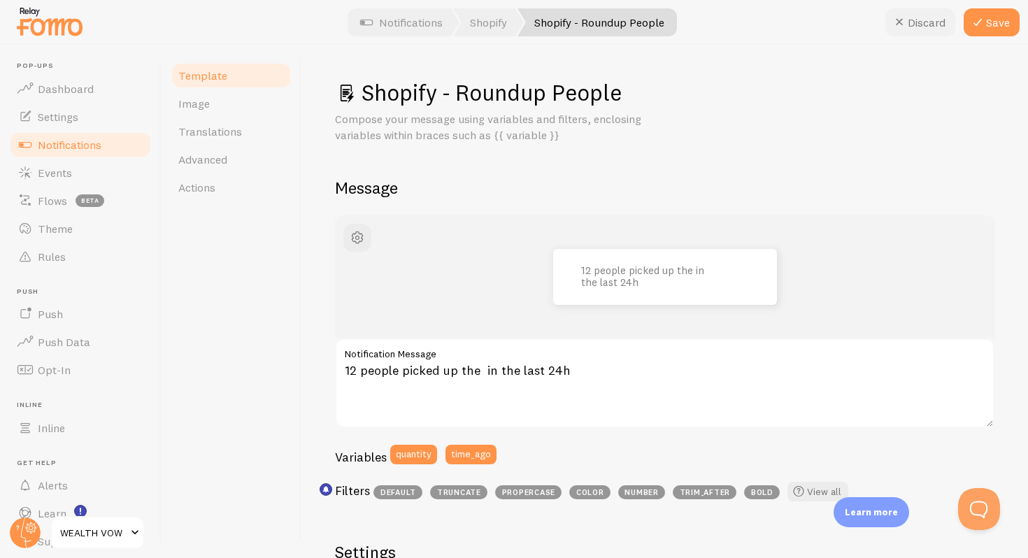
click at [906, 17] on icon at bounding box center [899, 22] width 17 height 17
type textarea "{{ quantity }} people bought {{ title_with_link }} in the last few hours"
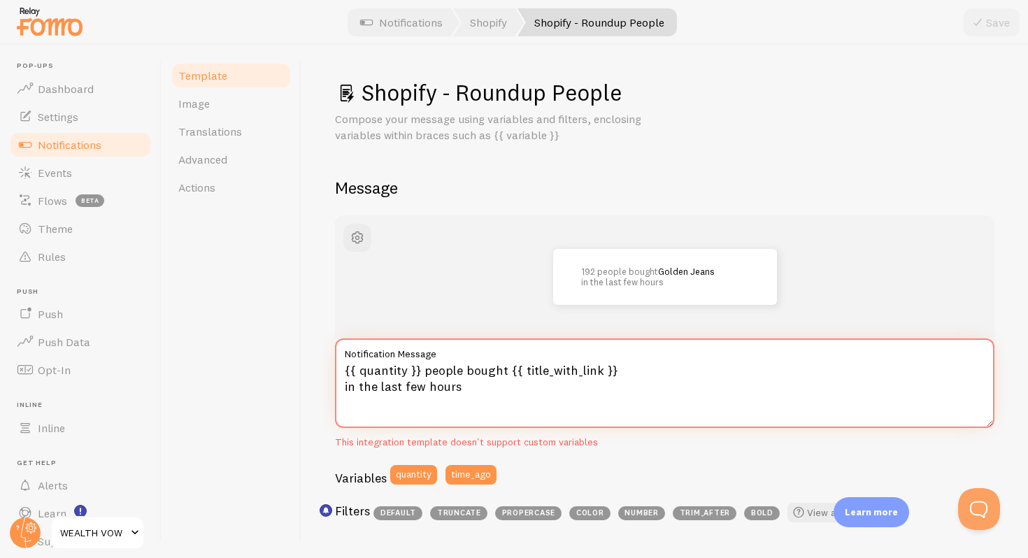
click at [589, 369] on textarea "{{ quantity }} people bought {{ title_with_link }} in the last few hours" at bounding box center [664, 382] width 659 height 89
click at [564, 391] on textarea "{{ quantity }} people bought {{ title_with_link }} in the last few hours" at bounding box center [664, 382] width 659 height 89
drag, startPoint x: 551, startPoint y: 391, endPoint x: 331, endPoint y: 359, distance: 221.8
click at [331, 359] on div "Shopify - Roundup People Compose your message using variables and filters, encl…" at bounding box center [664, 301] width 726 height 513
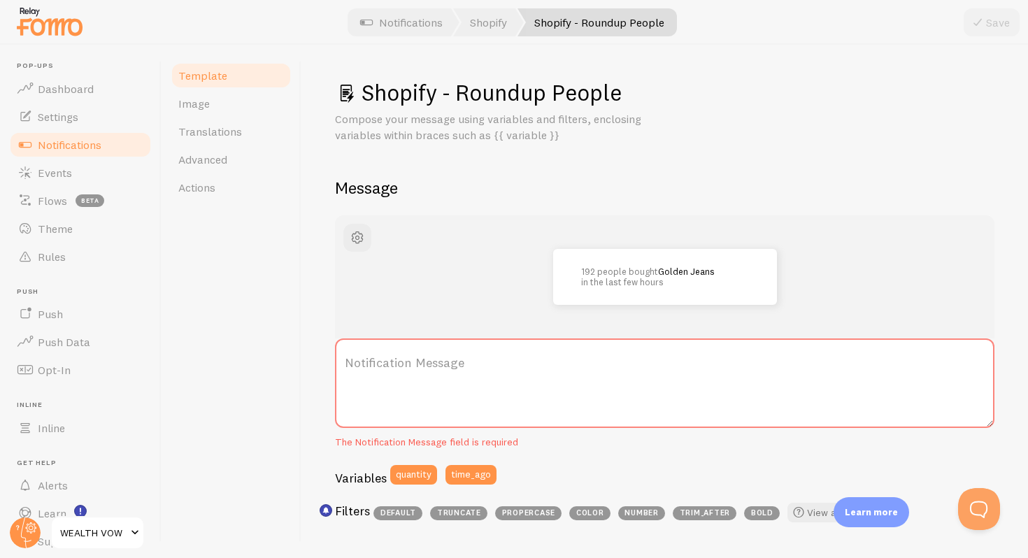
click at [526, 355] on label "Notification Message" at bounding box center [664, 362] width 659 height 49
click at [526, 355] on textarea "Notification Message" at bounding box center [664, 382] width 659 height 89
paste textarea "12 people picked up the Luxe Jacket in the last 24h"
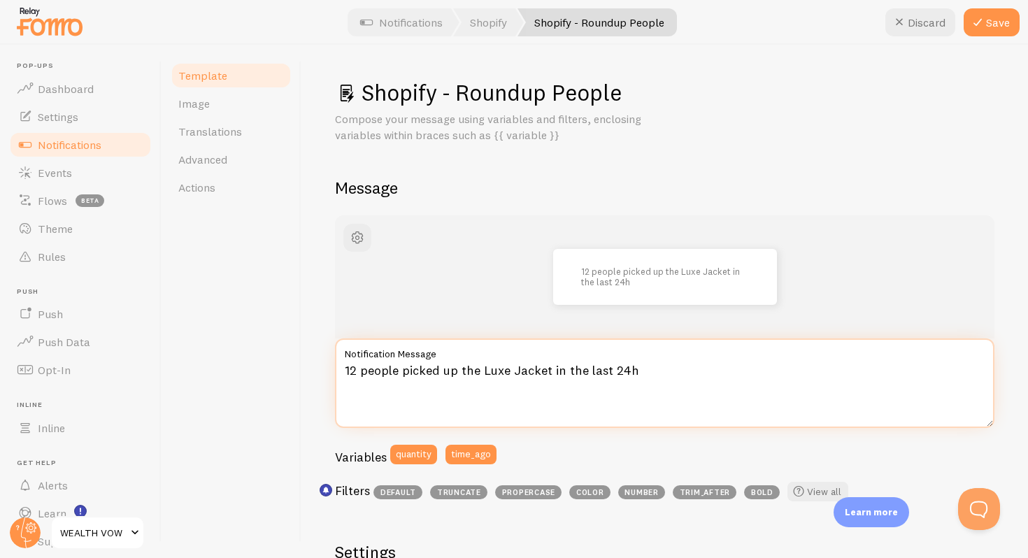
drag, startPoint x: 547, startPoint y: 371, endPoint x: 486, endPoint y: 369, distance: 60.9
click at [486, 369] on textarea "12 people picked up the Luxe Jacket in the last 24h" at bounding box center [664, 382] width 659 height 89
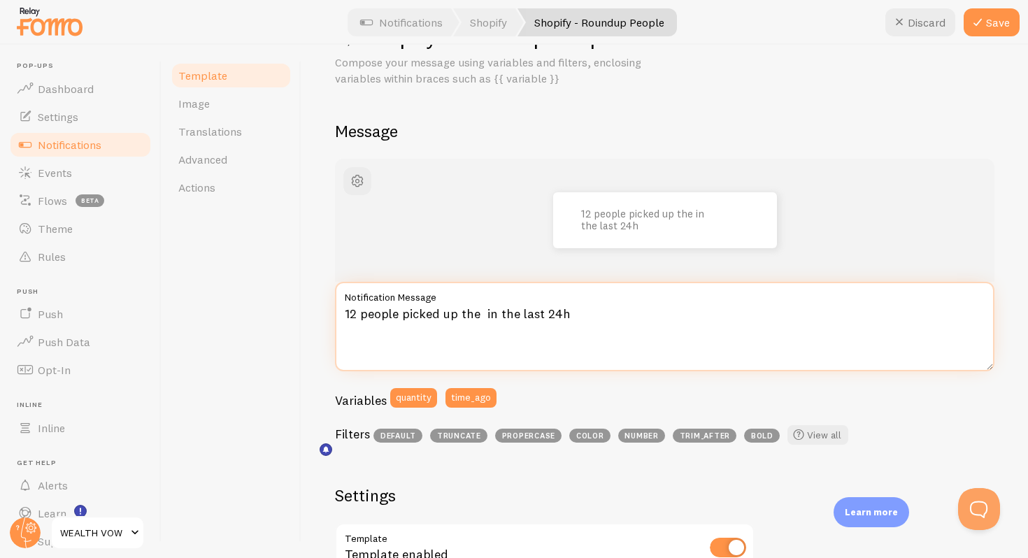
scroll to position [61, 0]
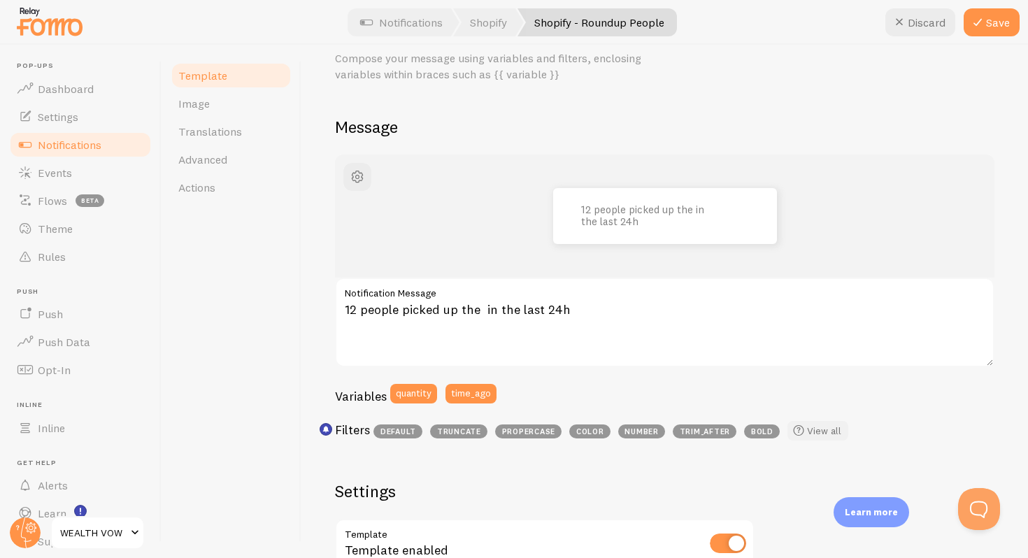
click at [811, 432] on link "View all" at bounding box center [817, 431] width 61 height 20
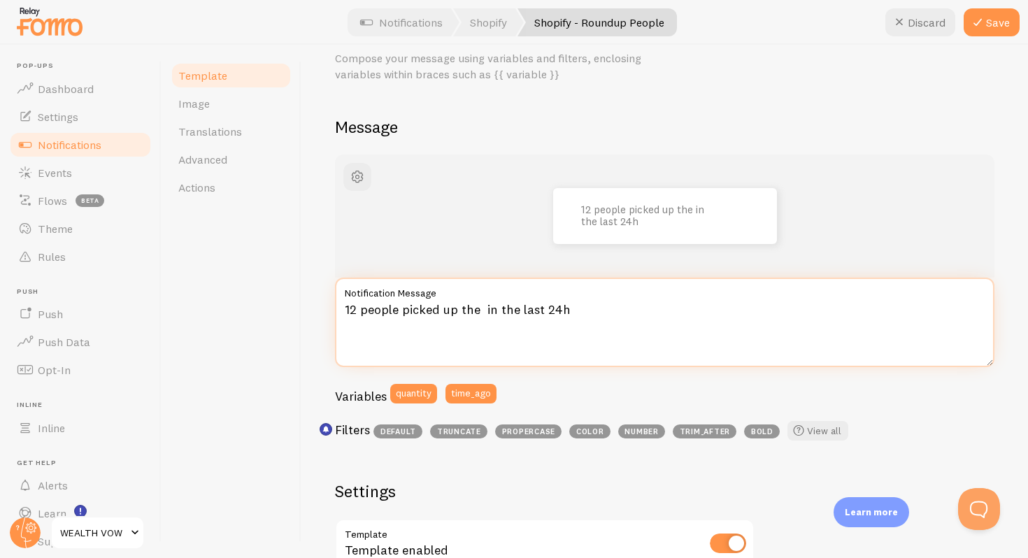
click at [480, 310] on textarea "12 people picked up the in the last 24h" at bounding box center [664, 322] width 659 height 89
paste textarea "{{ title_with_link"
paste textarea "}}"
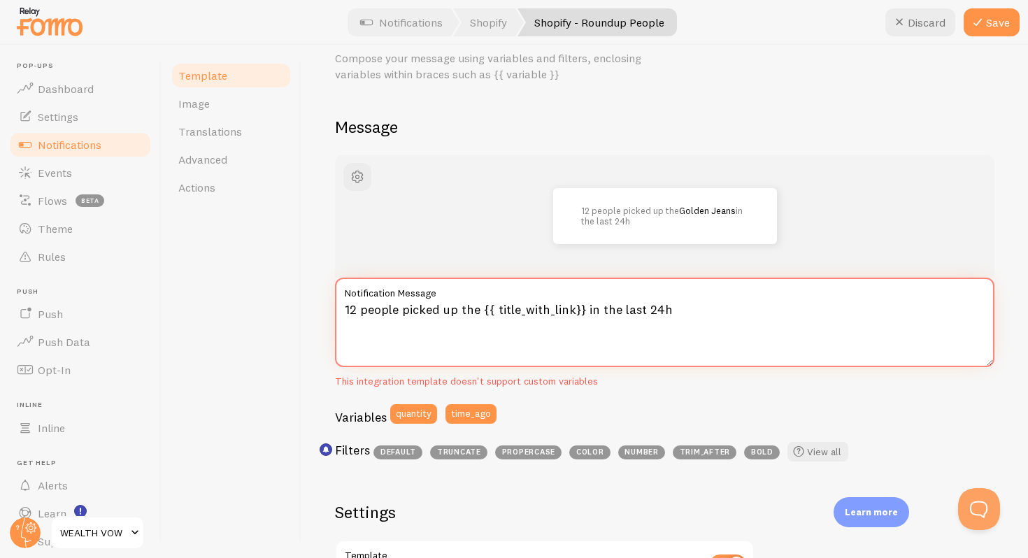
click at [555, 320] on textarea "12 people picked up the {{ title_with_link}} in the last 24h" at bounding box center [664, 322] width 659 height 89
drag, startPoint x: 356, startPoint y: 310, endPoint x: 336, endPoint y: 304, distance: 20.6
click at [336, 304] on textarea "12 people picked up the {{ title_with_link}} in the last 24h" at bounding box center [664, 322] width 659 height 89
type textarea "11 people picked up the {{ title_with_link}} in the last 24h"
drag, startPoint x: 653, startPoint y: 327, endPoint x: 360, endPoint y: 231, distance: 308.0
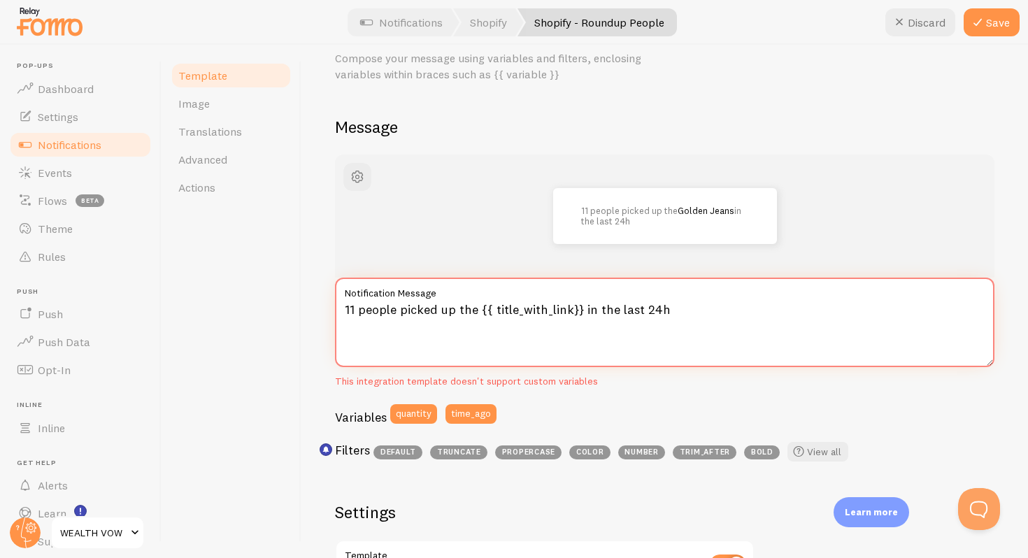
click at [354, 232] on div "11 people picked up the Golden Jeans in the last 24h 11 people picked up the {{…" at bounding box center [664, 311] width 659 height 313
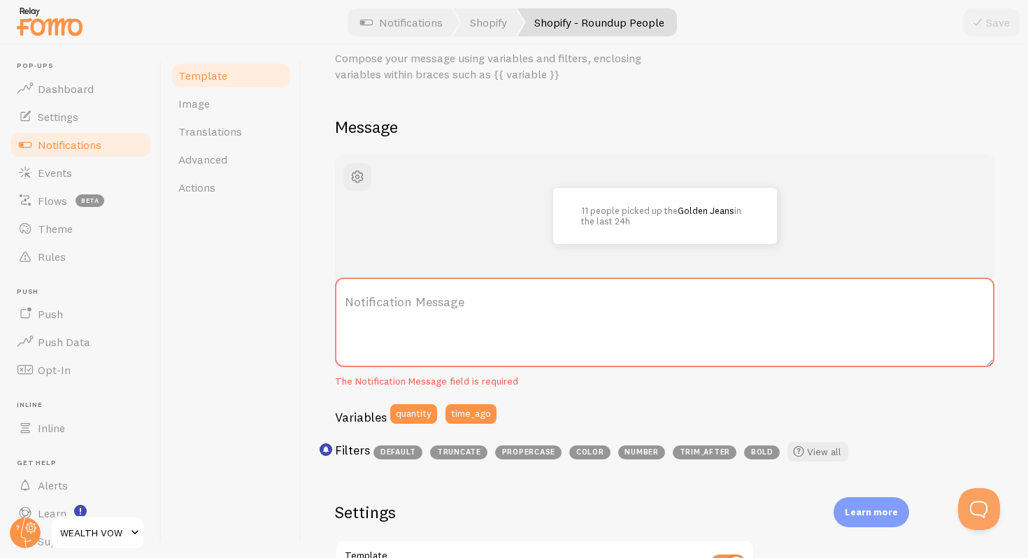
click at [112, 138] on link "Notifications" at bounding box center [80, 145] width 144 height 28
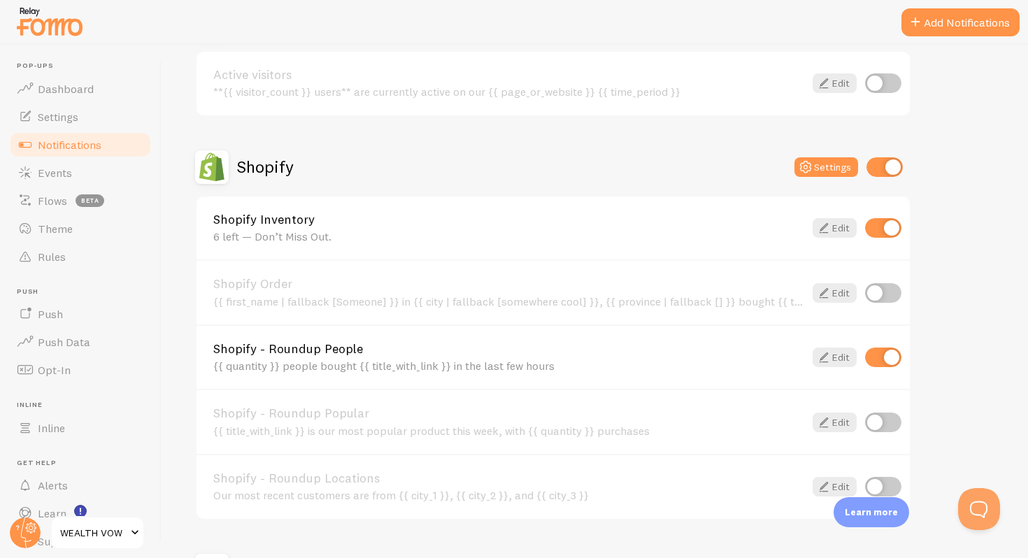
scroll to position [415, 0]
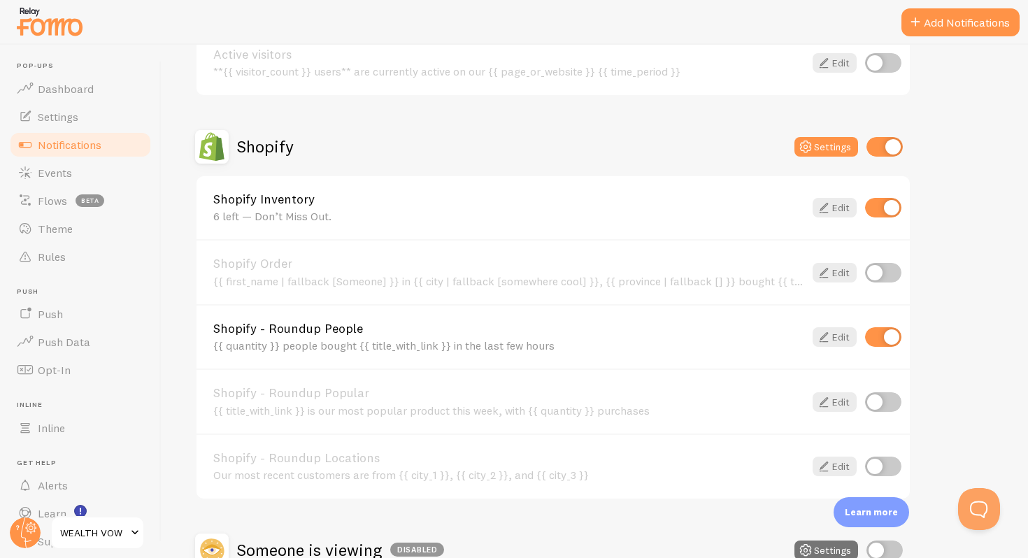
click at [898, 328] on input "checkbox" at bounding box center [883, 337] width 36 height 20
checkbox input "false"
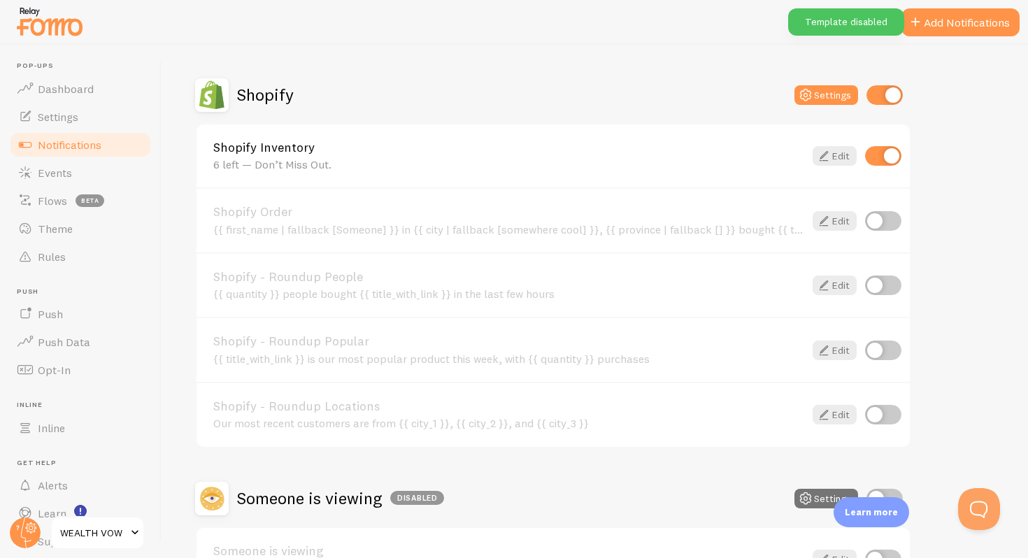
scroll to position [471, 0]
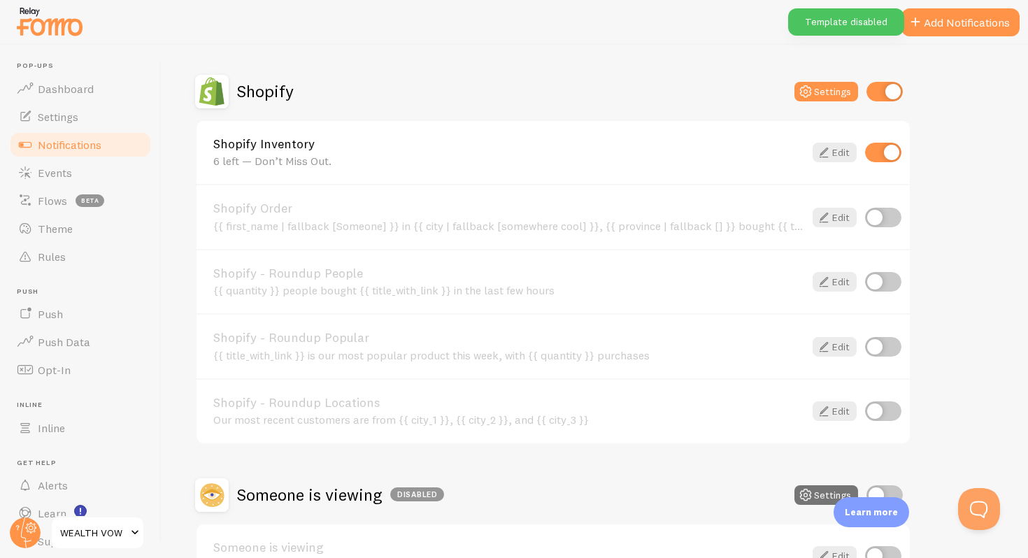
click at [891, 410] on input "checkbox" at bounding box center [883, 411] width 36 height 20
checkbox input "true"
click at [826, 407] on icon at bounding box center [823, 411] width 17 height 17
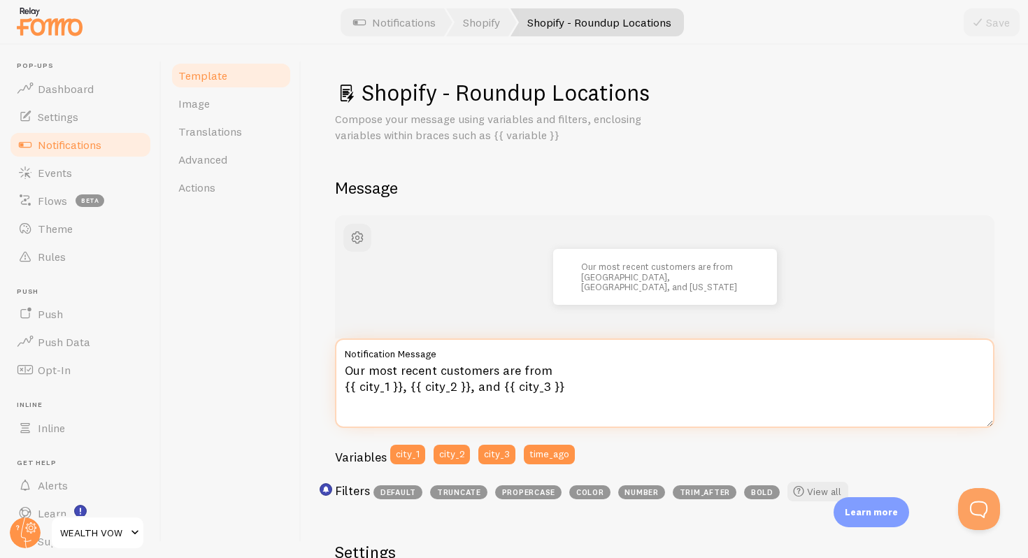
drag, startPoint x: 576, startPoint y: 399, endPoint x: 301, endPoint y: 332, distance: 282.7
click at [301, 332] on div "Shopify - Roundup Locations Compose your message using variables and filters, e…" at bounding box center [664, 301] width 726 height 513
paste textarea "Trusted by recent customers in {{ city_1 }}, {{ city_2 }}, and {{ city_3 }}.”"
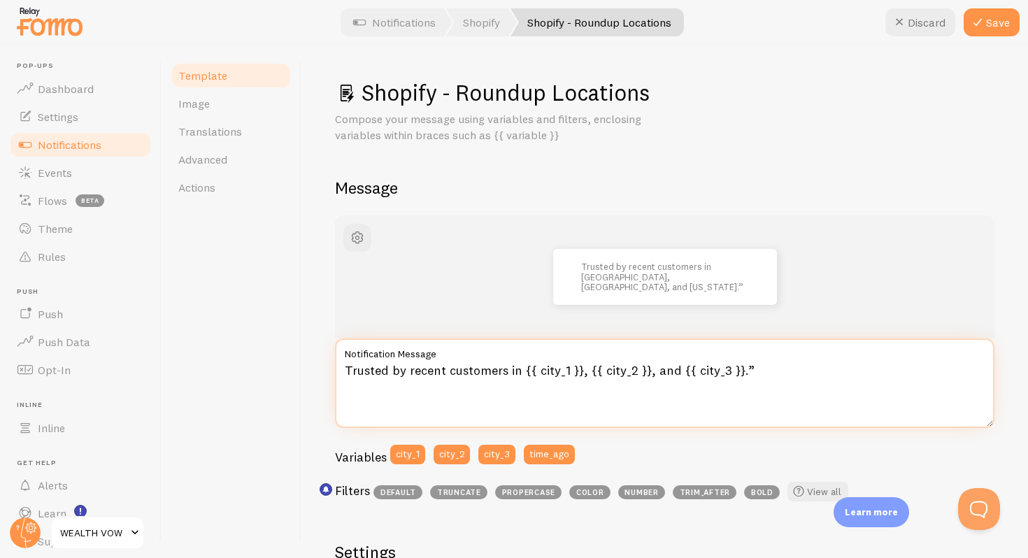
drag, startPoint x: 735, startPoint y: 371, endPoint x: 705, endPoint y: 368, distance: 30.1
click at [705, 368] on textarea "Trusted by recent customers in {{ city_1 }}, {{ city_2 }}, and {{ city_3 }}.”" at bounding box center [664, 382] width 659 height 89
drag, startPoint x: 578, startPoint y: 366, endPoint x: 524, endPoint y: 371, distance: 54.8
click at [524, 371] on textarea "Trusted by recent customers in {{ city_1 }}, {{ city_2 }}, and .”" at bounding box center [664, 382] width 659 height 89
click at [620, 373] on textarea "Trusted by recent customers in [GEOGRAPHIC_DATA], {{ city_2 }}, and .”" at bounding box center [664, 382] width 659 height 89
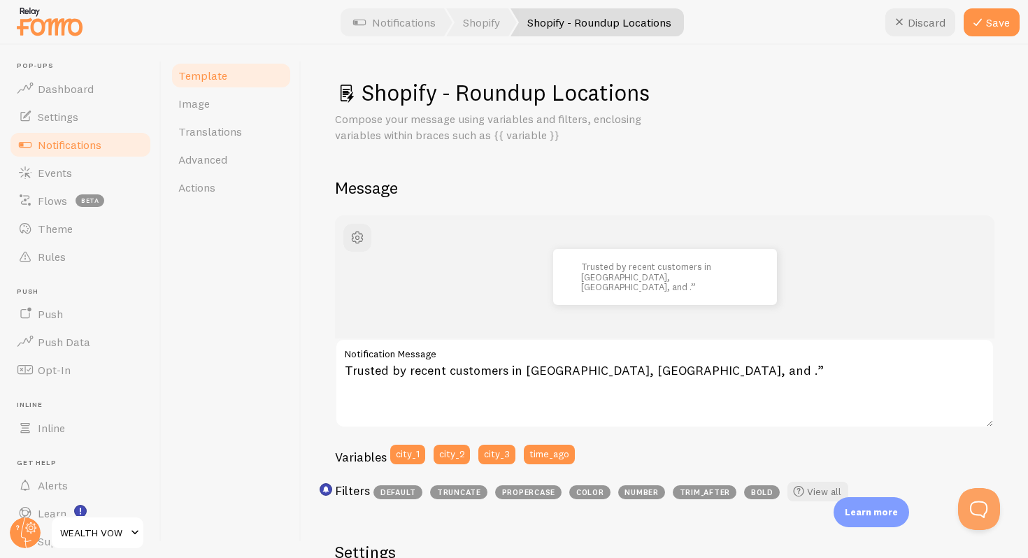
click at [628, 356] on label "Notification Message" at bounding box center [664, 350] width 659 height 24
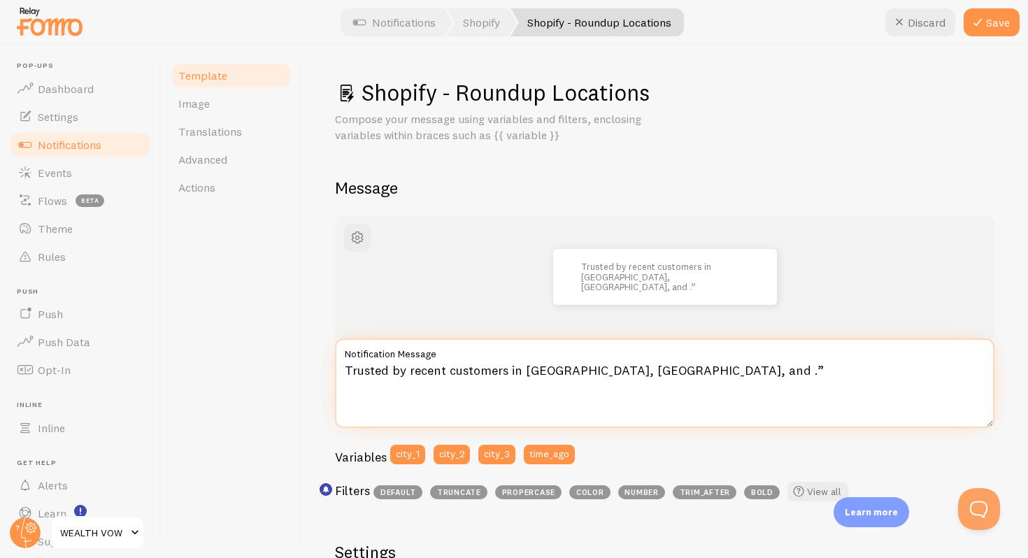
click at [628, 356] on textarea "Trusted by recent customers in [GEOGRAPHIC_DATA], [GEOGRAPHIC_DATA], and .”" at bounding box center [664, 382] width 659 height 89
click at [629, 367] on textarea "Trusted by recent customers in [GEOGRAPHIC_DATA], [GEOGRAPHIC_DATA], and .”" at bounding box center [664, 382] width 659 height 89
click at [619, 368] on textarea "Trusted by recent customers in [GEOGRAPHIC_DATA], [GEOGRAPHIC_DATA], and ." at bounding box center [664, 382] width 659 height 89
click at [623, 371] on textarea "Trusted by recent customers in [GEOGRAPHIC_DATA], [GEOGRAPHIC_DATA], and ." at bounding box center [664, 382] width 659 height 89
click at [619, 367] on textarea "Trusted by recent customers in [GEOGRAPHIC_DATA], [GEOGRAPHIC_DATA], and ." at bounding box center [664, 382] width 659 height 89
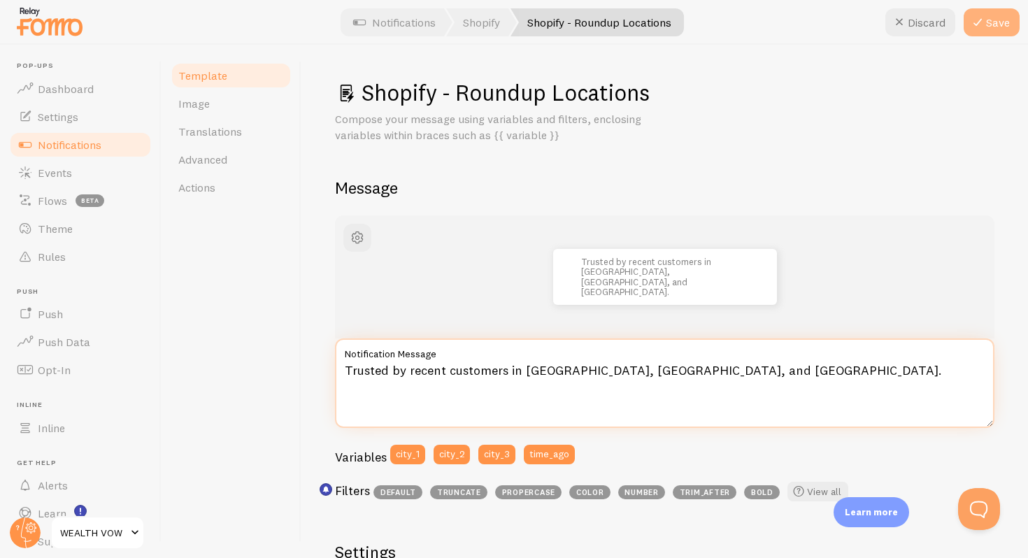
type textarea "Trusted by recent customers in [GEOGRAPHIC_DATA], [GEOGRAPHIC_DATA], and [GEOGR…"
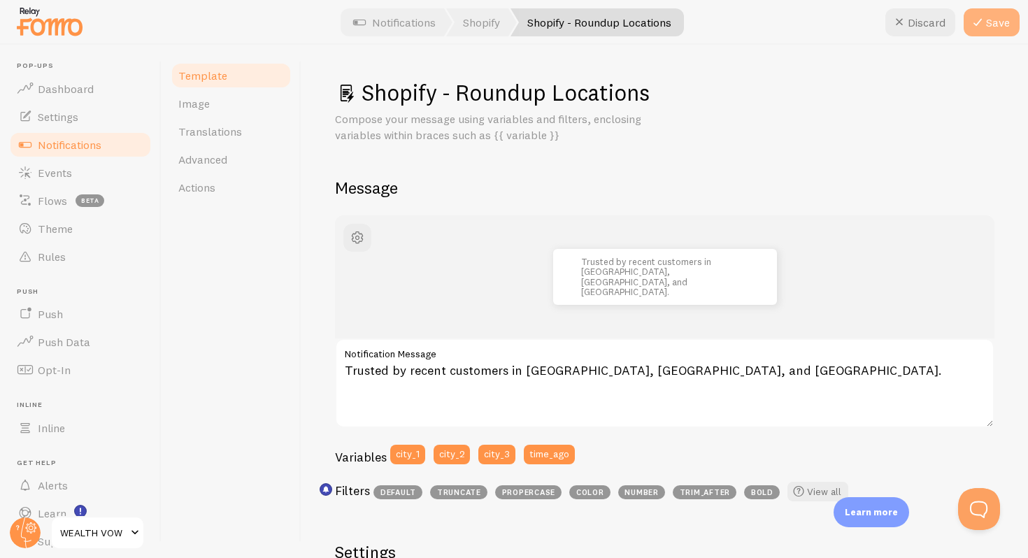
click at [976, 32] on button "Save" at bounding box center [991, 22] width 56 height 28
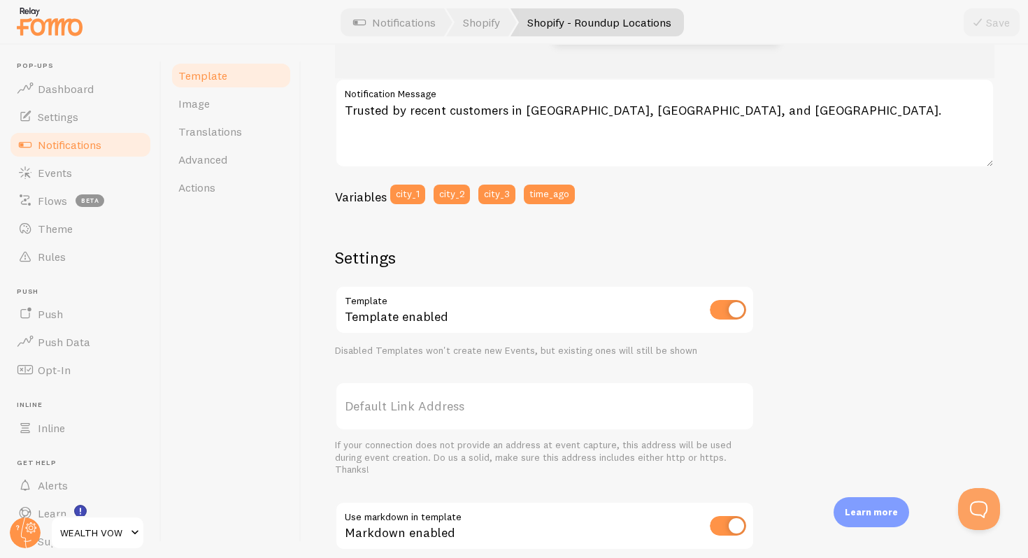
scroll to position [452, 0]
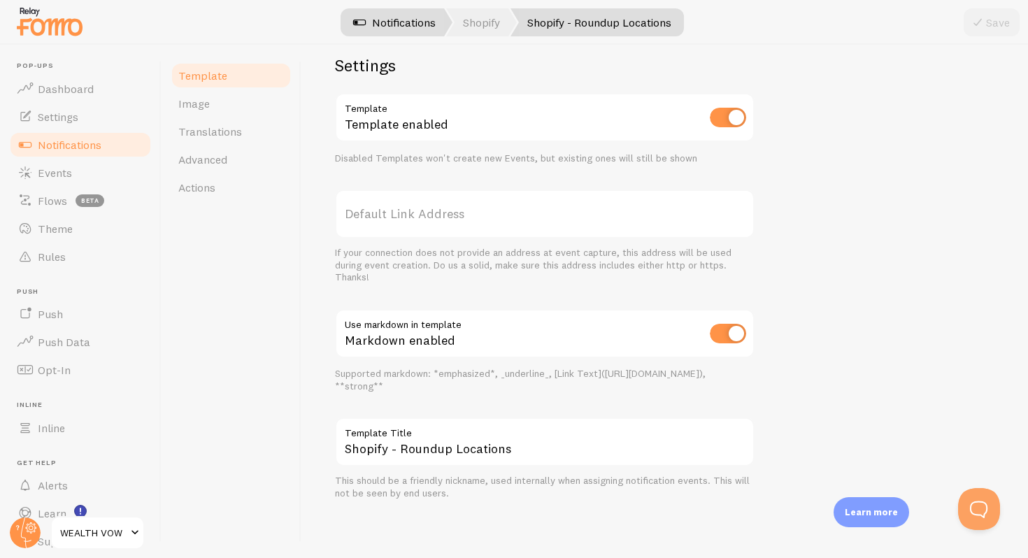
click at [394, 36] on link "Notifications" at bounding box center [394, 22] width 116 height 28
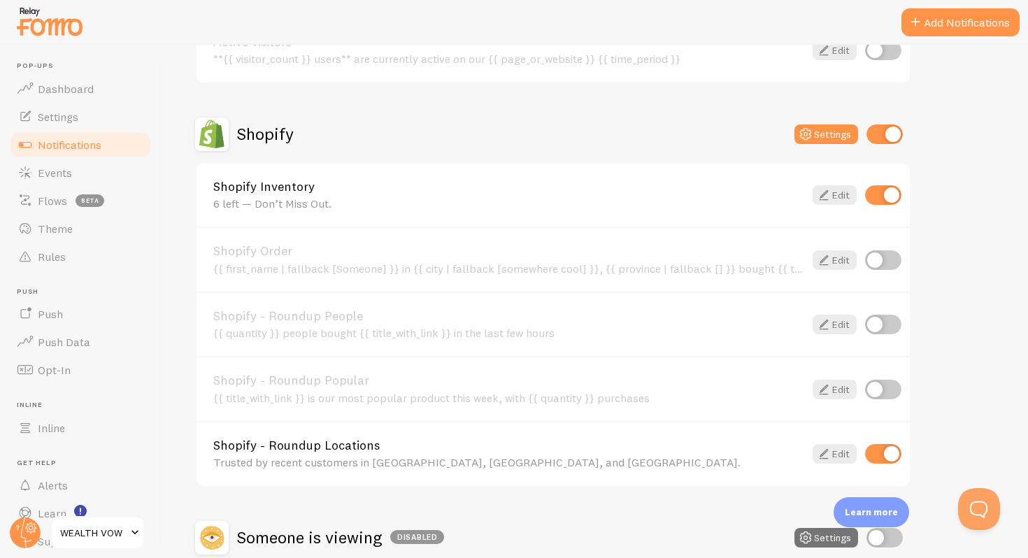
scroll to position [443, 0]
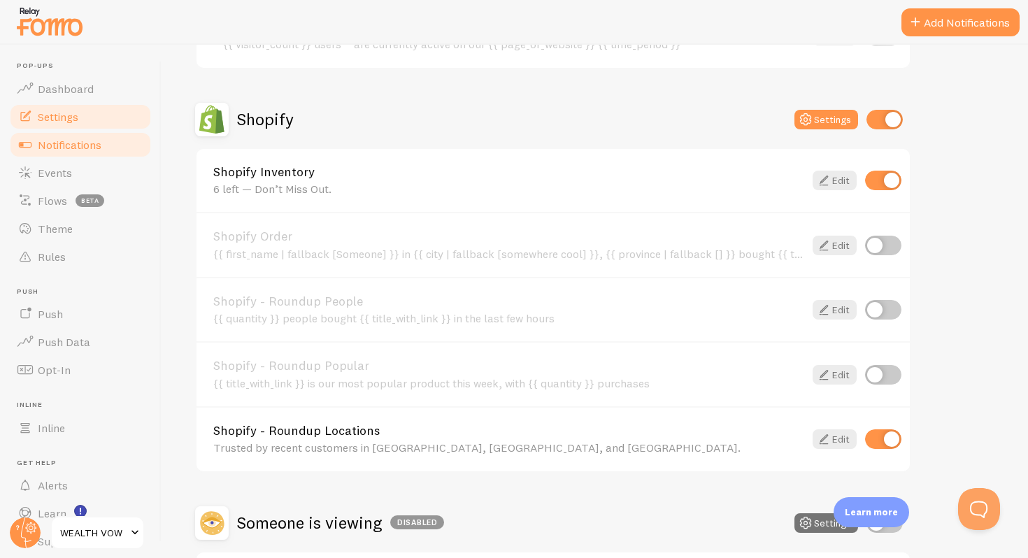
click at [82, 115] on link "Settings" at bounding box center [80, 117] width 144 height 28
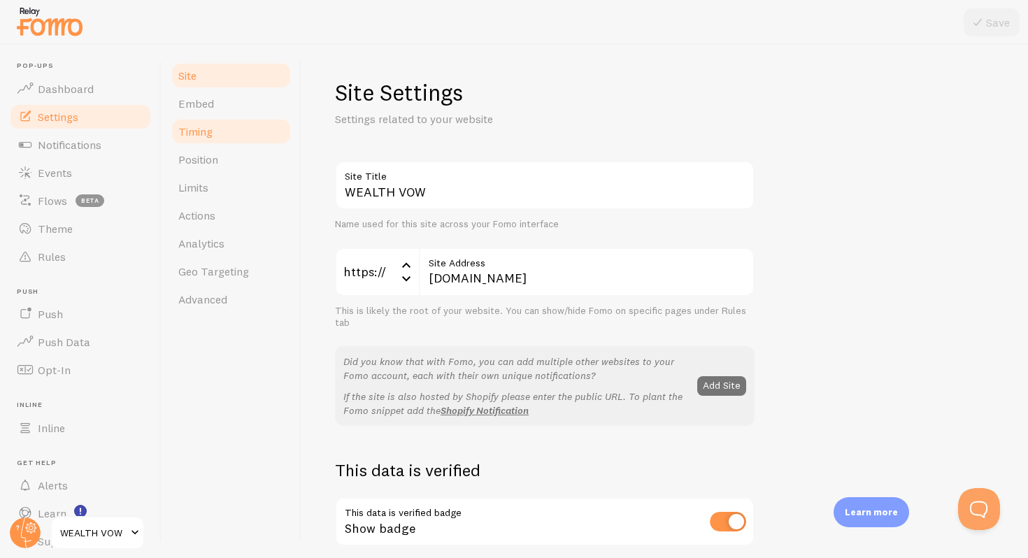
click at [216, 122] on link "Timing" at bounding box center [231, 131] width 122 height 28
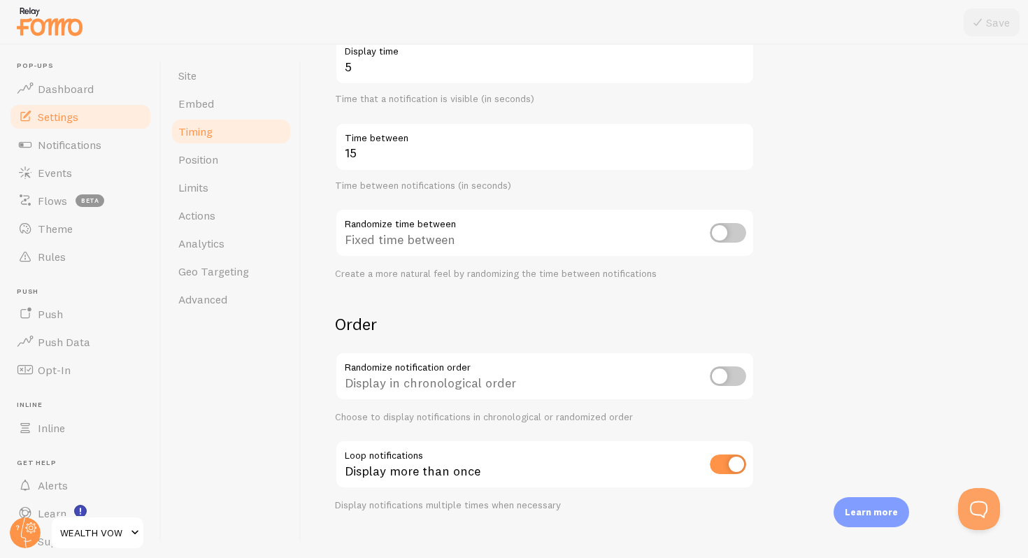
scroll to position [270, 0]
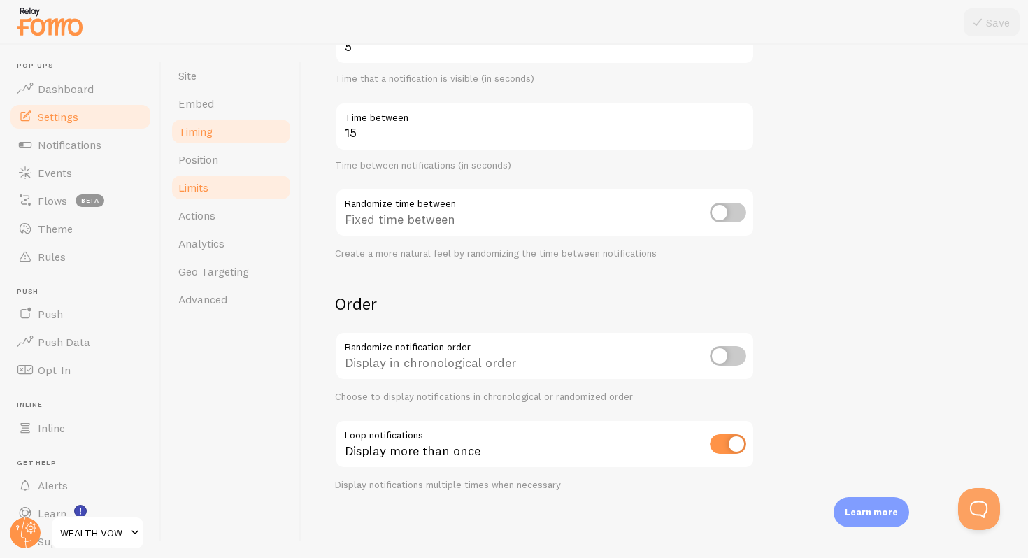
click at [210, 175] on link "Limits" at bounding box center [231, 187] width 122 height 28
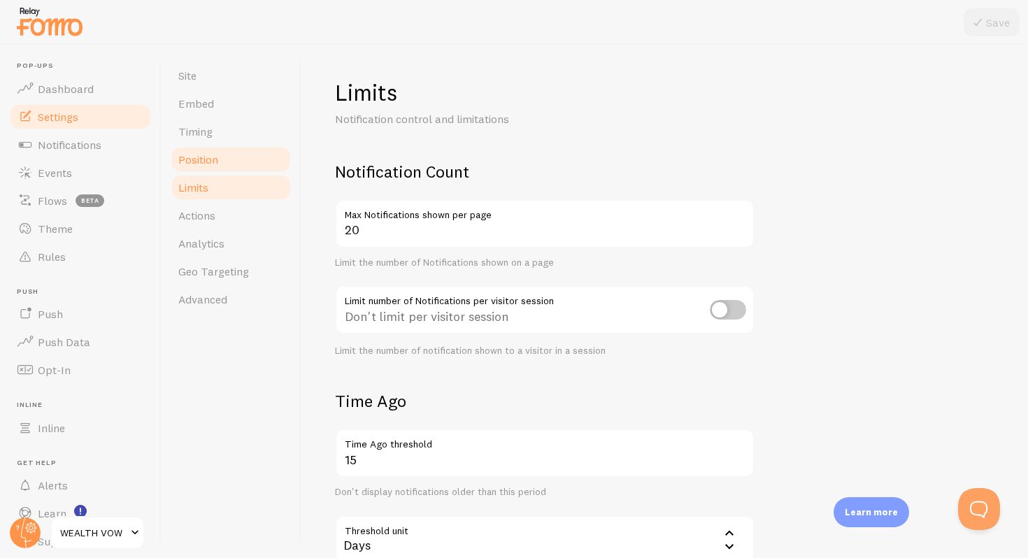
click at [210, 167] on link "Position" at bounding box center [231, 159] width 122 height 28
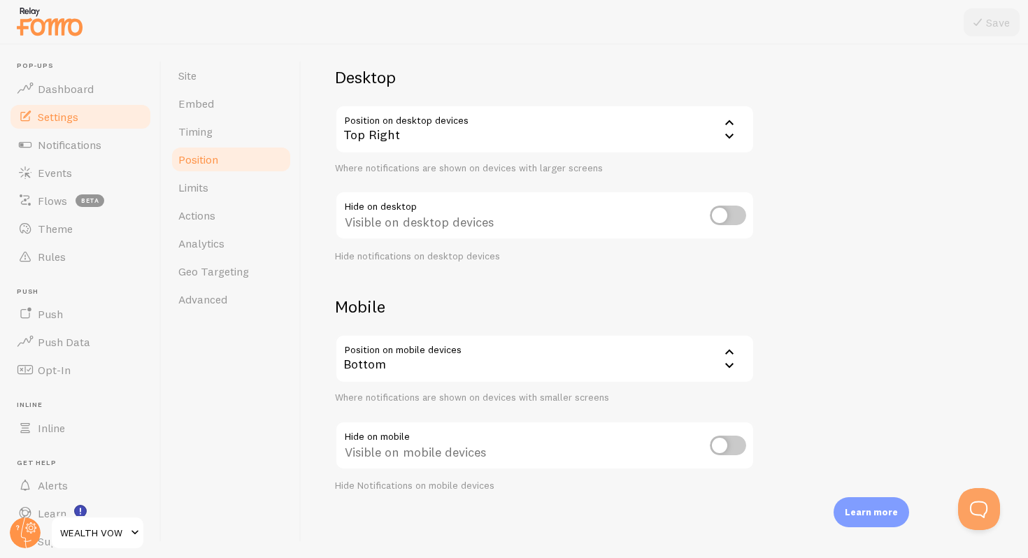
scroll to position [95, 0]
click at [224, 169] on link "Position" at bounding box center [231, 159] width 122 height 28
click at [224, 187] on link "Limits" at bounding box center [231, 187] width 122 height 28
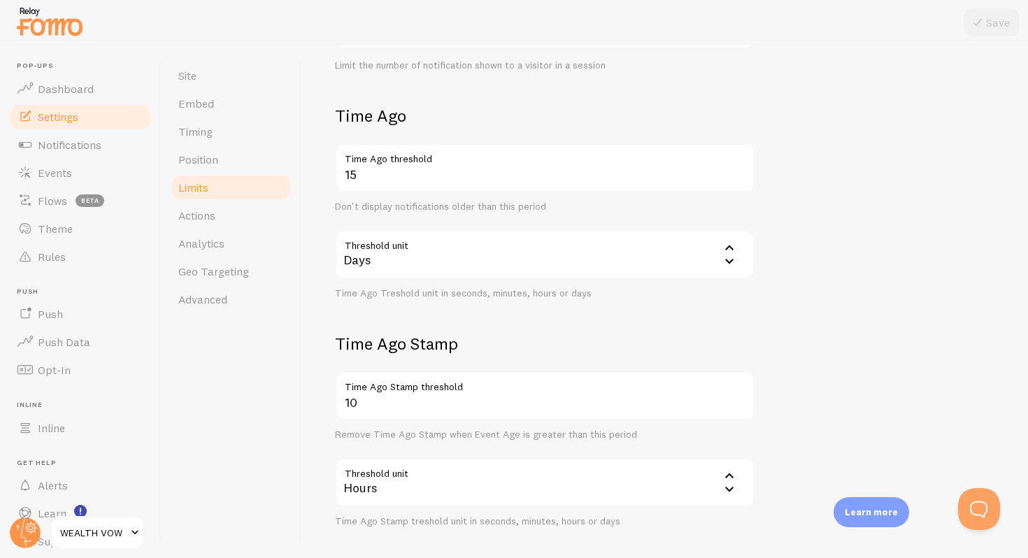
scroll to position [348, 0]
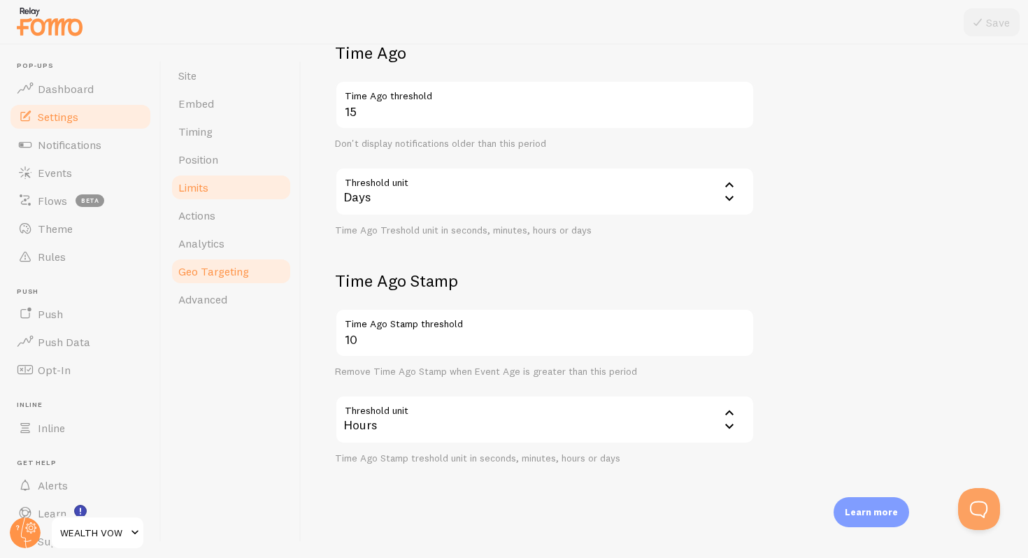
click at [208, 270] on span "Geo Targeting" at bounding box center [213, 271] width 71 height 14
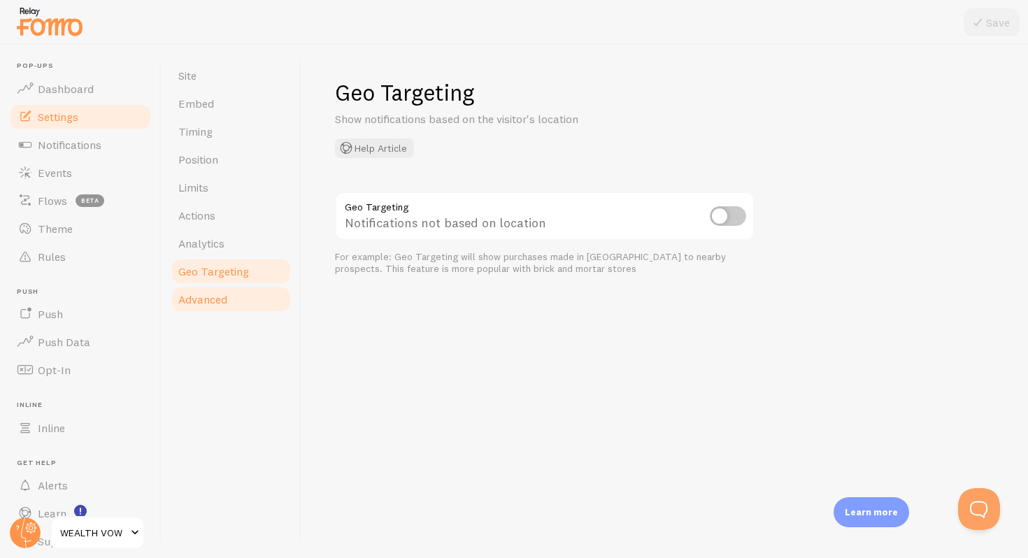
click at [226, 293] on span "Advanced" at bounding box center [202, 299] width 49 height 14
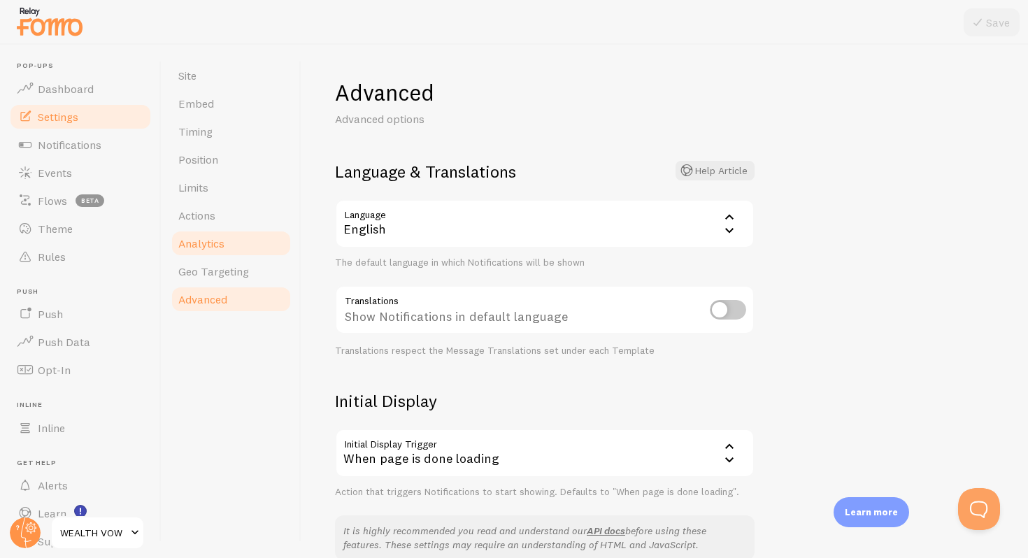
click at [220, 232] on link "Analytics" at bounding box center [231, 243] width 122 height 28
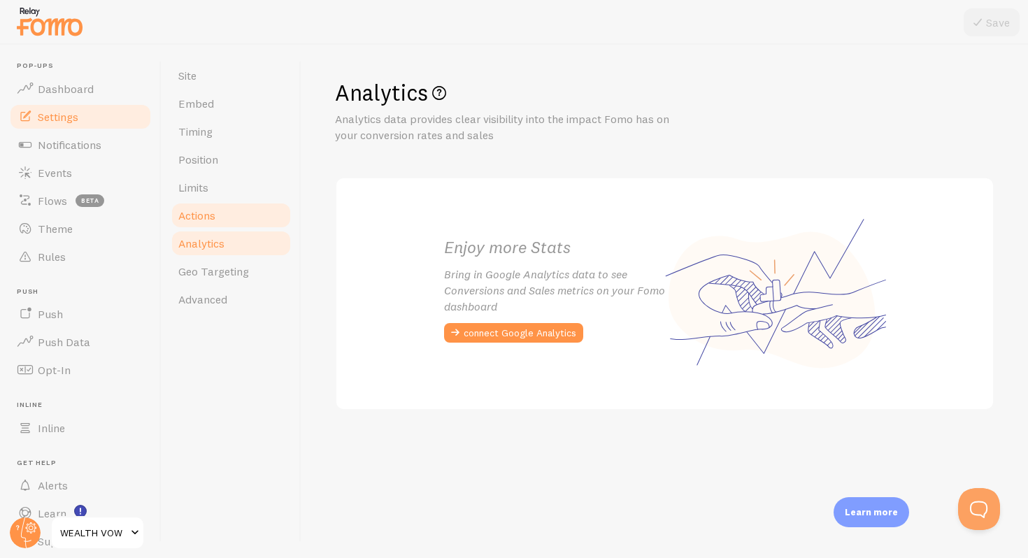
click at [217, 213] on link "Actions" at bounding box center [231, 215] width 122 height 28
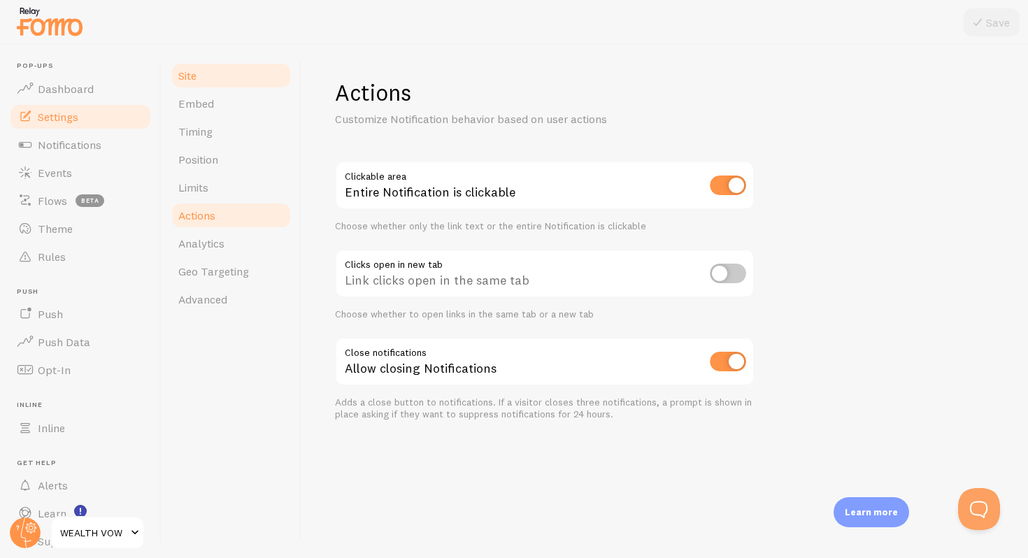
click at [192, 69] on span "Site" at bounding box center [187, 76] width 18 height 14
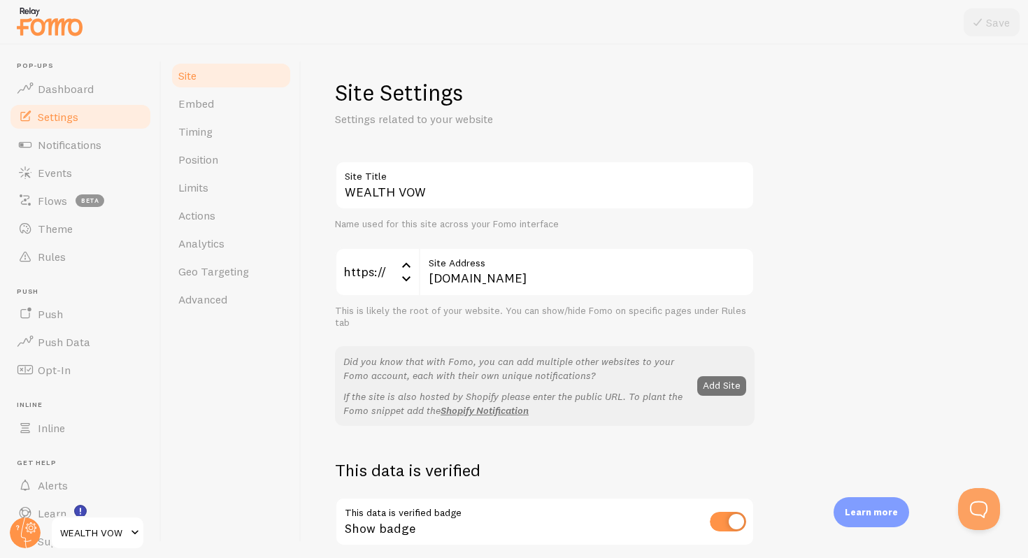
drag, startPoint x: 199, startPoint y: 106, endPoint x: 282, endPoint y: 5, distance: 130.2
click at [199, 140] on link "Timing" at bounding box center [231, 131] width 122 height 28
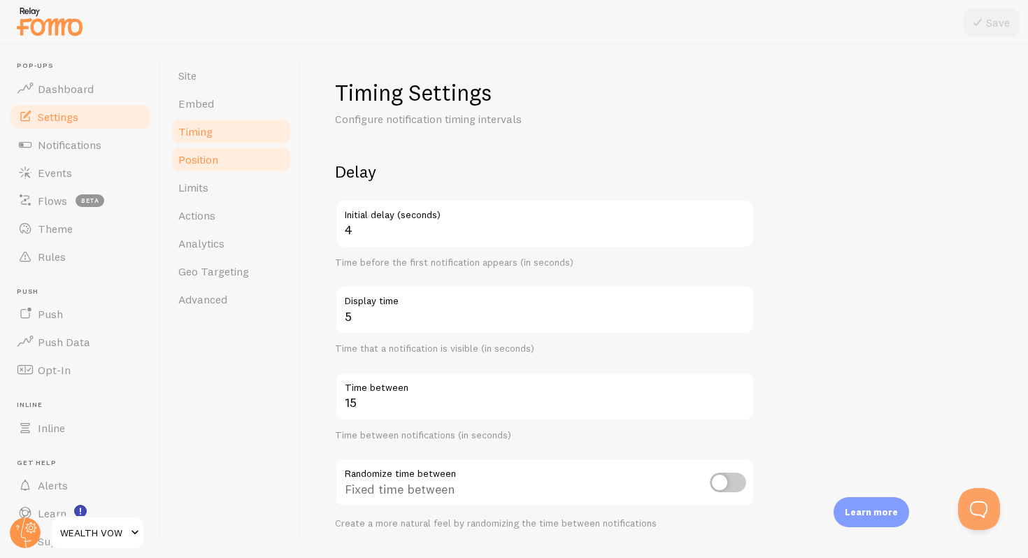
click at [199, 171] on link "Position" at bounding box center [231, 159] width 122 height 28
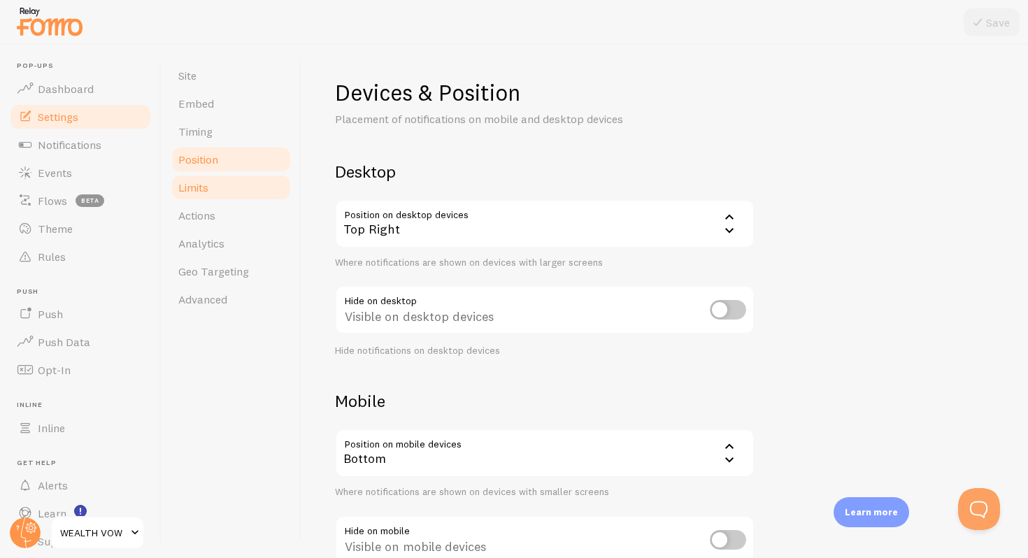
click at [199, 189] on span "Limits" at bounding box center [193, 187] width 30 height 14
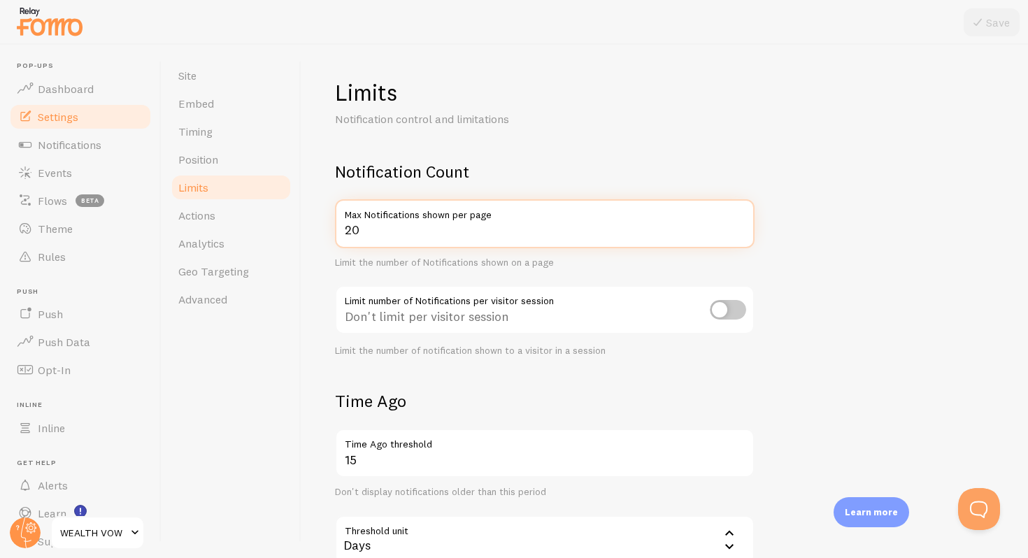
drag, startPoint x: 382, startPoint y: 234, endPoint x: 299, endPoint y: 235, distance: 83.9
click at [299, 235] on div "Site Embed Timing Position Limits Actions Analytics Geo Targeting Advanced Limi…" at bounding box center [595, 301] width 866 height 513
type input "2"
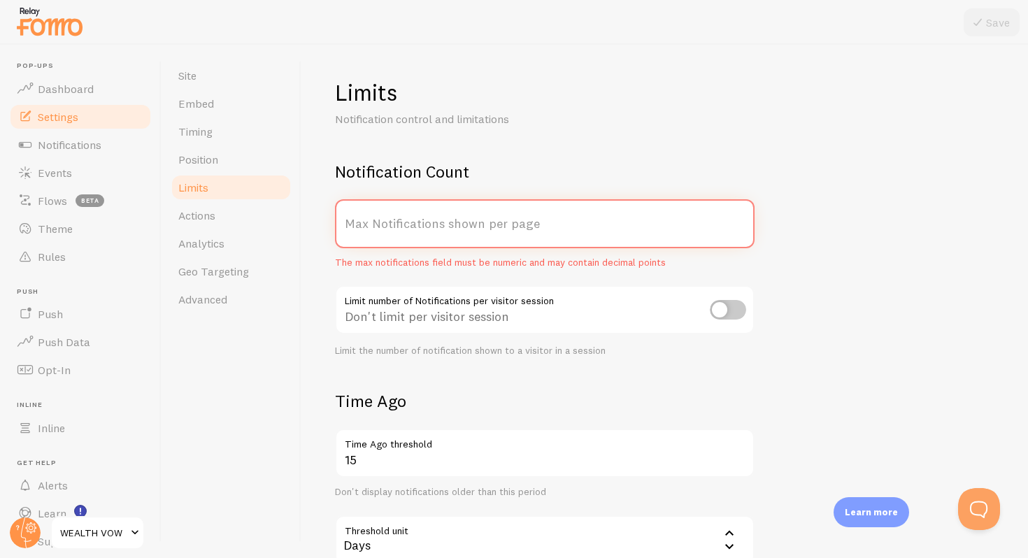
type input "4"
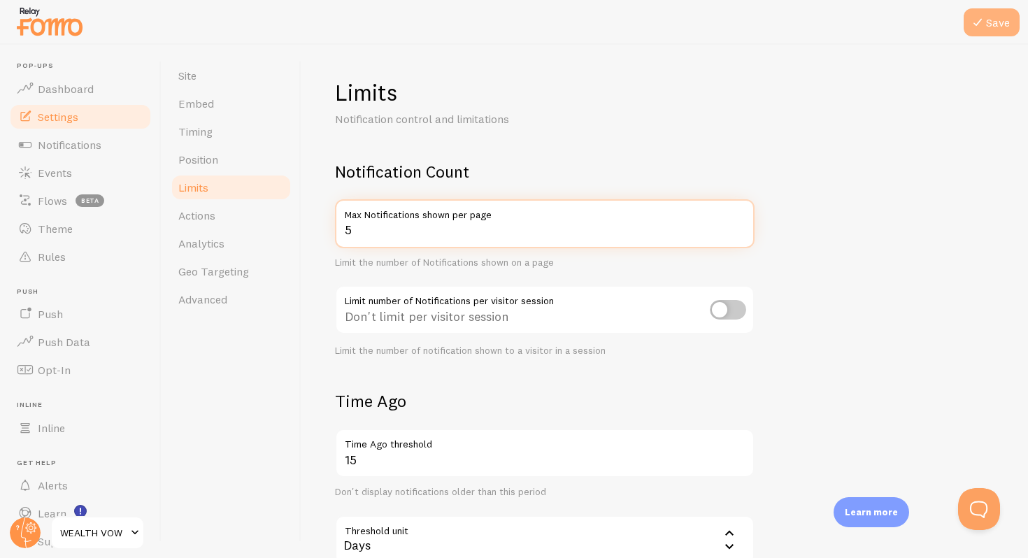
type input "5"
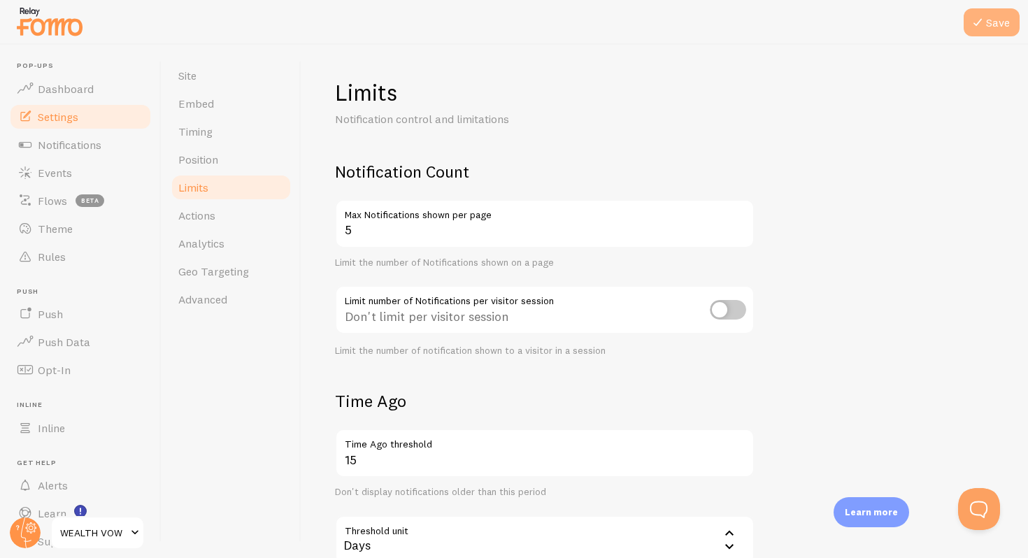
click at [998, 17] on button "Save" at bounding box center [991, 22] width 56 height 28
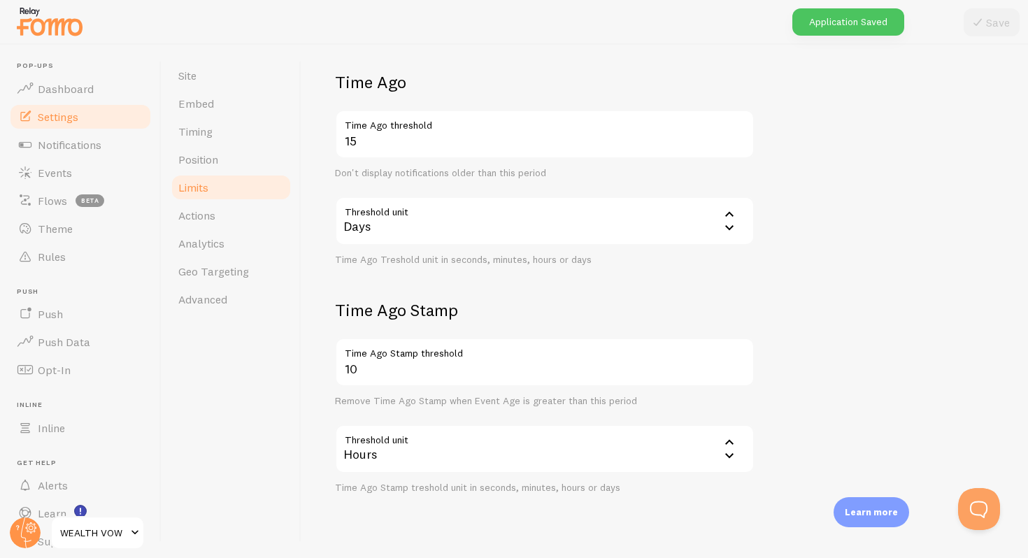
scroll to position [348, 0]
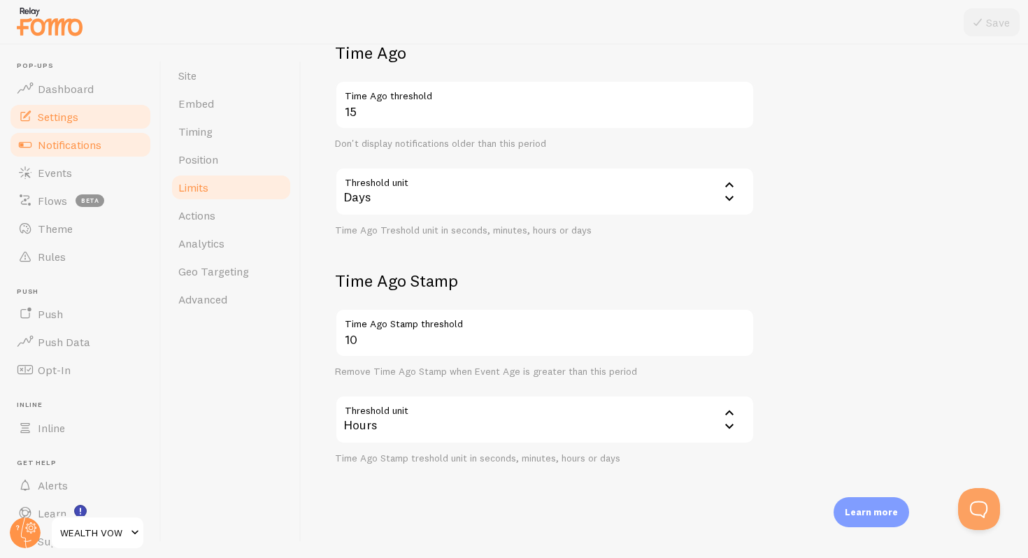
click at [69, 132] on link "Notifications" at bounding box center [80, 145] width 144 height 28
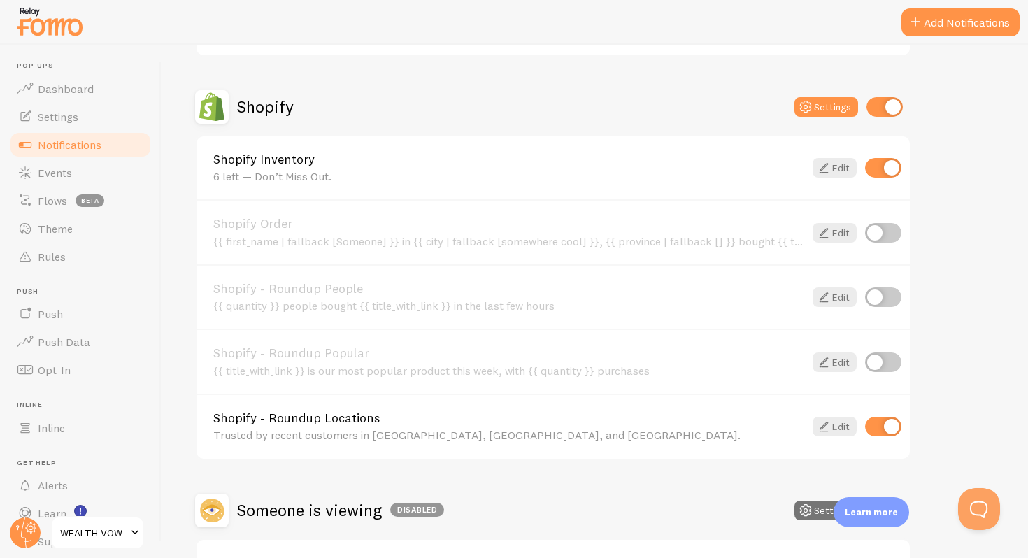
scroll to position [463, 0]
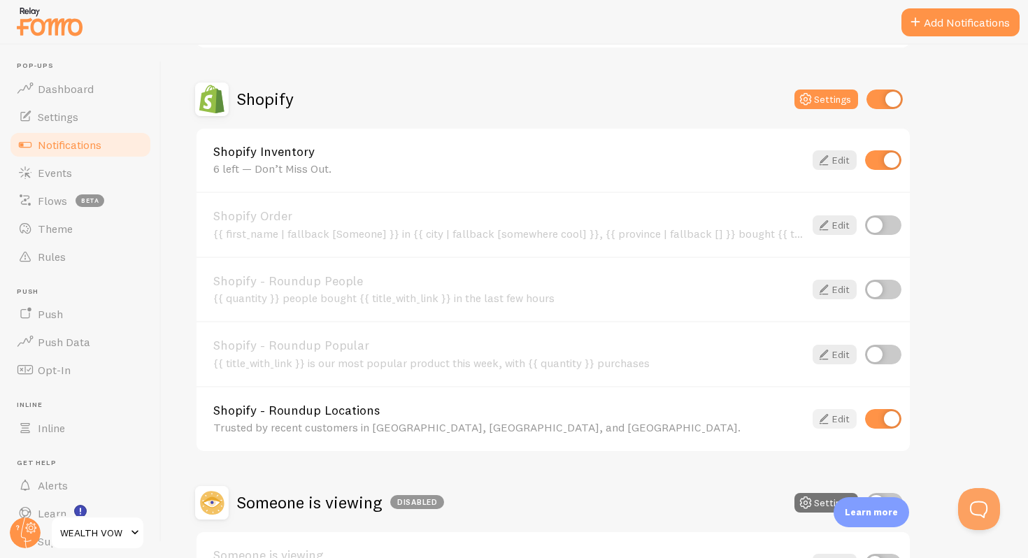
click at [851, 419] on link "Edit" at bounding box center [834, 419] width 44 height 20
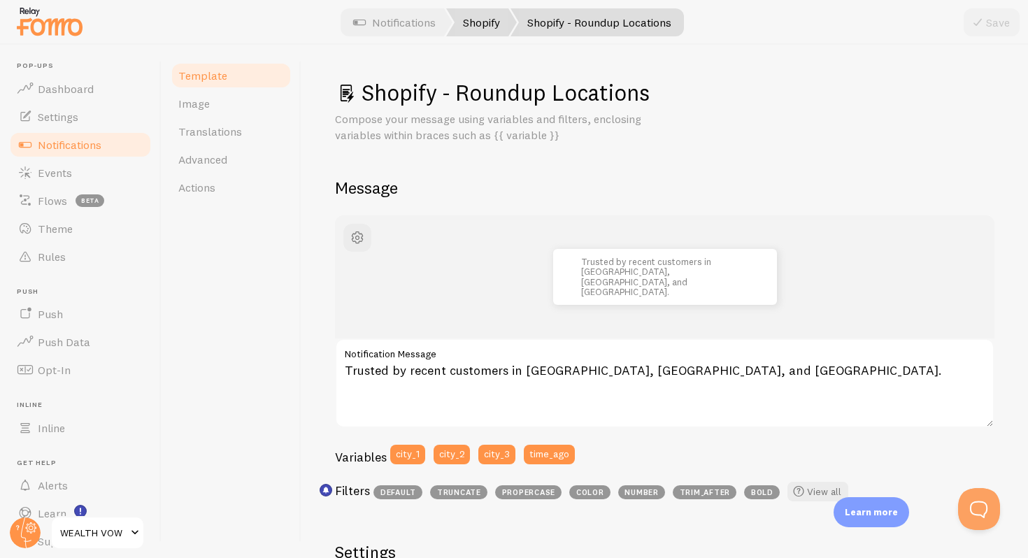
click at [494, 13] on link "Shopify" at bounding box center [481, 22] width 71 height 28
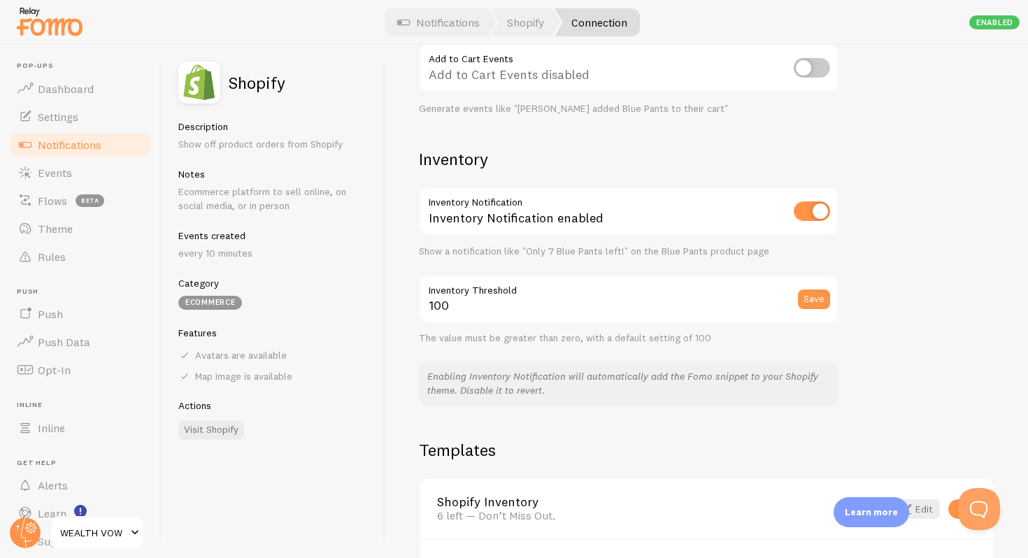
scroll to position [625, 0]
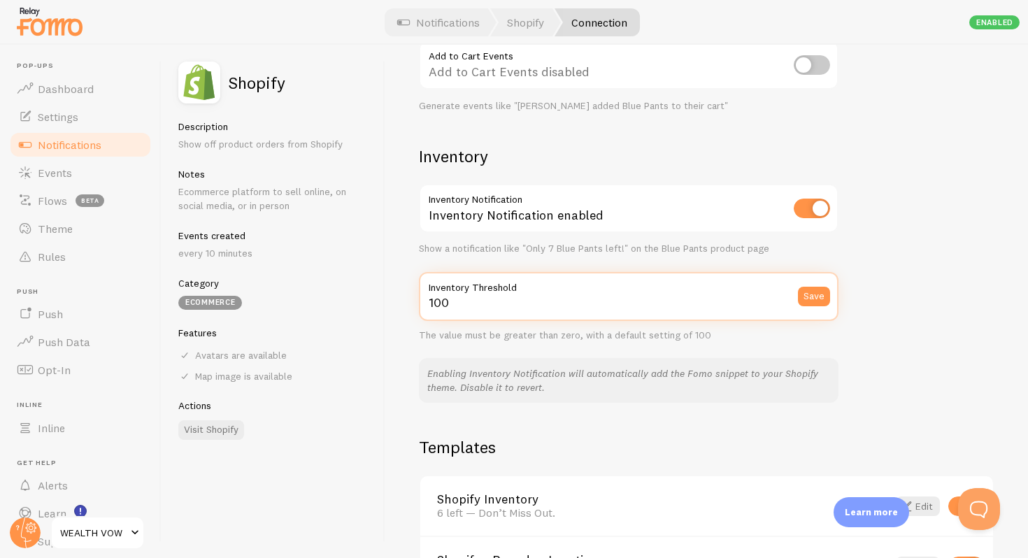
drag, startPoint x: 523, startPoint y: 298, endPoint x: 361, endPoint y: 296, distance: 162.2
click at [361, 297] on div "Shopify Description Show off product orders from Shopify Notes Ecommerce platfo…" at bounding box center [595, 301] width 866 height 513
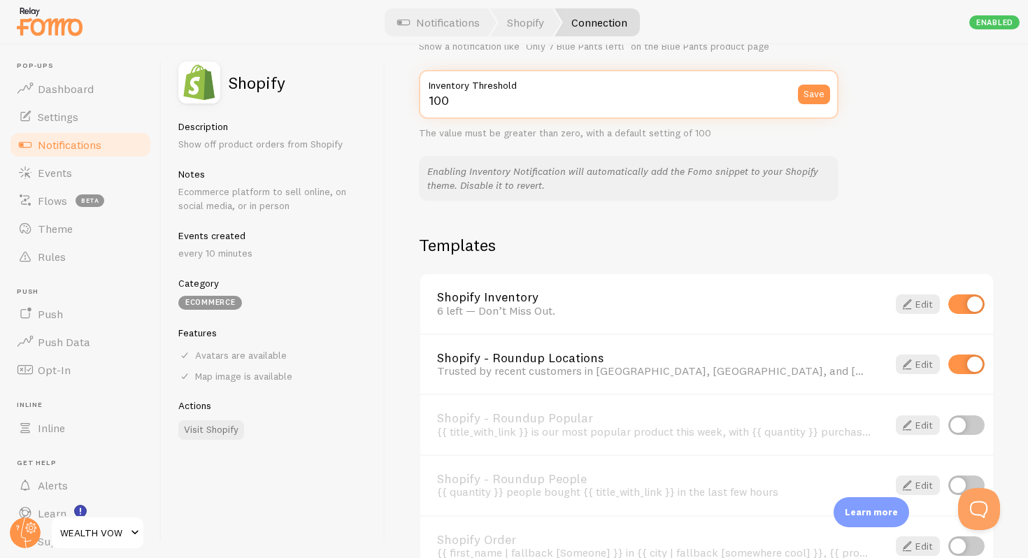
scroll to position [829, 0]
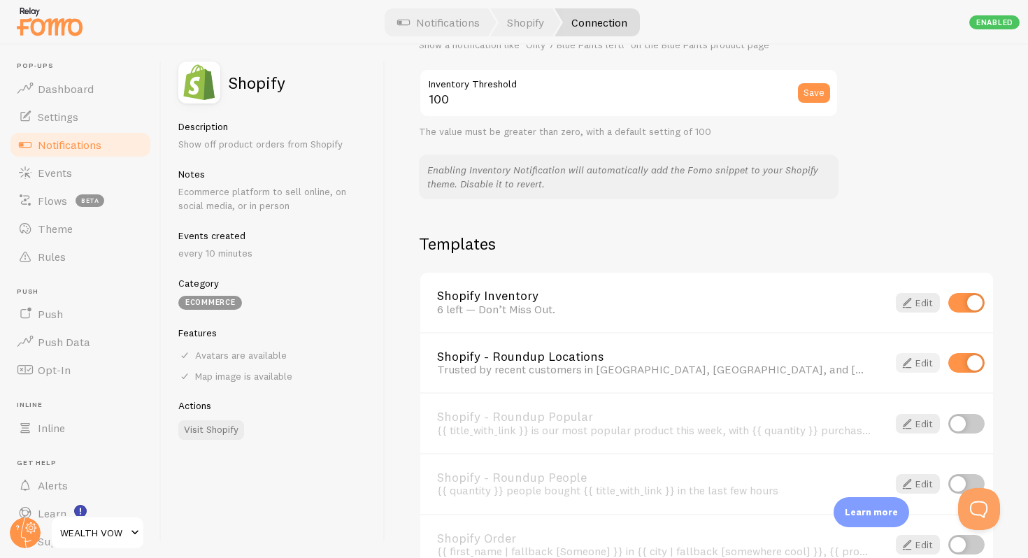
click at [912, 364] on span at bounding box center [906, 362] width 17 height 17
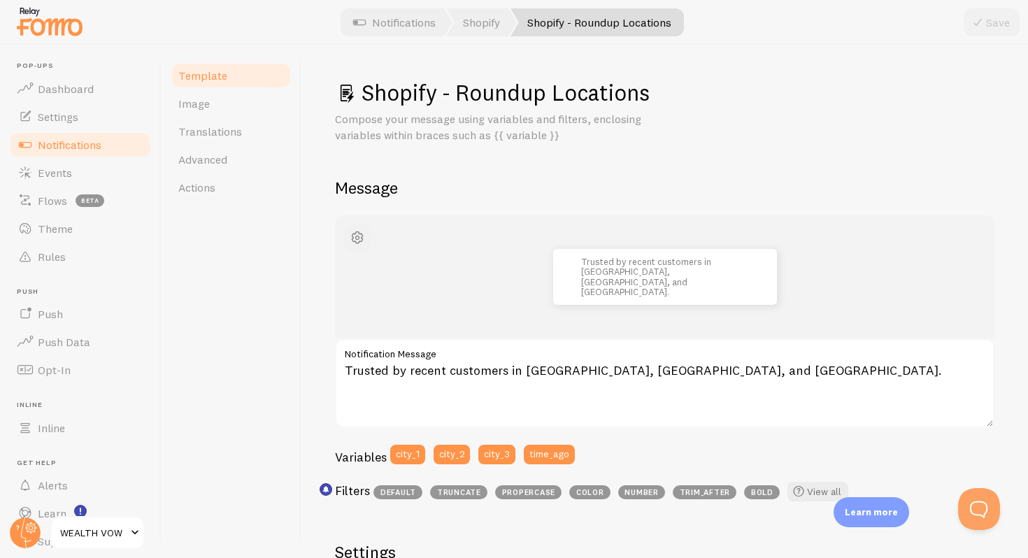
click at [357, 238] on span "button" at bounding box center [357, 237] width 17 height 17
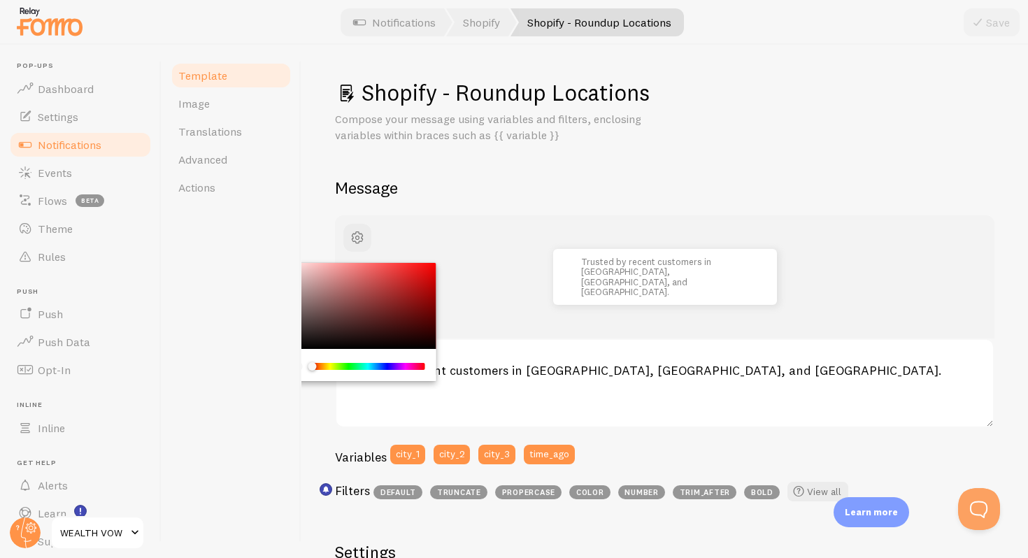
click at [412, 364] on div "Chrome color picker" at bounding box center [368, 366] width 111 height 7
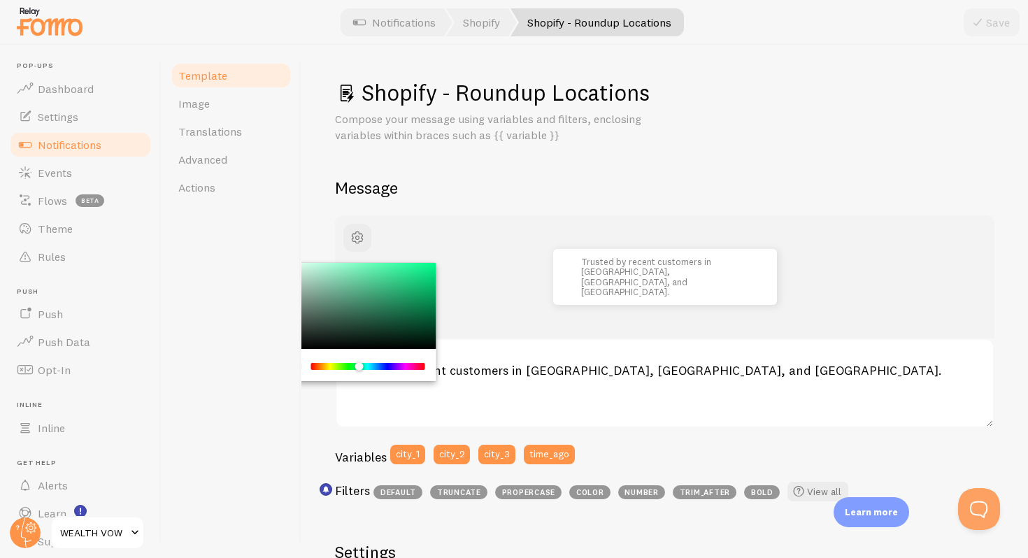
drag, startPoint x: 408, startPoint y: 363, endPoint x: 403, endPoint y: 345, distance: 18.4
click at [403, 345] on div "Chrome color picker" at bounding box center [357, 322] width 157 height 119
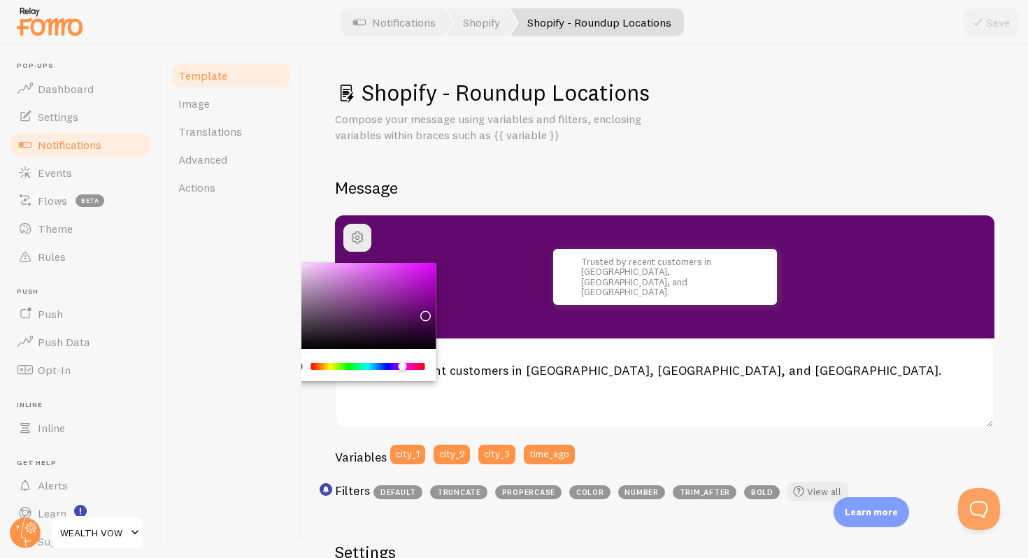
drag, startPoint x: 404, startPoint y: 316, endPoint x: 423, endPoint y: 313, distance: 19.2
click at [423, 313] on div "Chrome color picker" at bounding box center [357, 306] width 157 height 87
click at [505, 187] on h2 "Message" at bounding box center [664, 188] width 659 height 22
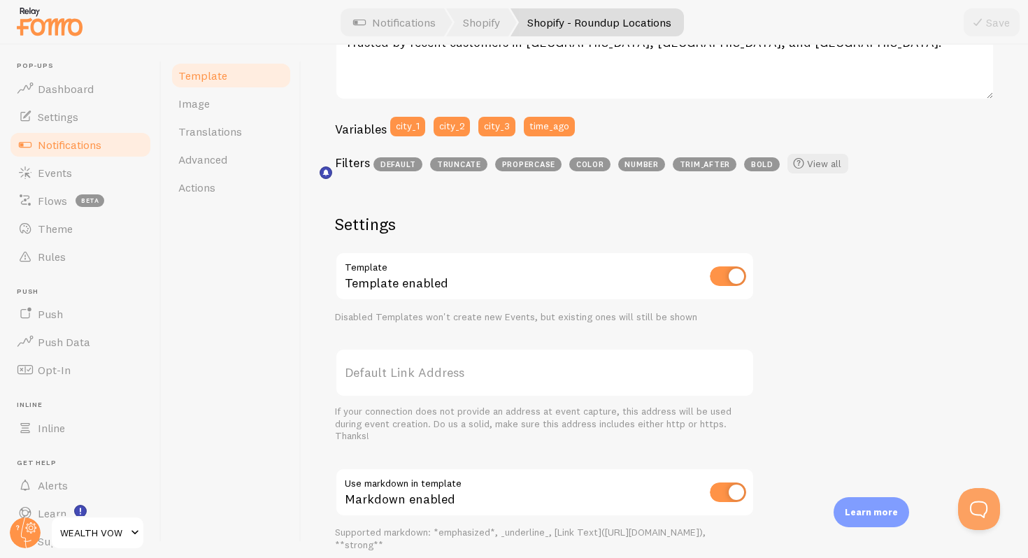
scroll to position [327, 0]
